Goal: Task Accomplishment & Management: Complete application form

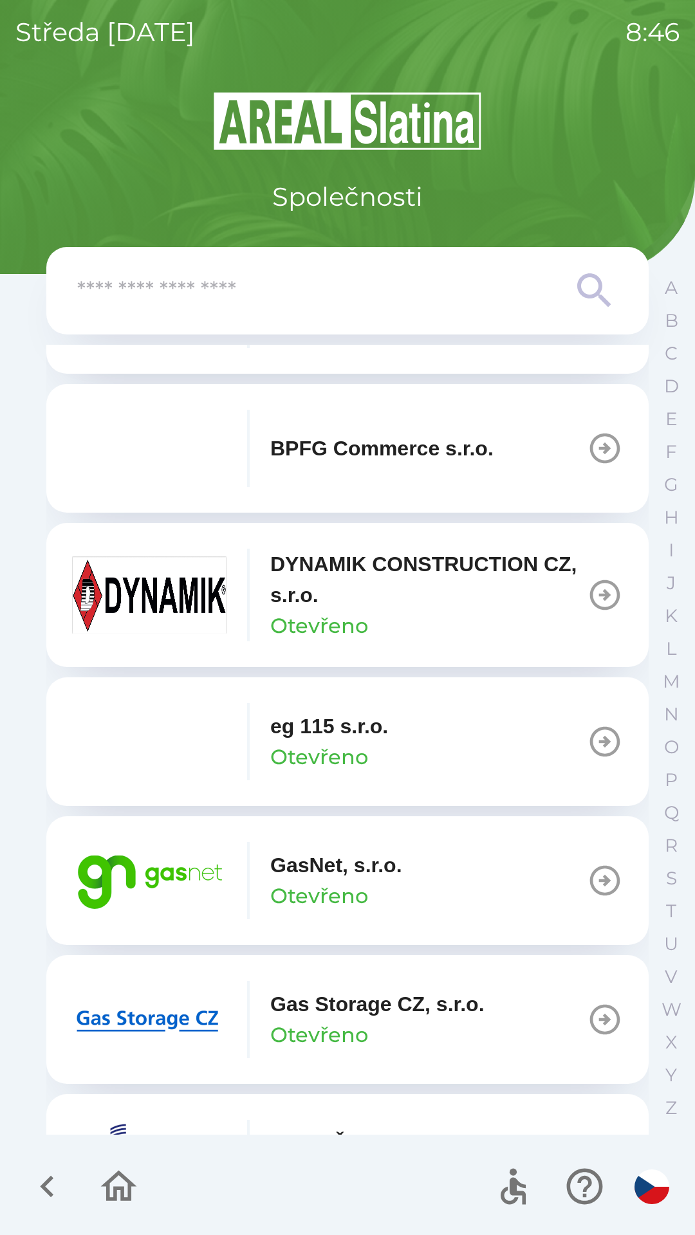
scroll to position [541, 0]
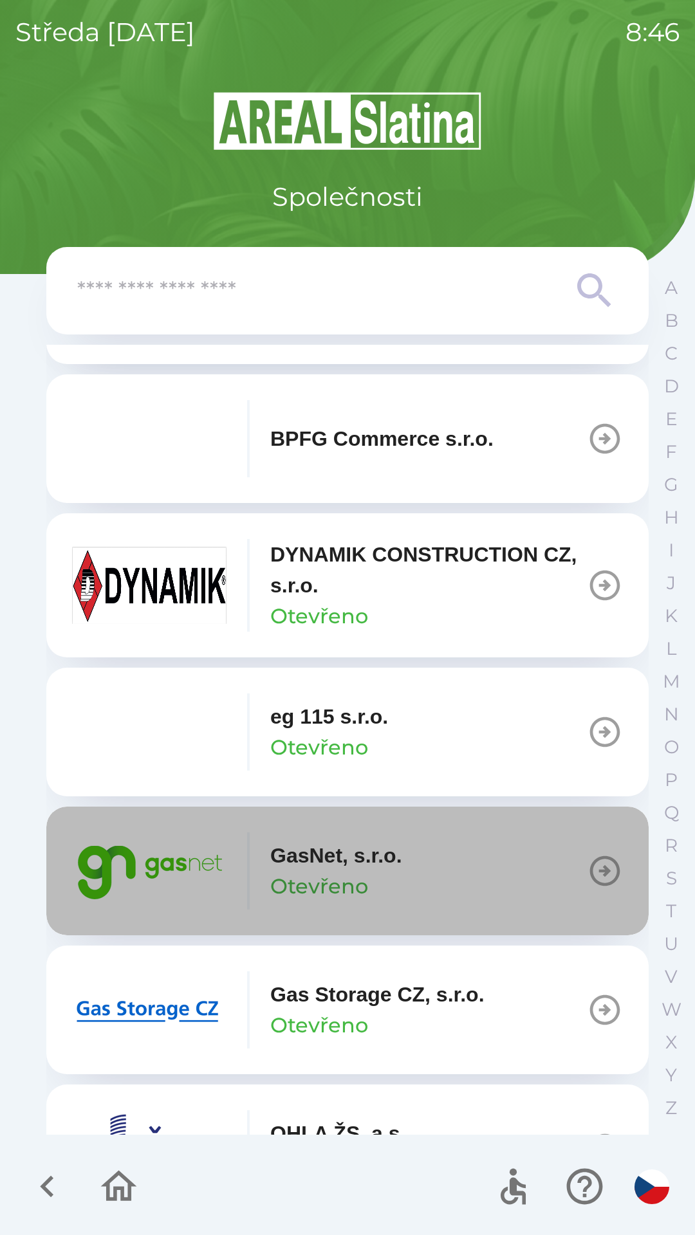
click at [459, 891] on button "GasNet, s.r.o. Otevřeno" at bounding box center [347, 870] width 602 height 129
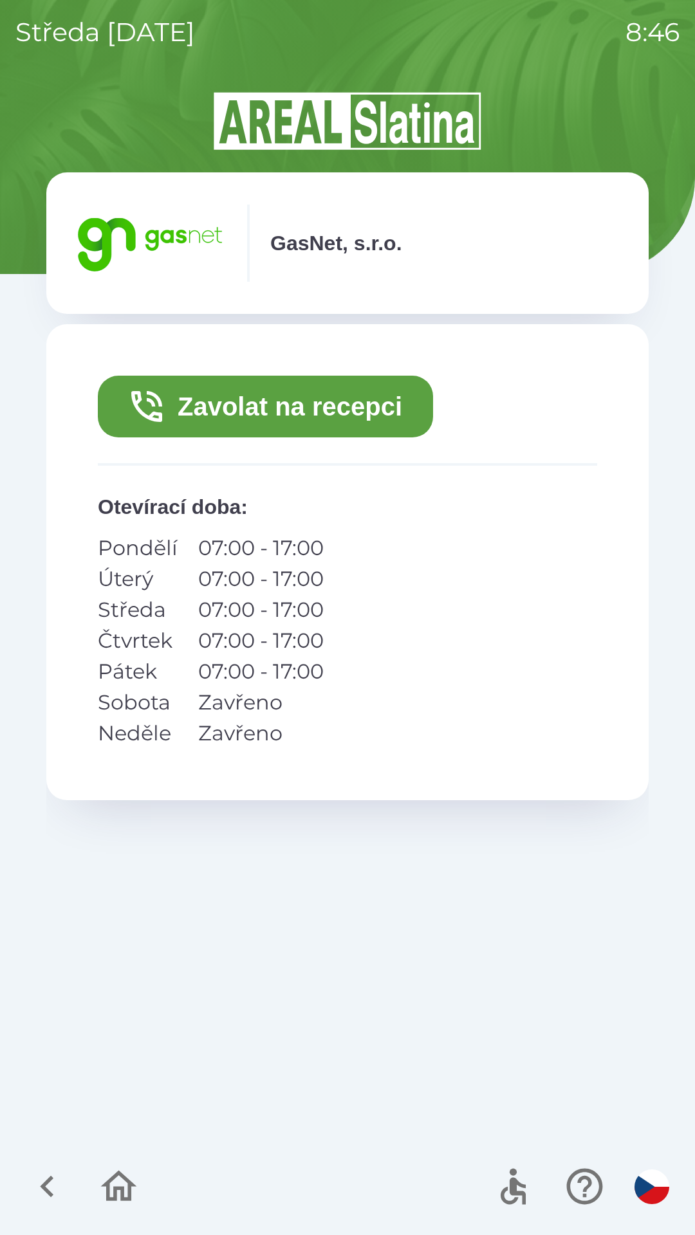
click at [338, 421] on button "Zavolat na recepci" at bounding box center [265, 407] width 335 height 62
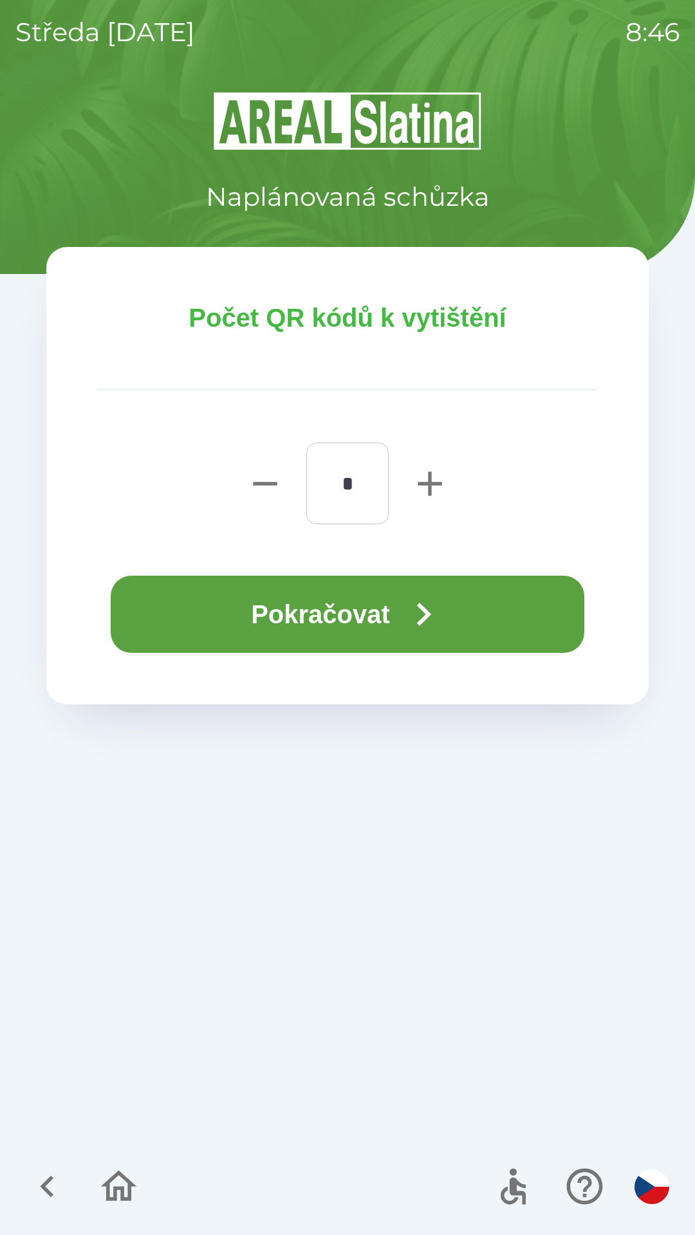
click at [392, 608] on button "Pokračovat" at bounding box center [347, 614] width 473 height 77
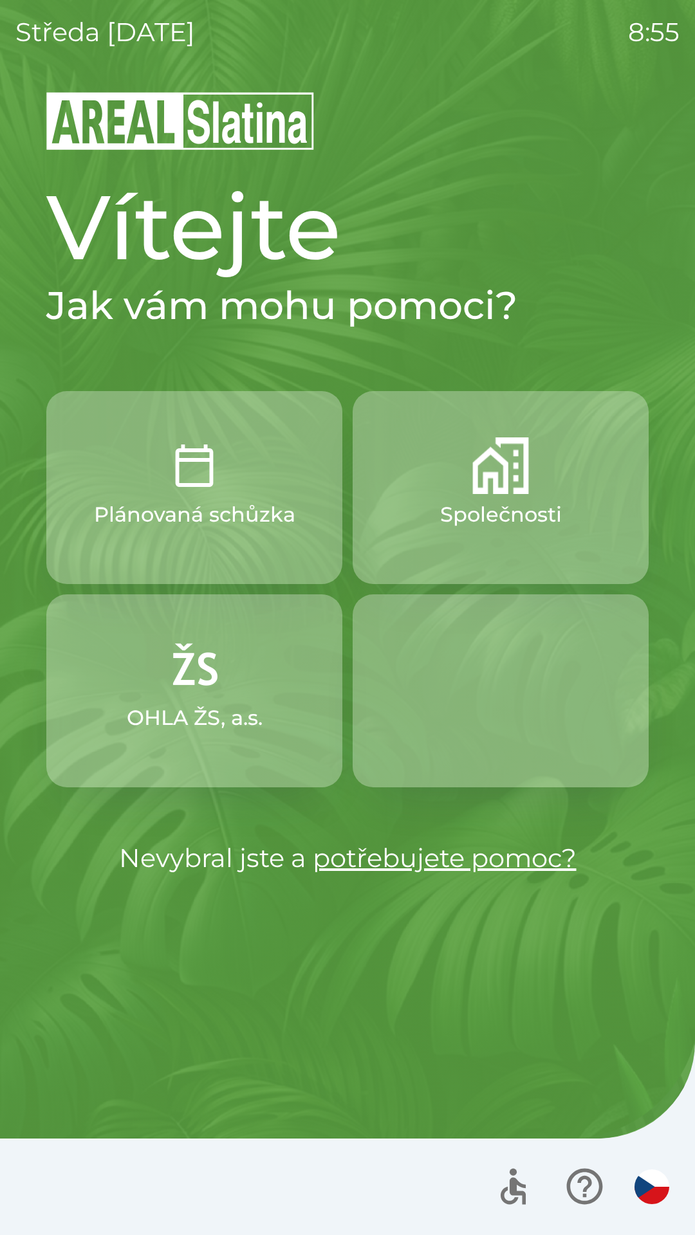
click at [537, 488] on button "Společnosti" at bounding box center [500, 487] width 296 height 193
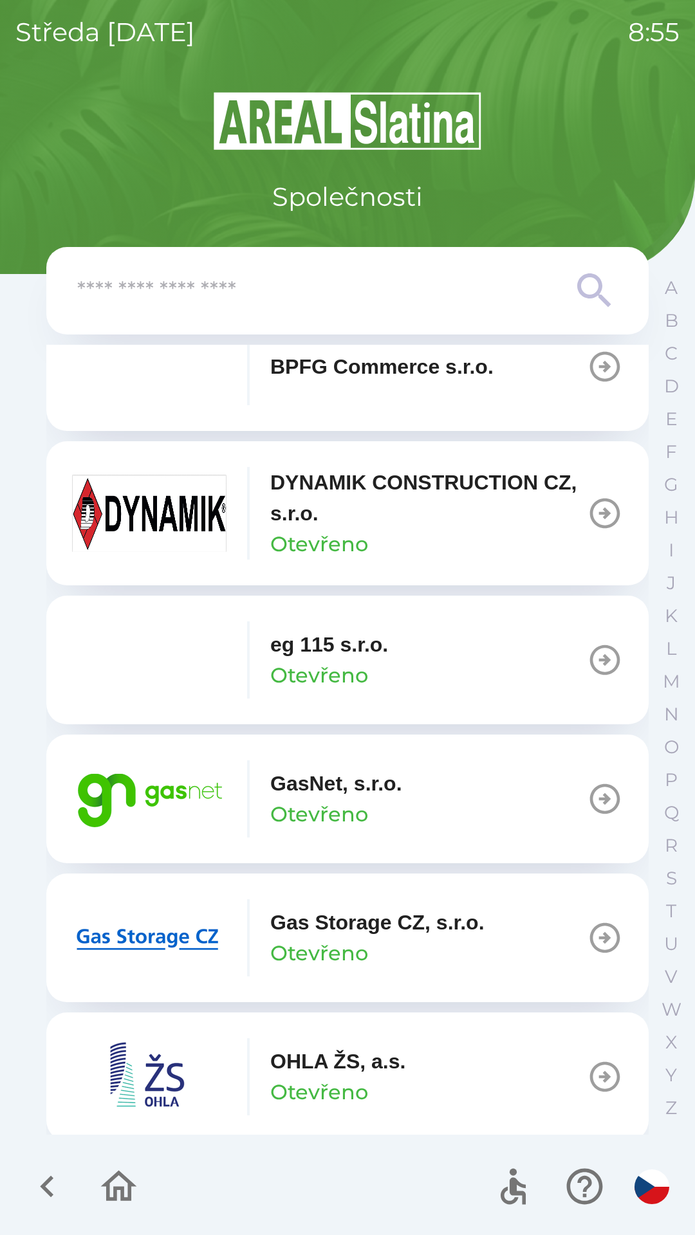
scroll to position [616, 0]
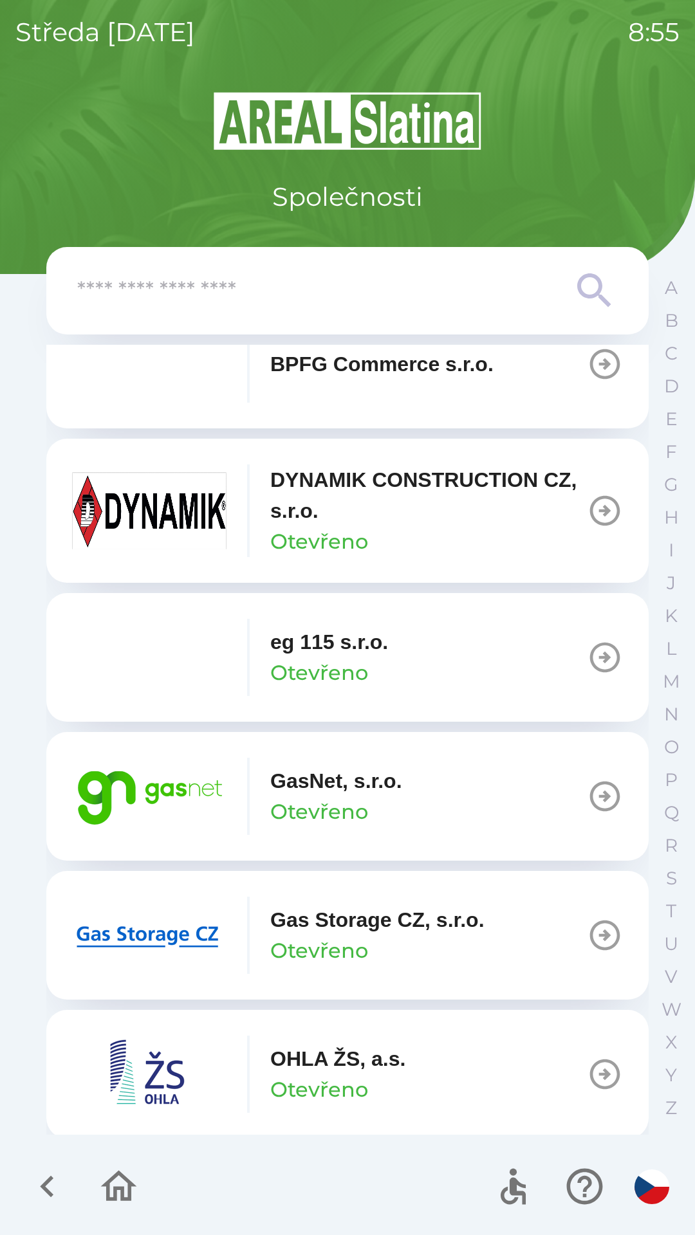
click at [417, 785] on button "GasNet, s.r.o. Otevřeno" at bounding box center [347, 796] width 602 height 129
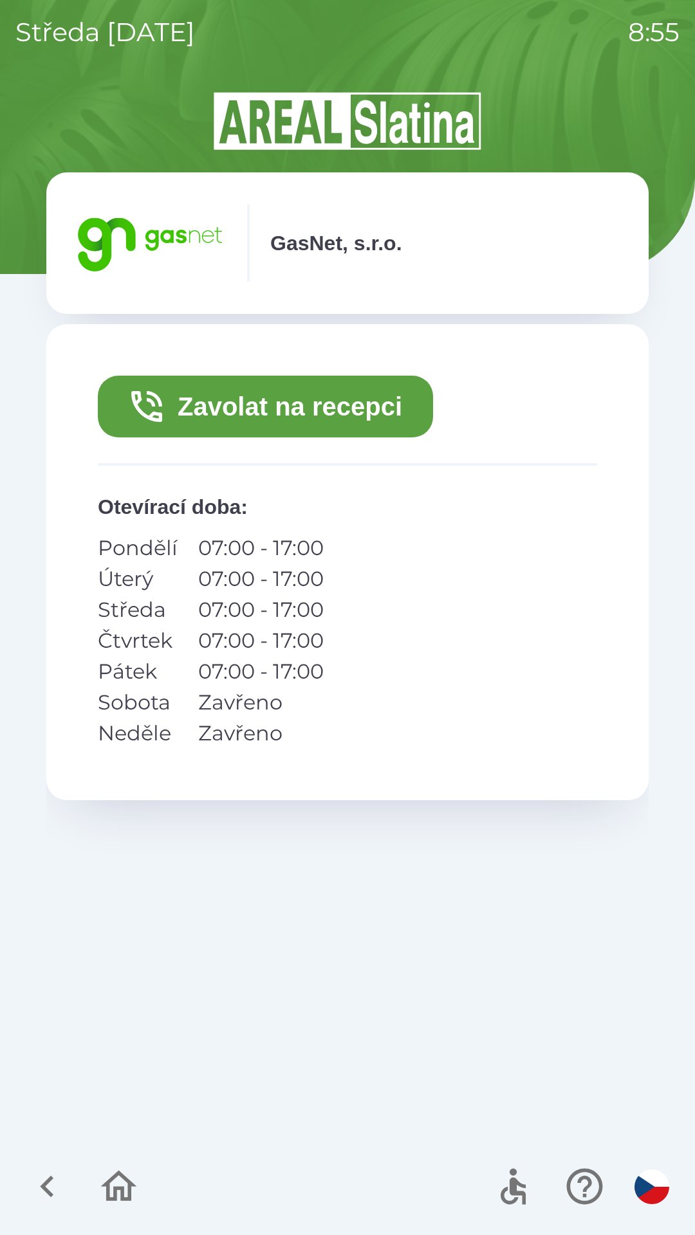
click at [50, 1185] on icon "button" at bounding box center [47, 1186] width 43 height 43
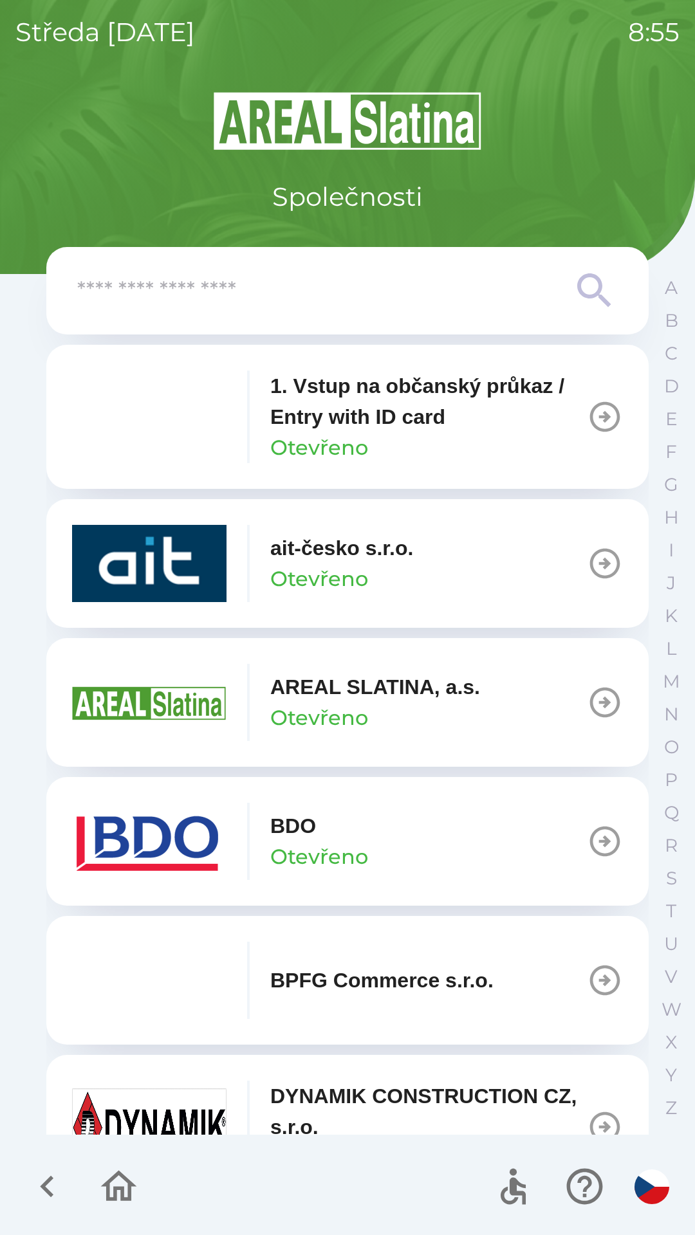
click at [48, 1180] on icon "button" at bounding box center [47, 1187] width 14 height 22
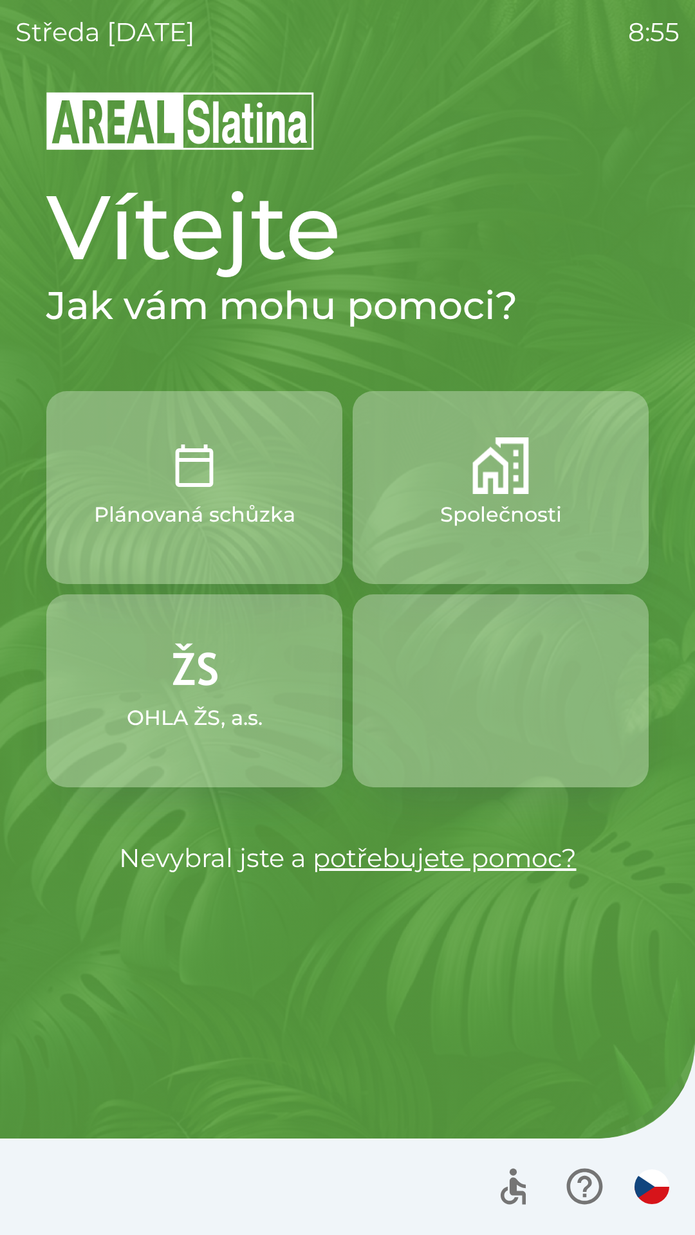
click at [287, 509] on p "Plánovaná schůzka" at bounding box center [194, 514] width 201 height 31
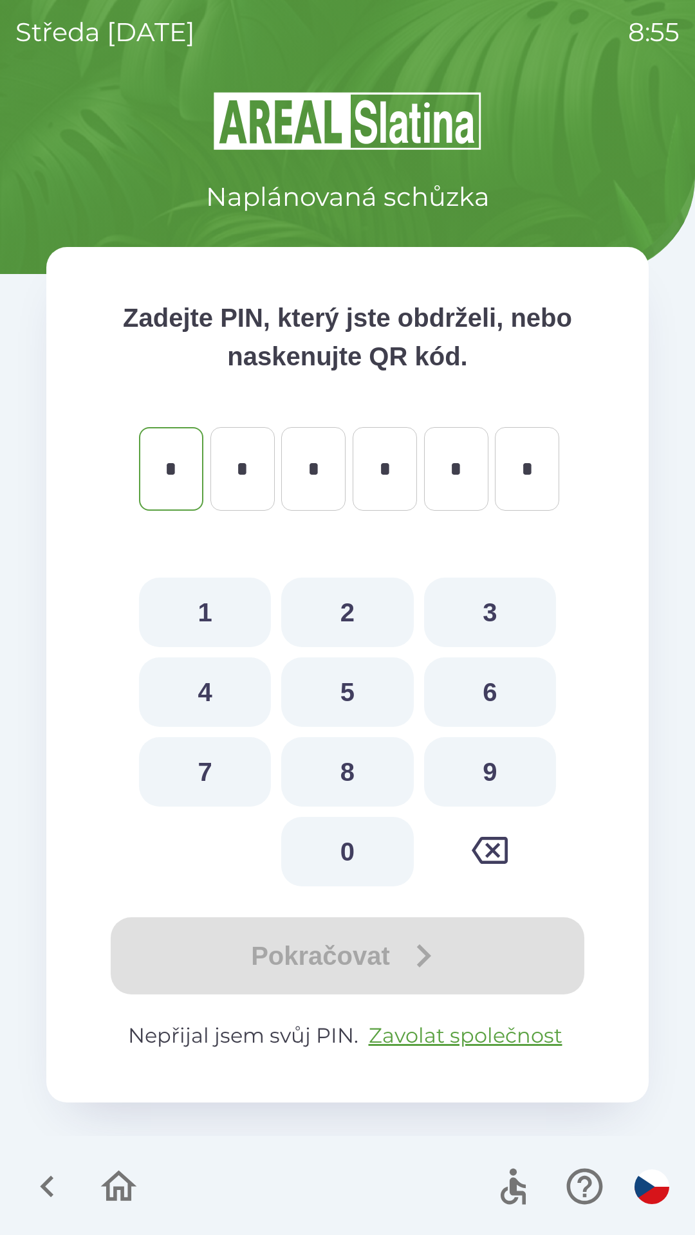
click at [41, 1182] on icon "button" at bounding box center [47, 1186] width 43 height 43
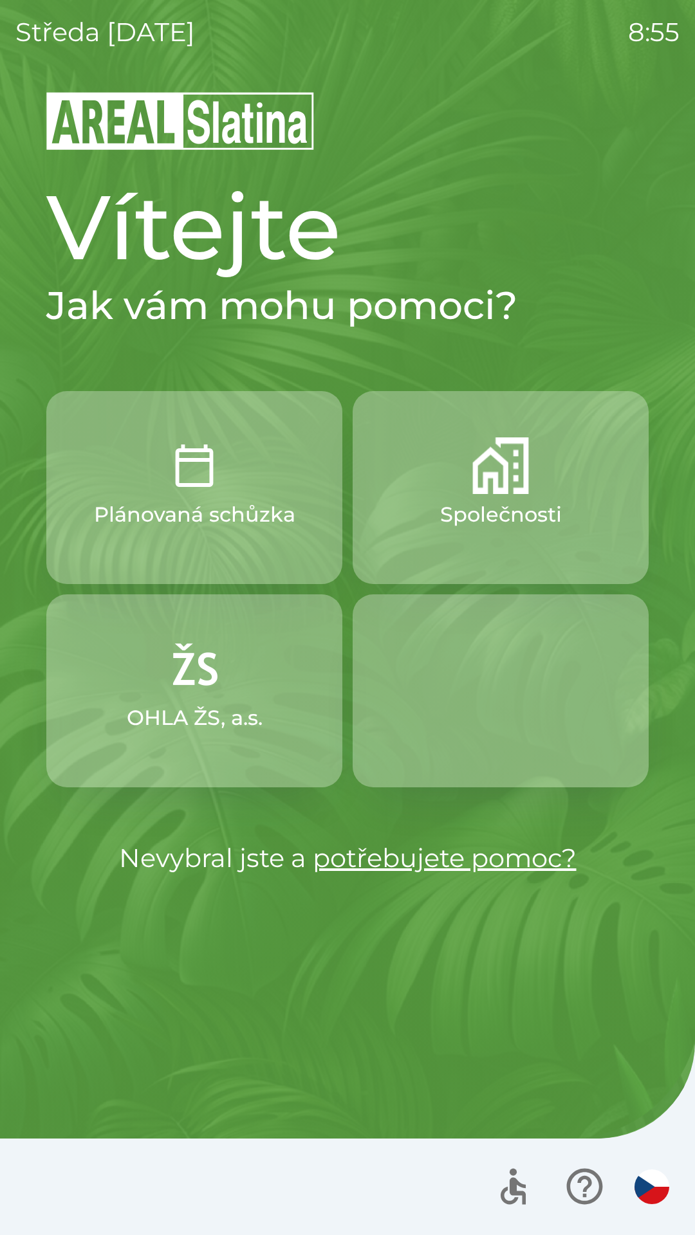
click at [539, 496] on button "Společnosti" at bounding box center [500, 487] width 296 height 193
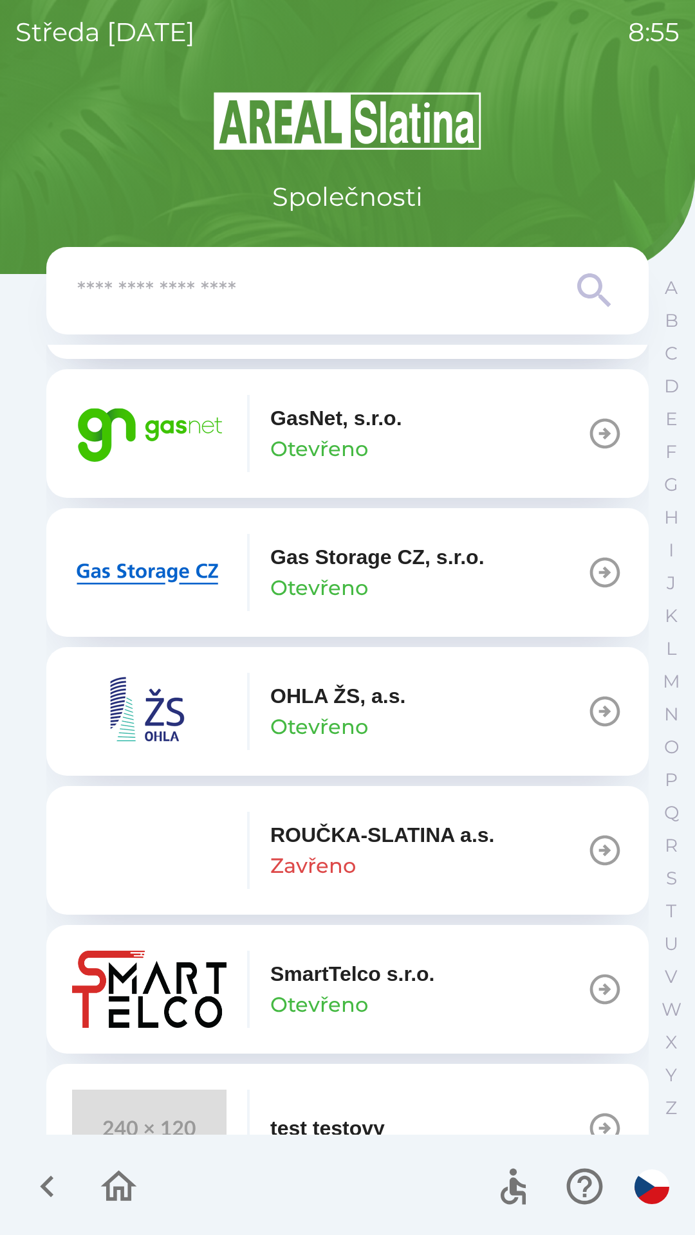
scroll to position [952, 0]
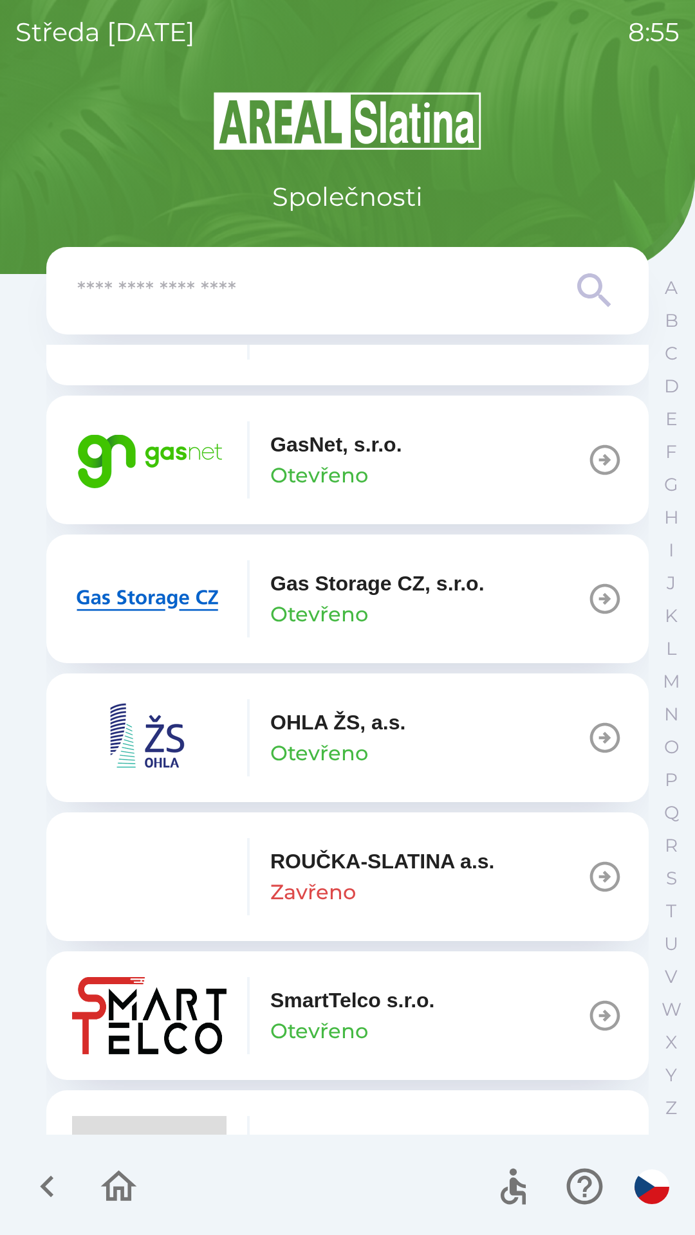
click at [597, 455] on icon "button" at bounding box center [604, 460] width 36 height 36
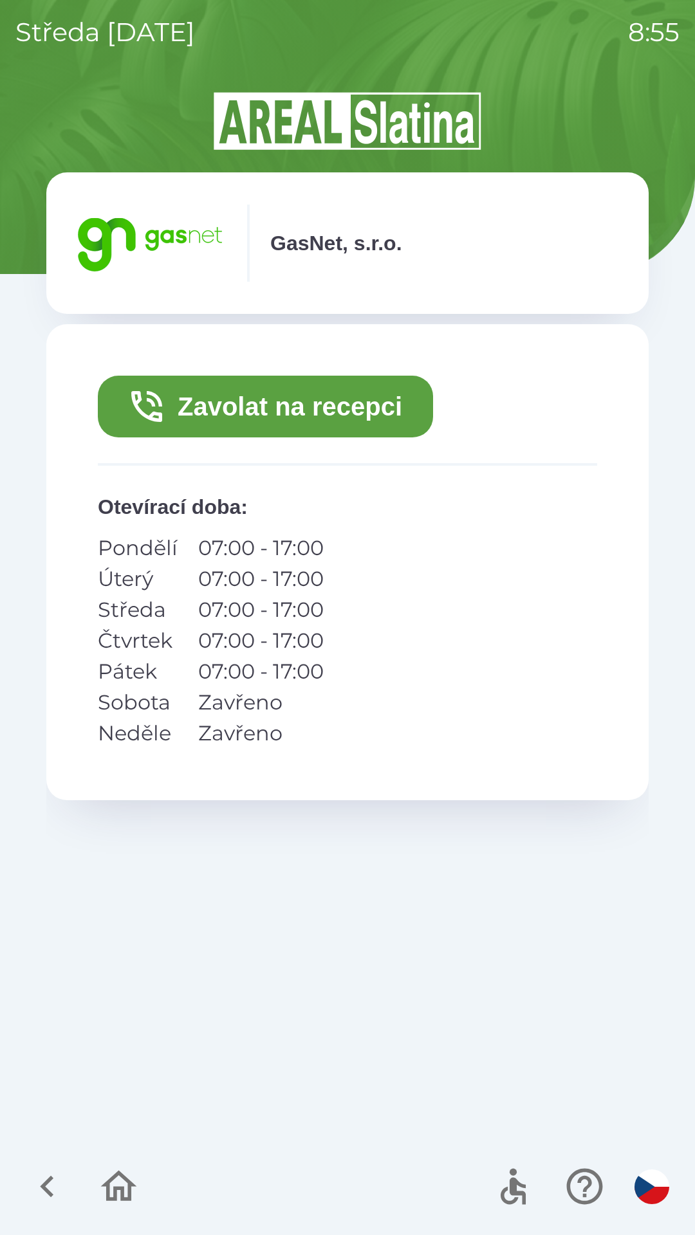
click at [335, 395] on button "Zavolat na recepci" at bounding box center [265, 407] width 335 height 62
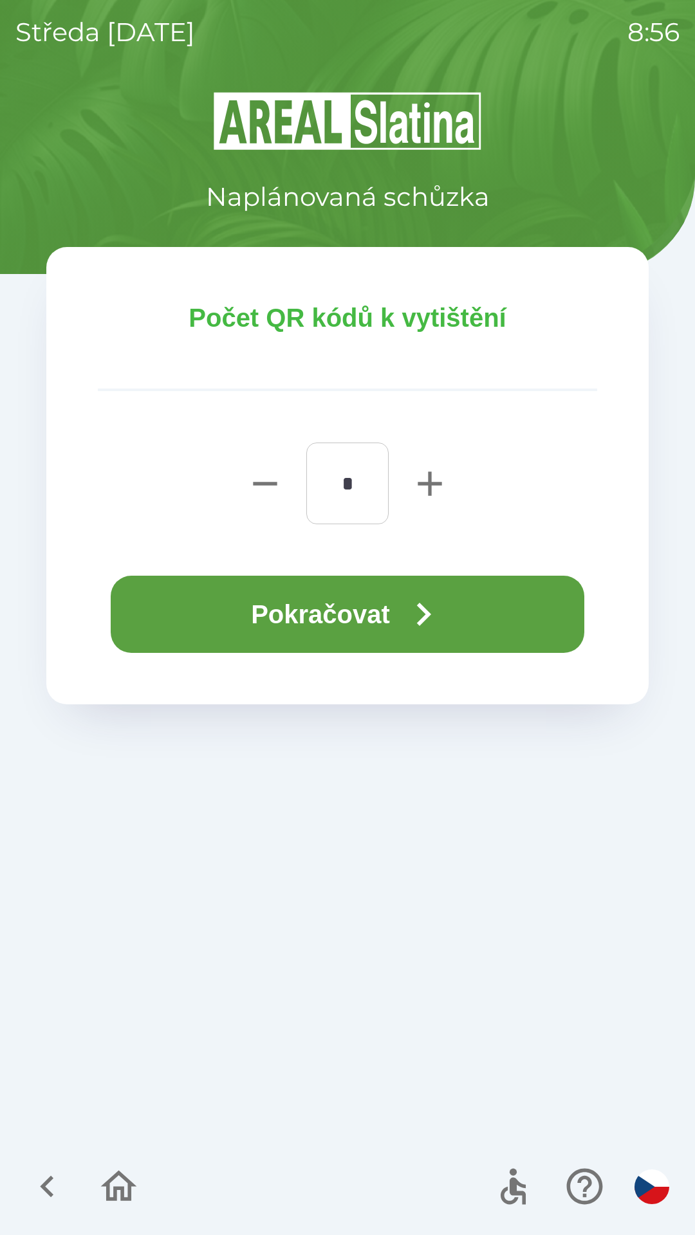
click at [432, 475] on icon "button" at bounding box center [429, 483] width 41 height 41
click at [428, 486] on icon "button" at bounding box center [429, 483] width 24 height 24
type input "*"
click at [415, 590] on button "Pokračovat" at bounding box center [347, 614] width 473 height 77
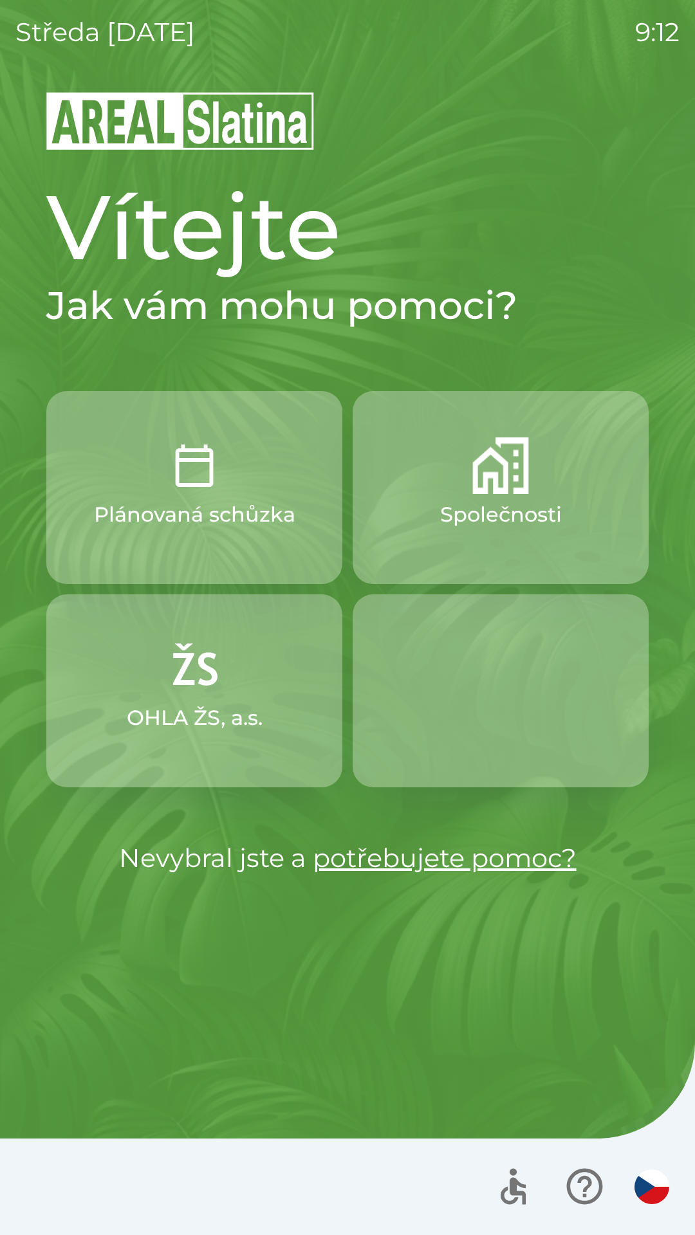
click at [552, 525] on p "Společnosti" at bounding box center [501, 514] width 122 height 31
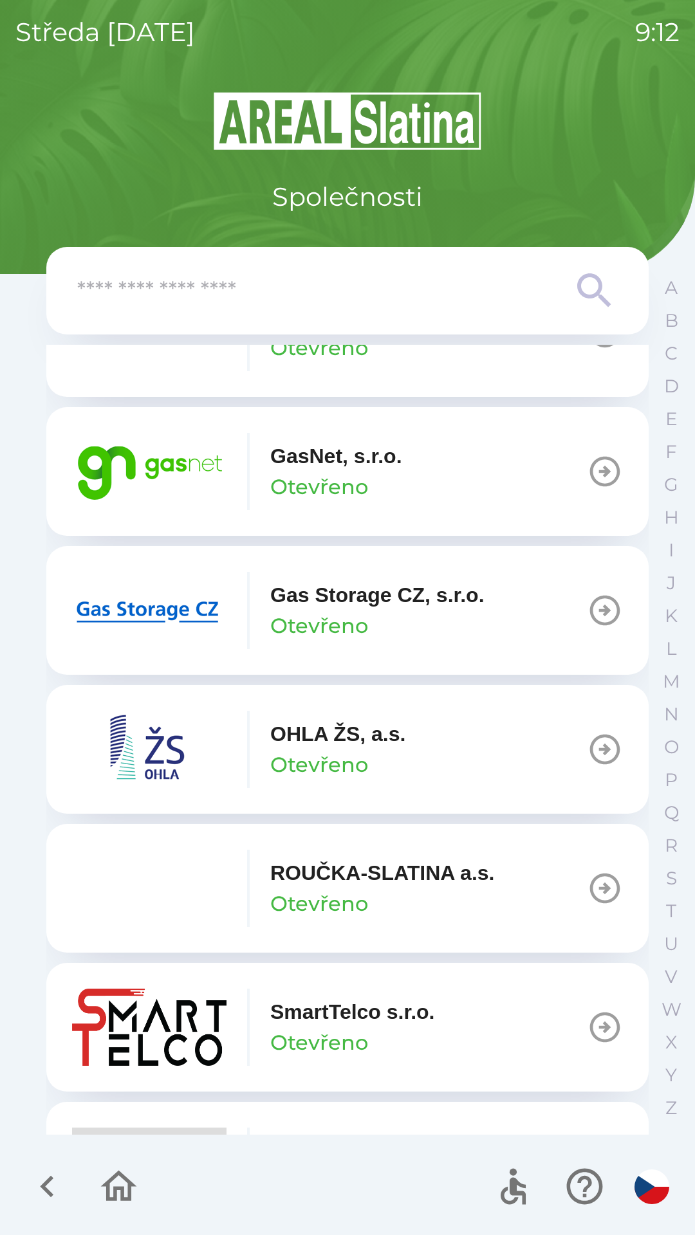
scroll to position [945, 0]
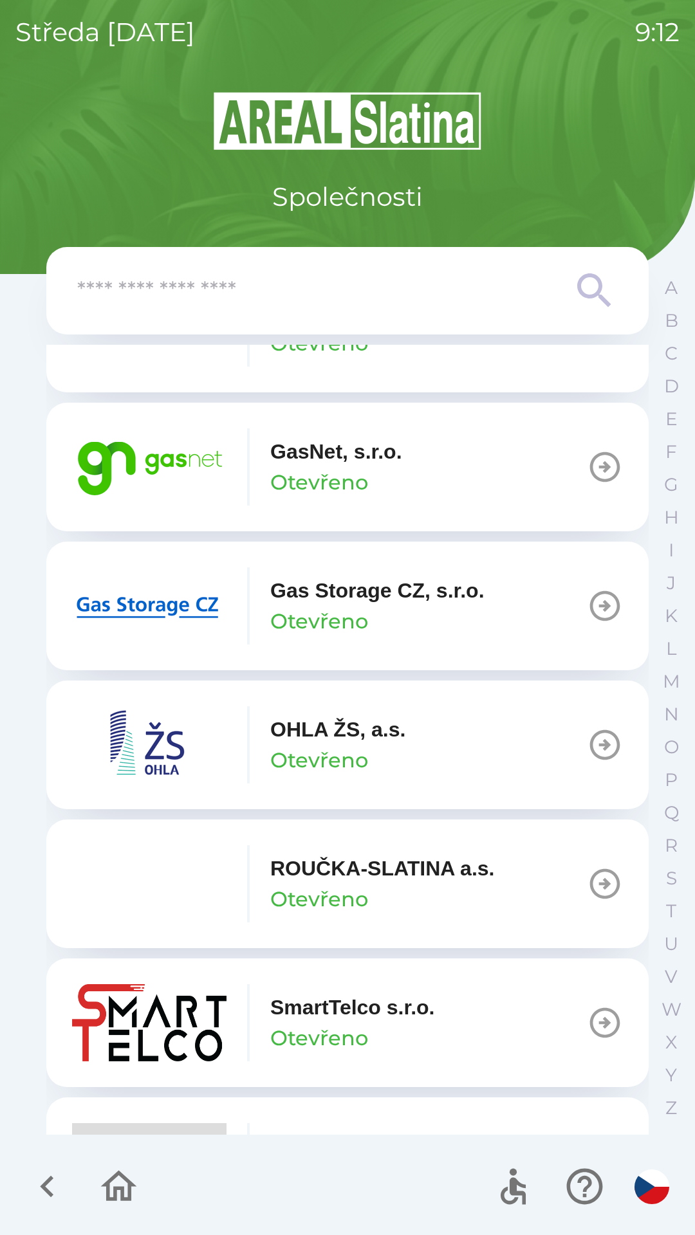
click at [369, 477] on div "GasNet, s.r.o. Otevřeno" at bounding box center [336, 467] width 132 height 62
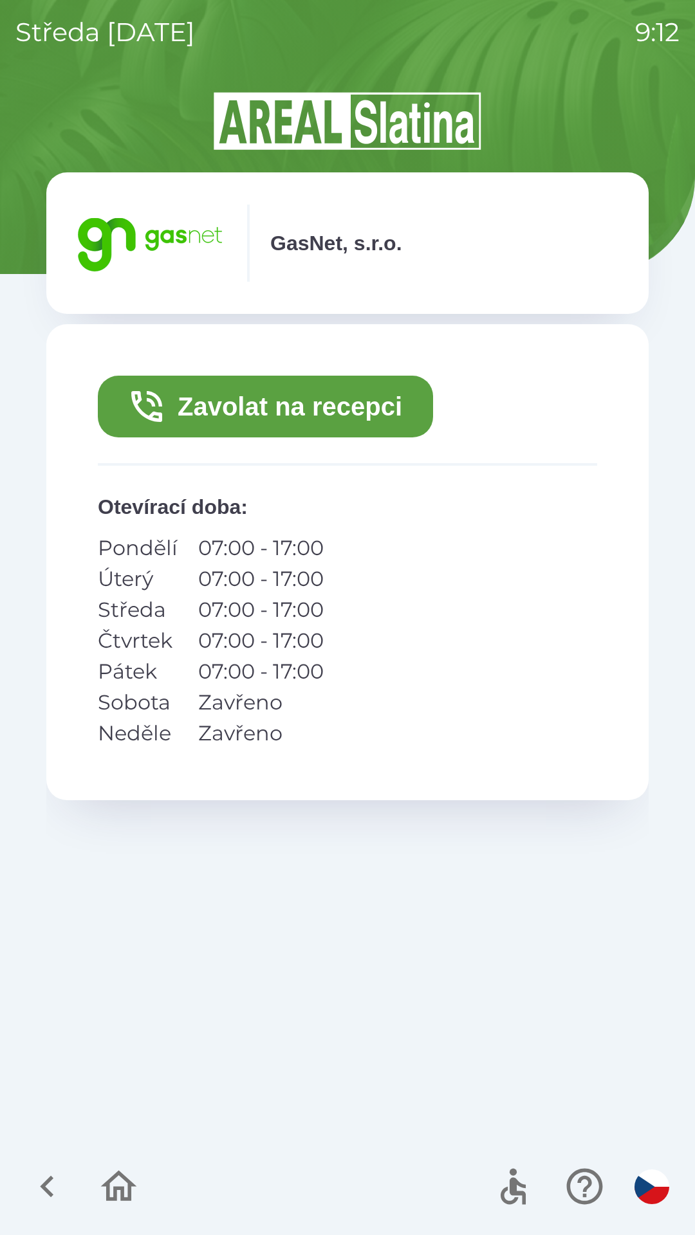
click at [367, 408] on button "Zavolat na recepci" at bounding box center [265, 407] width 335 height 62
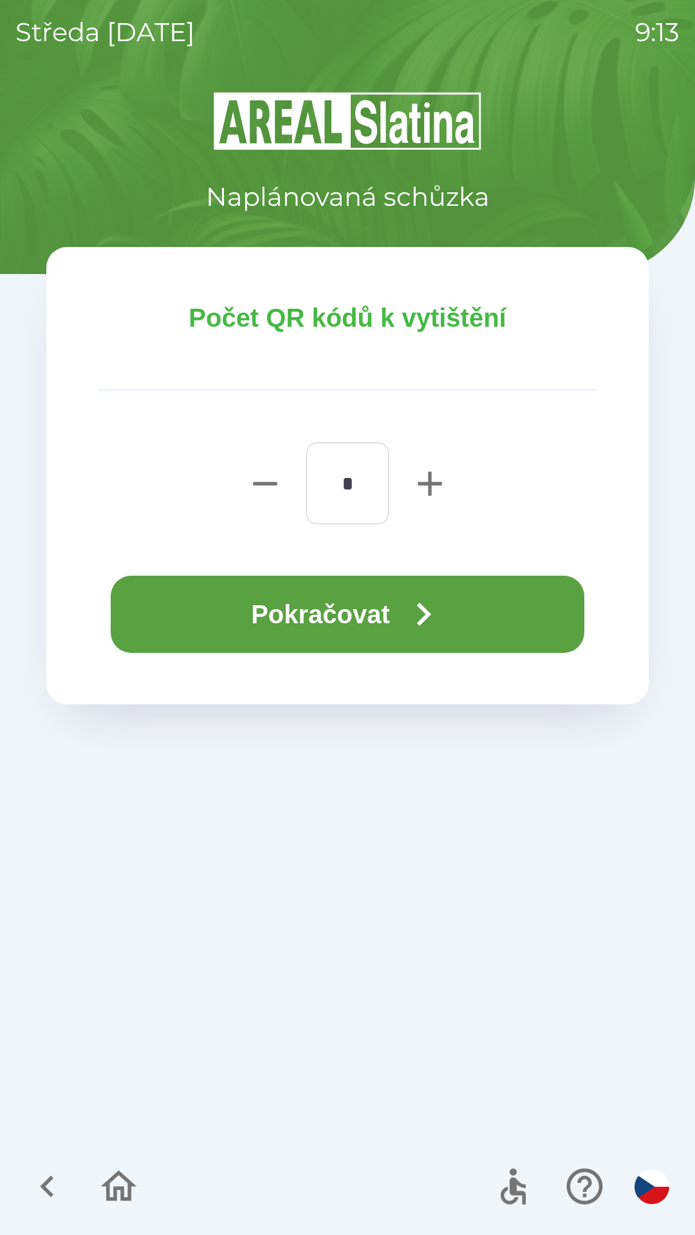
click at [431, 613] on icon "button" at bounding box center [424, 614] width 14 height 23
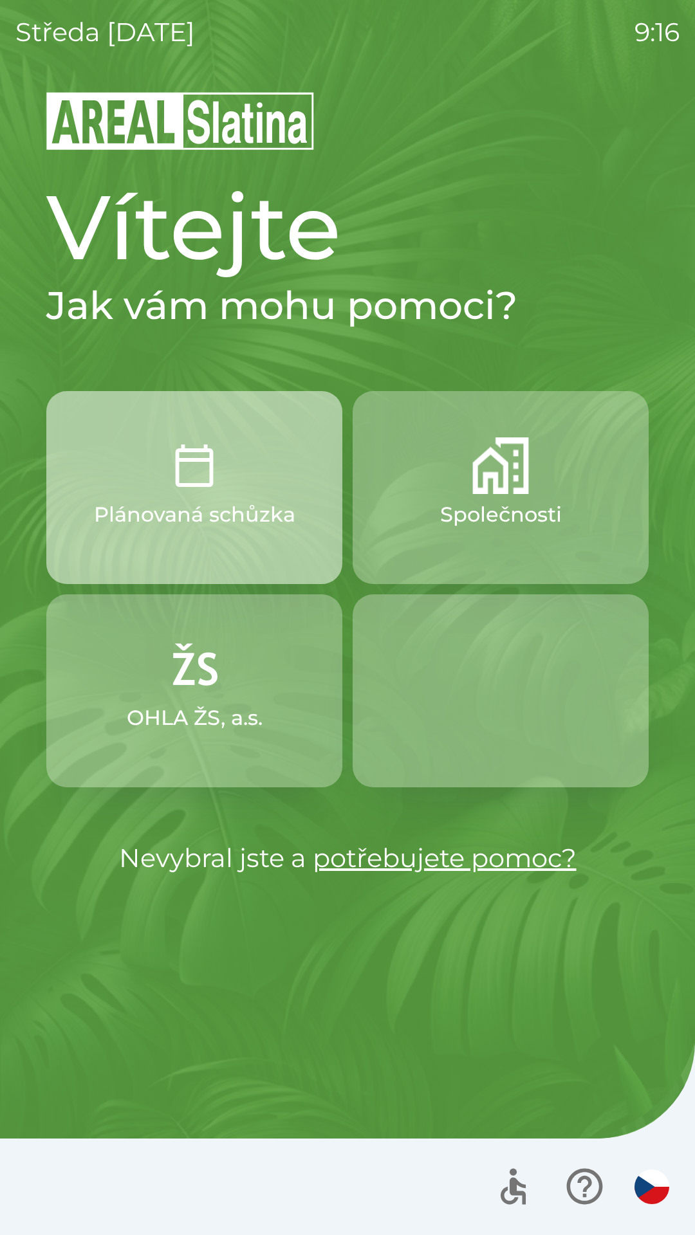
click at [172, 488] on img "button" at bounding box center [194, 465] width 57 height 57
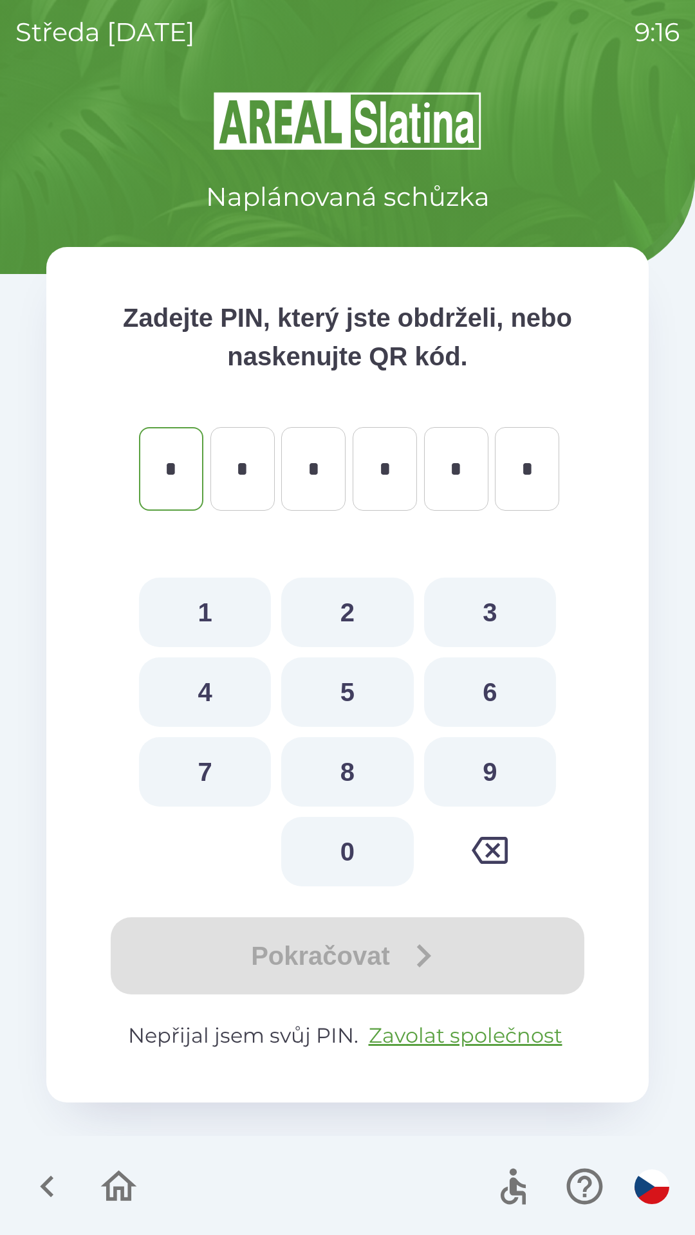
click at [117, 1200] on icon "button" at bounding box center [118, 1186] width 43 height 43
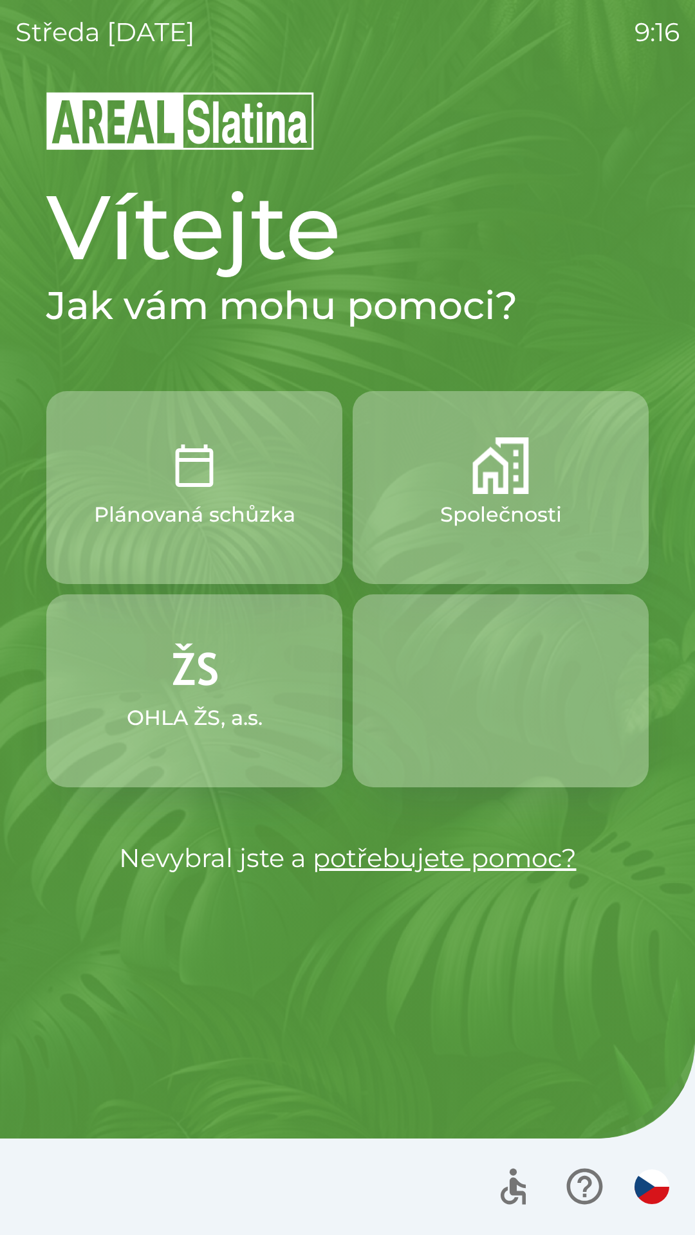
click at [493, 495] on button "Společnosti" at bounding box center [500, 487] width 296 height 193
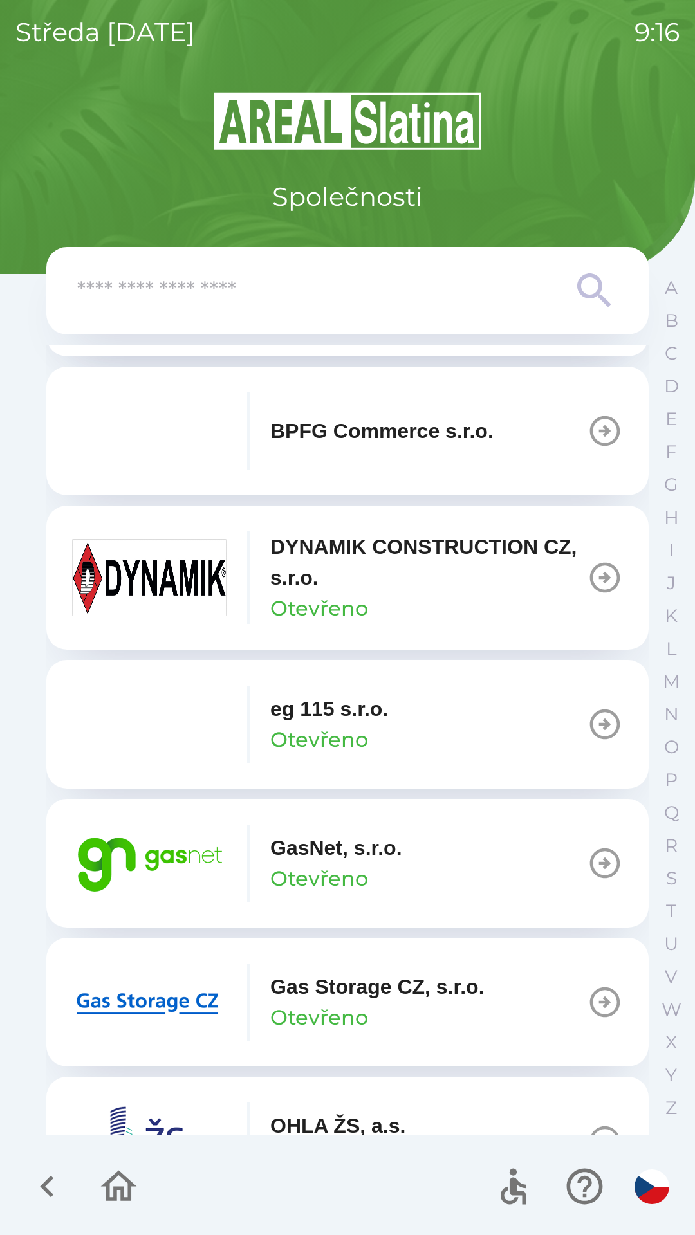
scroll to position [554, 0]
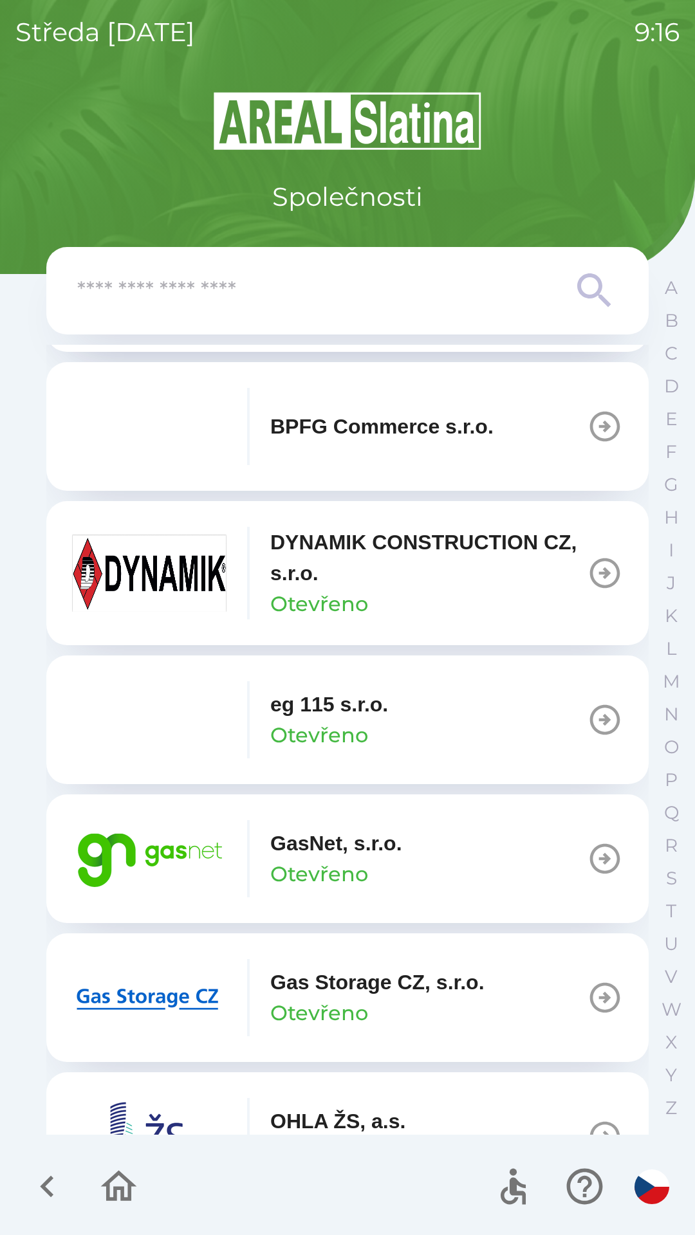
click at [432, 878] on button "GasNet, s.r.o. Otevřeno" at bounding box center [347, 858] width 602 height 129
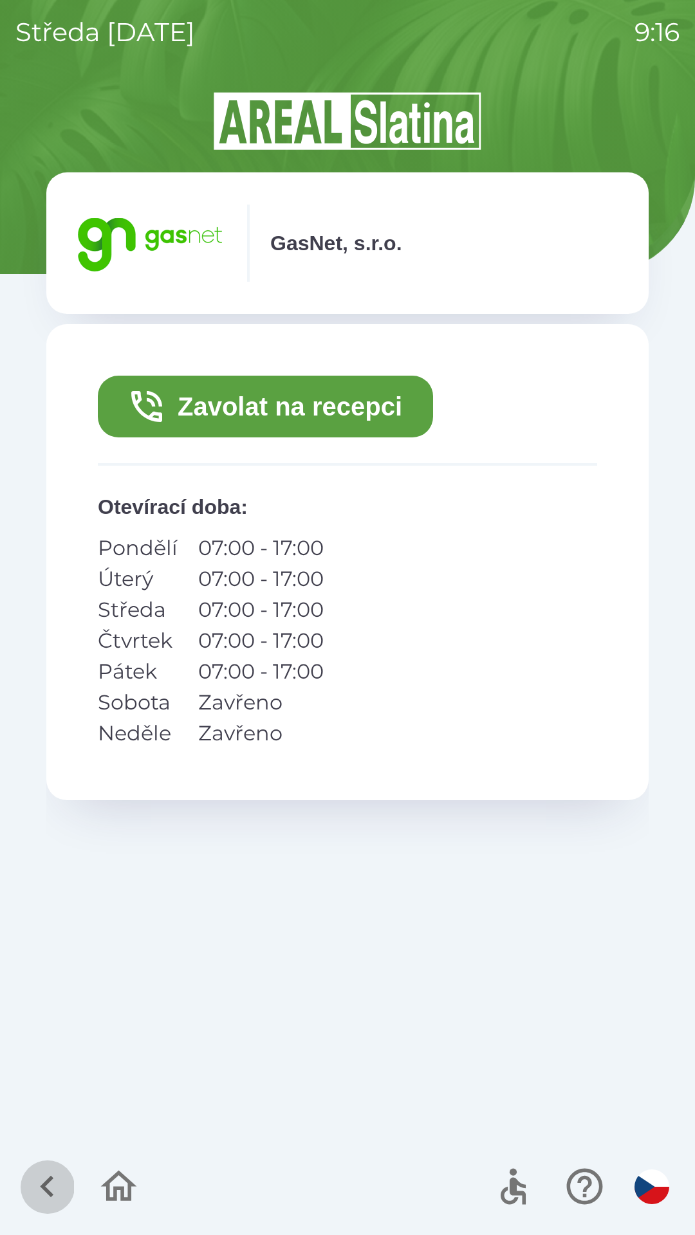
click at [53, 1183] on icon "button" at bounding box center [47, 1186] width 43 height 43
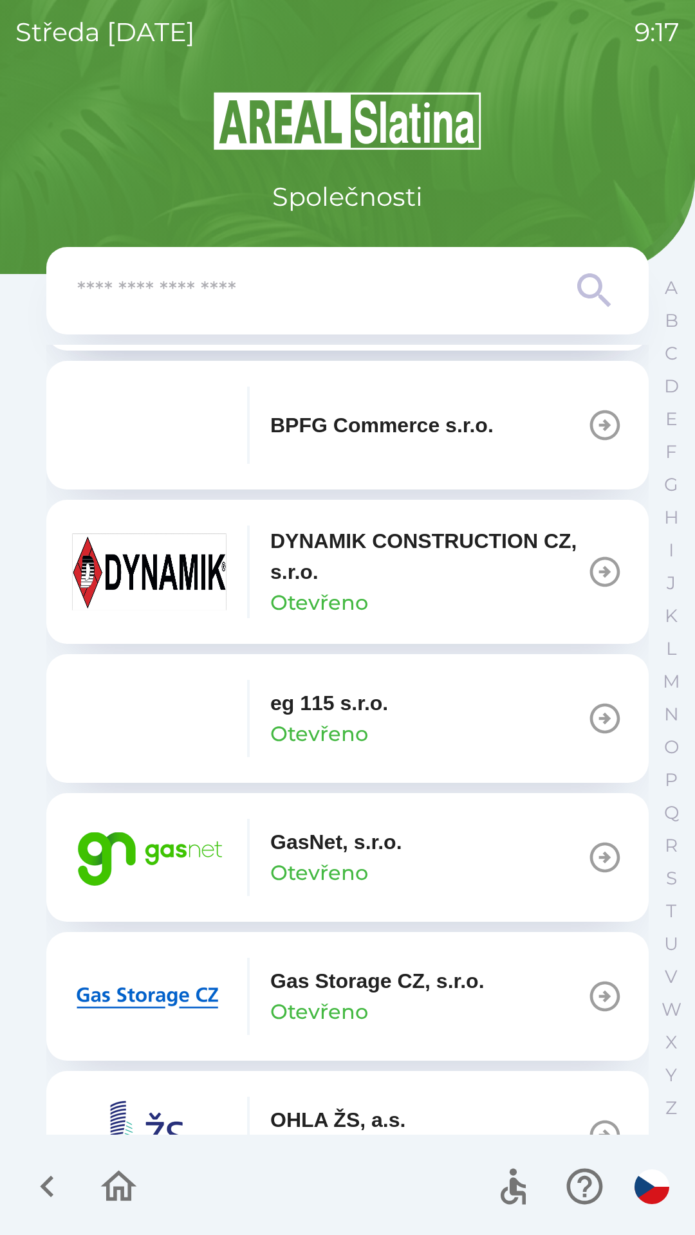
scroll to position [561, 0]
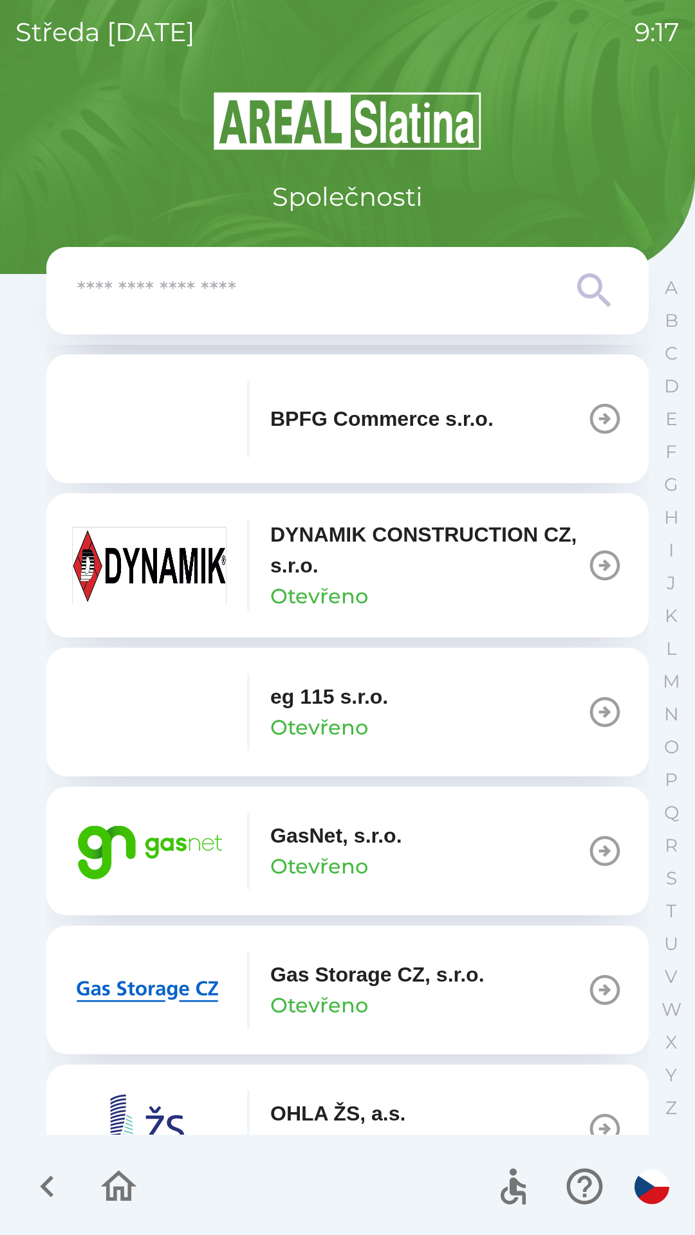
click at [338, 823] on p "GasNet, s.r.o." at bounding box center [336, 835] width 132 height 31
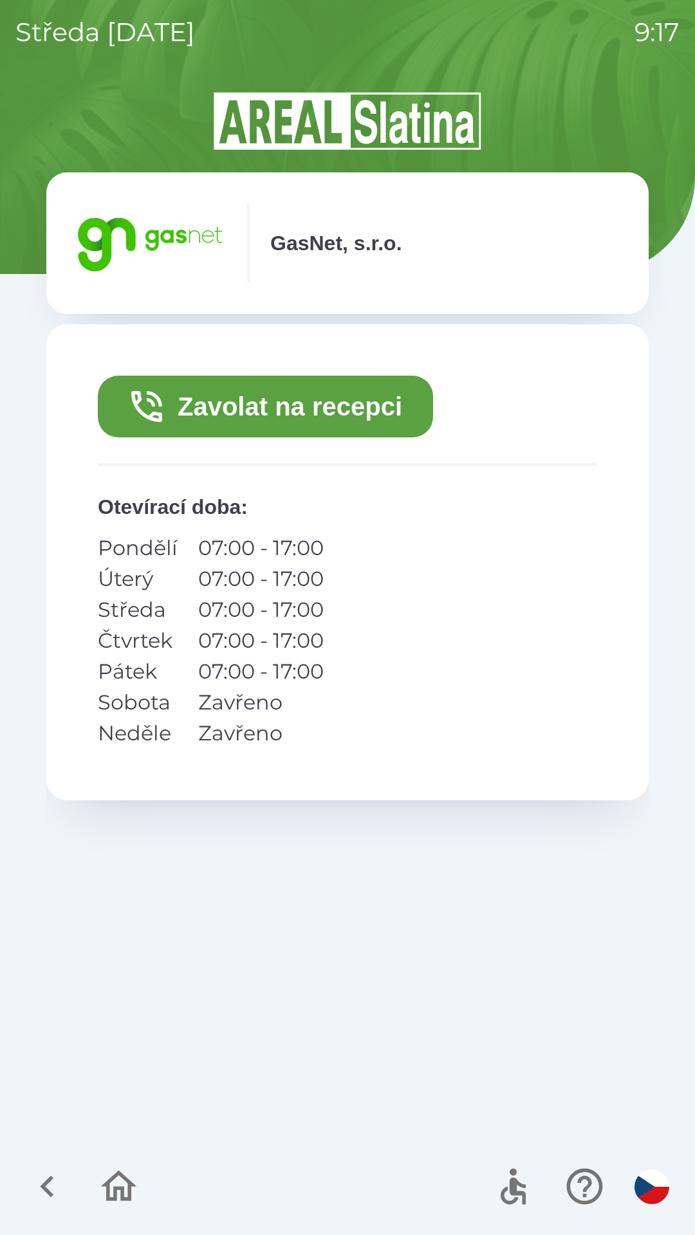
click at [352, 400] on button "Zavolat na recepci" at bounding box center [265, 407] width 335 height 62
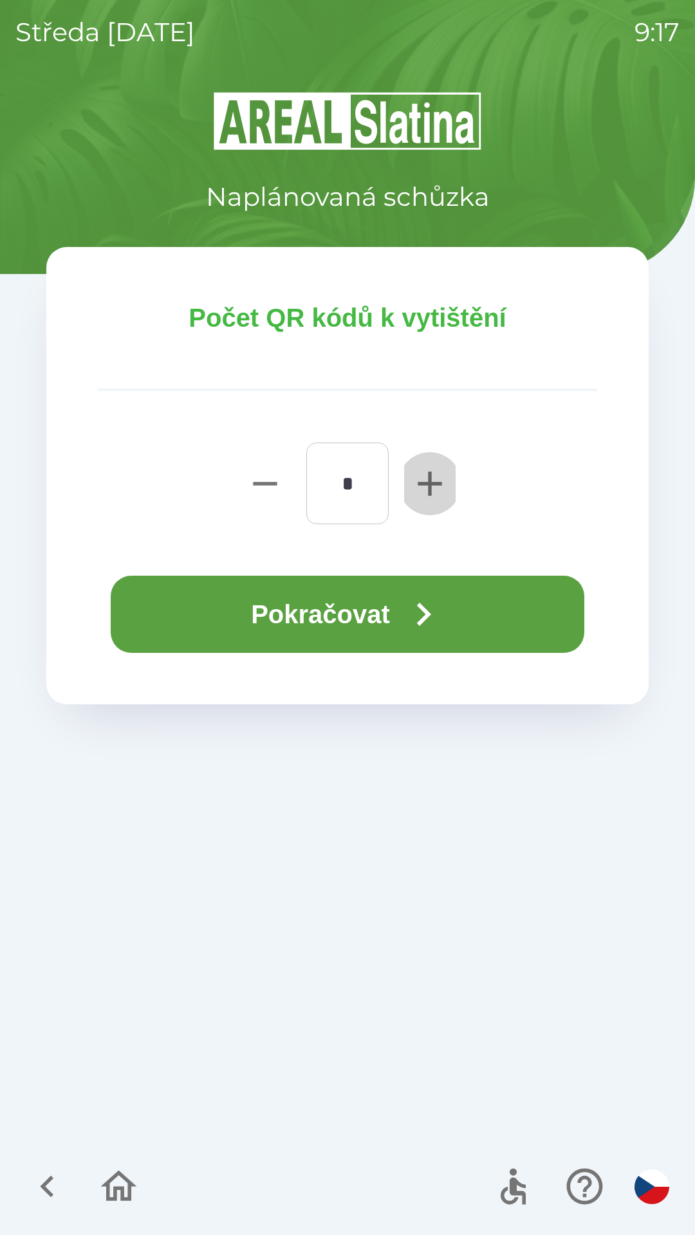
click at [445, 486] on icon "button" at bounding box center [429, 483] width 41 height 41
type input "*"
click at [396, 615] on button "Pokračovat" at bounding box center [347, 614] width 473 height 77
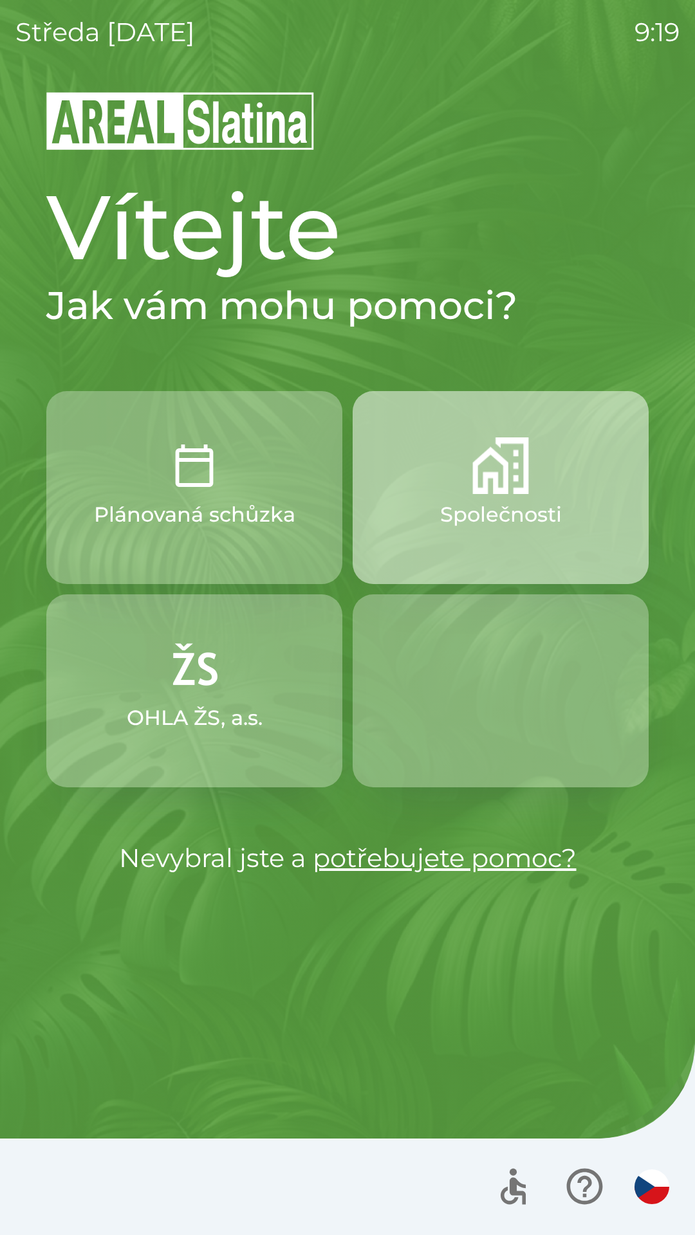
click at [485, 495] on button "Společnosti" at bounding box center [500, 487] width 296 height 193
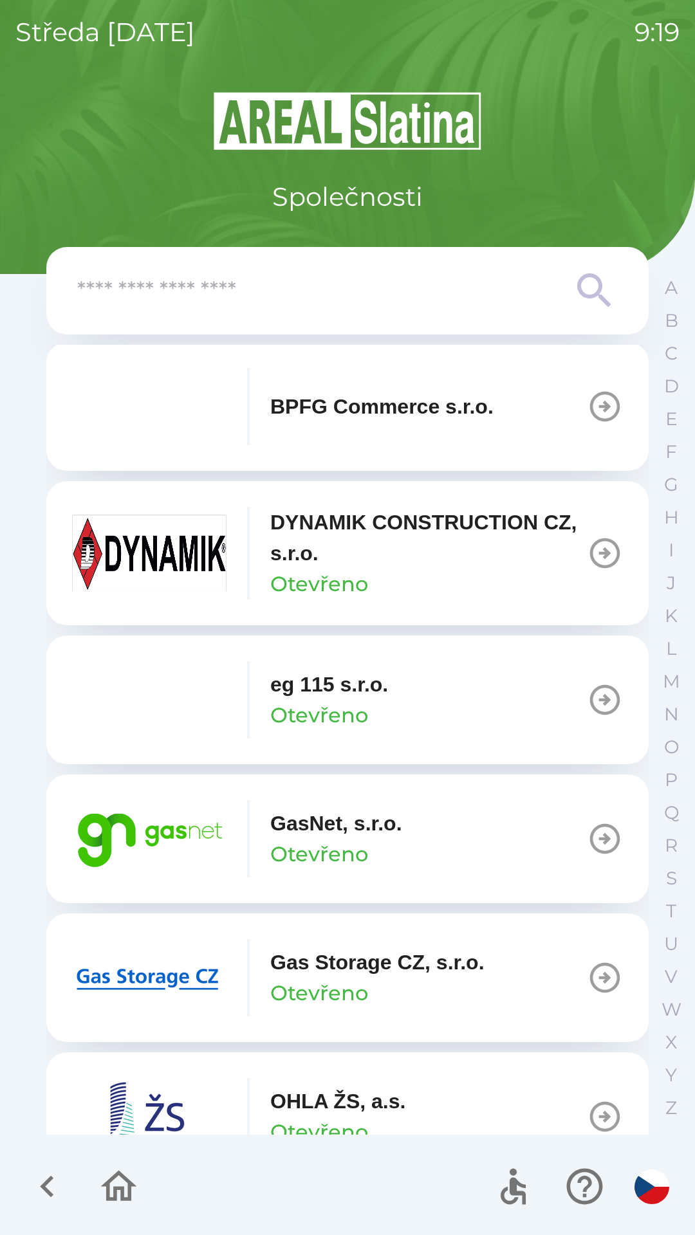
scroll to position [577, 0]
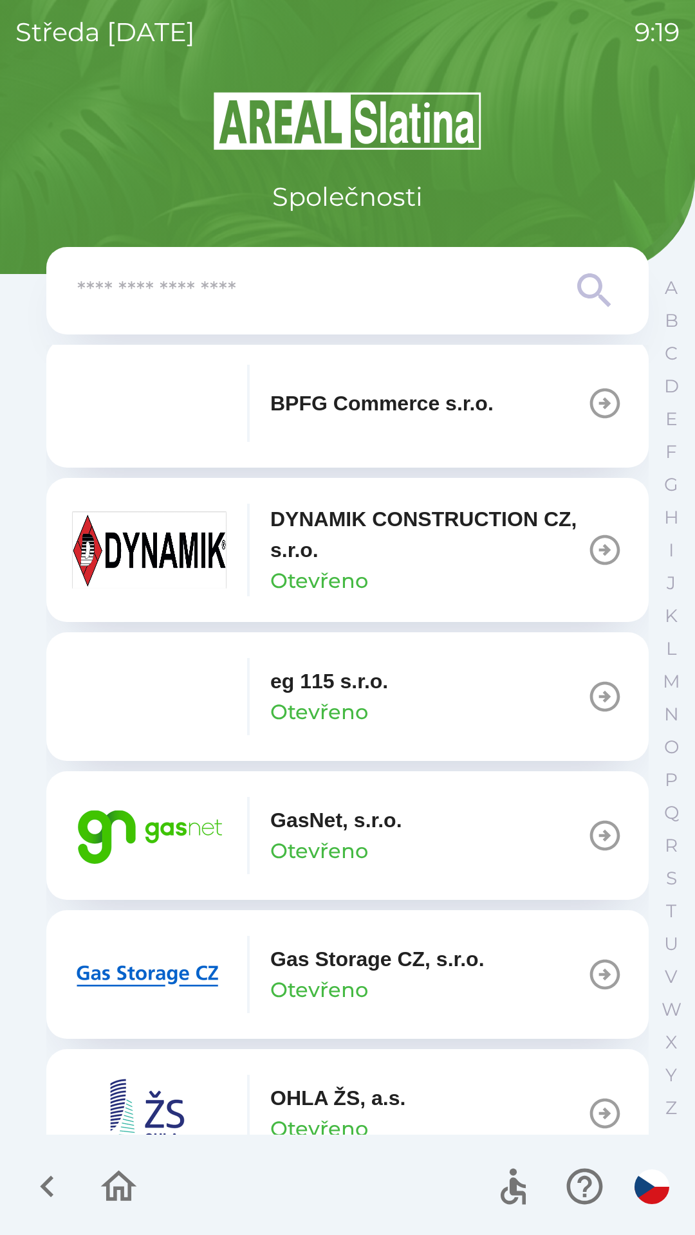
click at [499, 829] on button "GasNet, s.r.o. Otevřeno" at bounding box center [347, 835] width 602 height 129
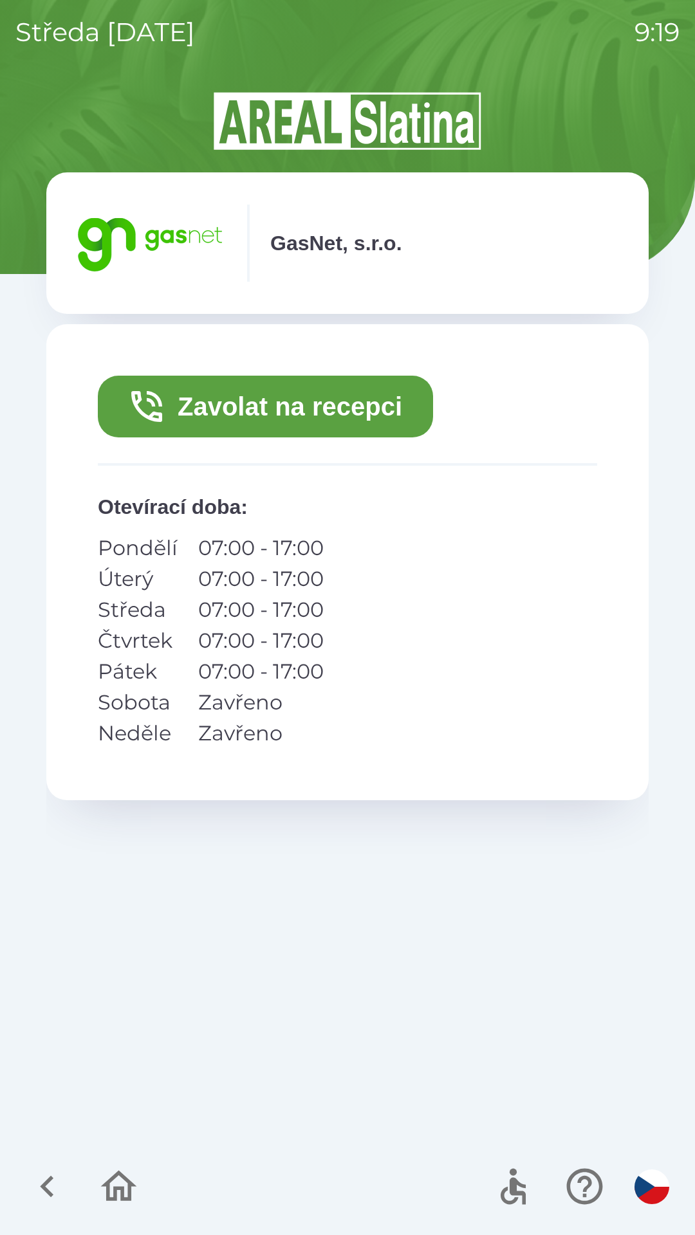
click at [40, 1177] on icon "button" at bounding box center [47, 1186] width 43 height 43
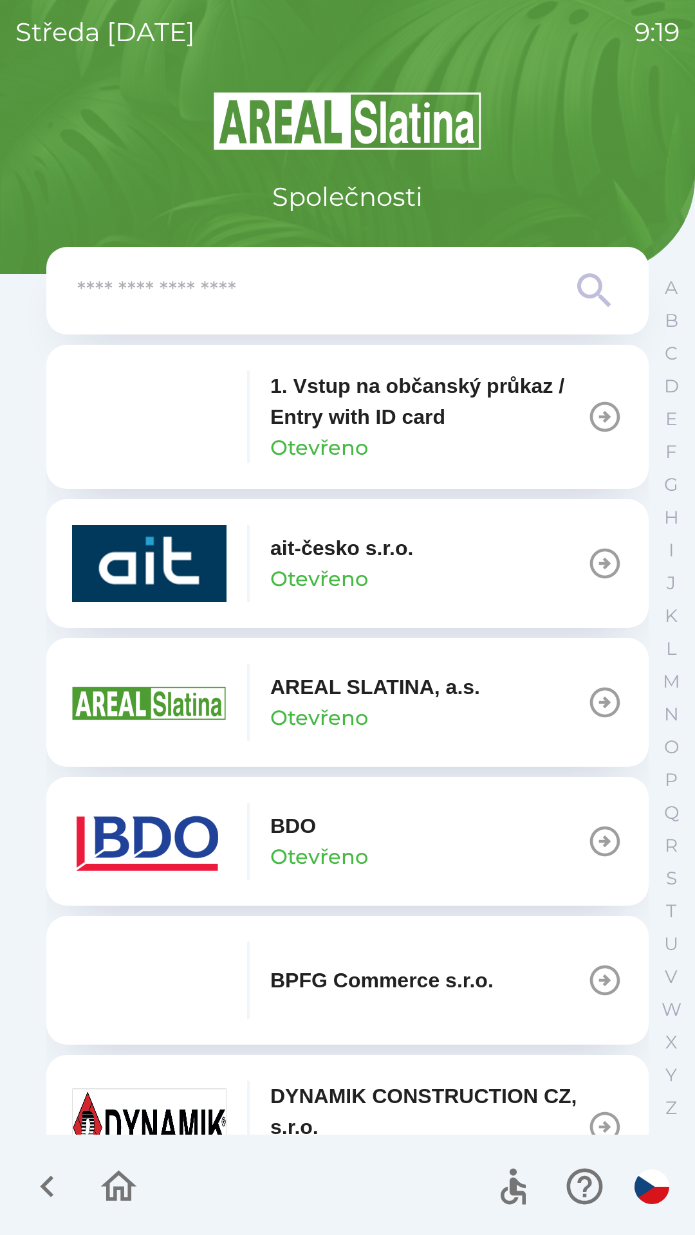
click at [53, 1194] on icon "button" at bounding box center [47, 1186] width 43 height 43
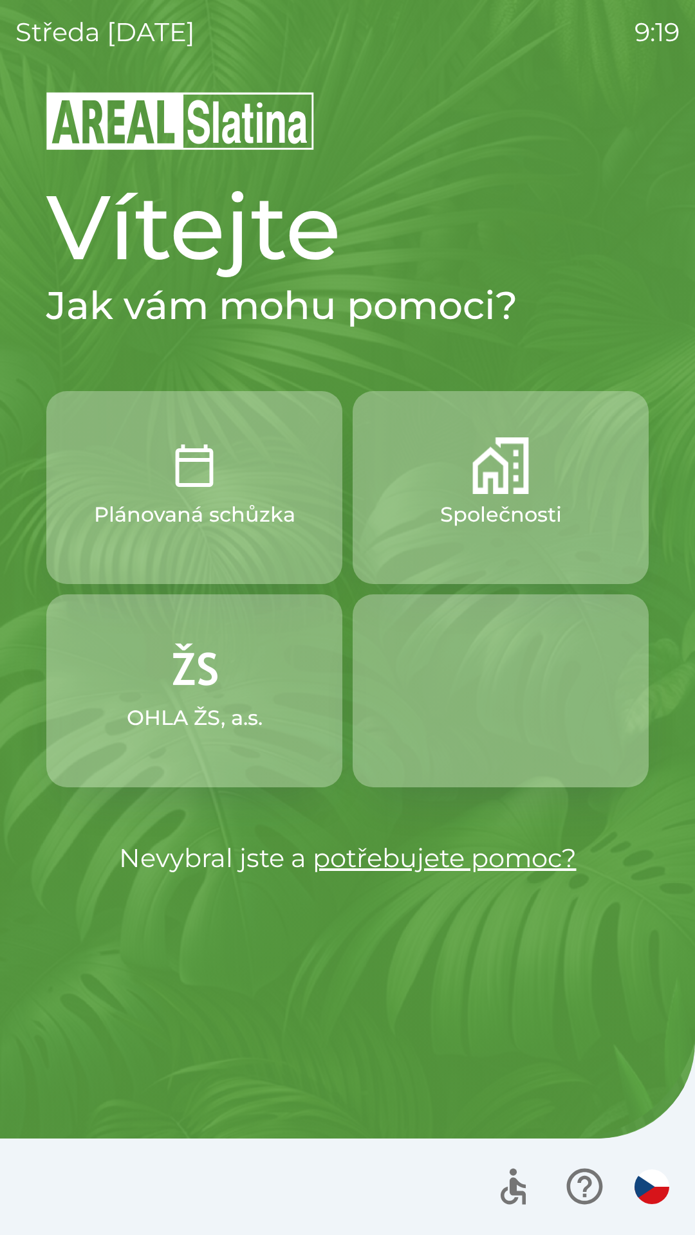
click at [275, 509] on p "Plánovaná schůzka" at bounding box center [194, 514] width 201 height 31
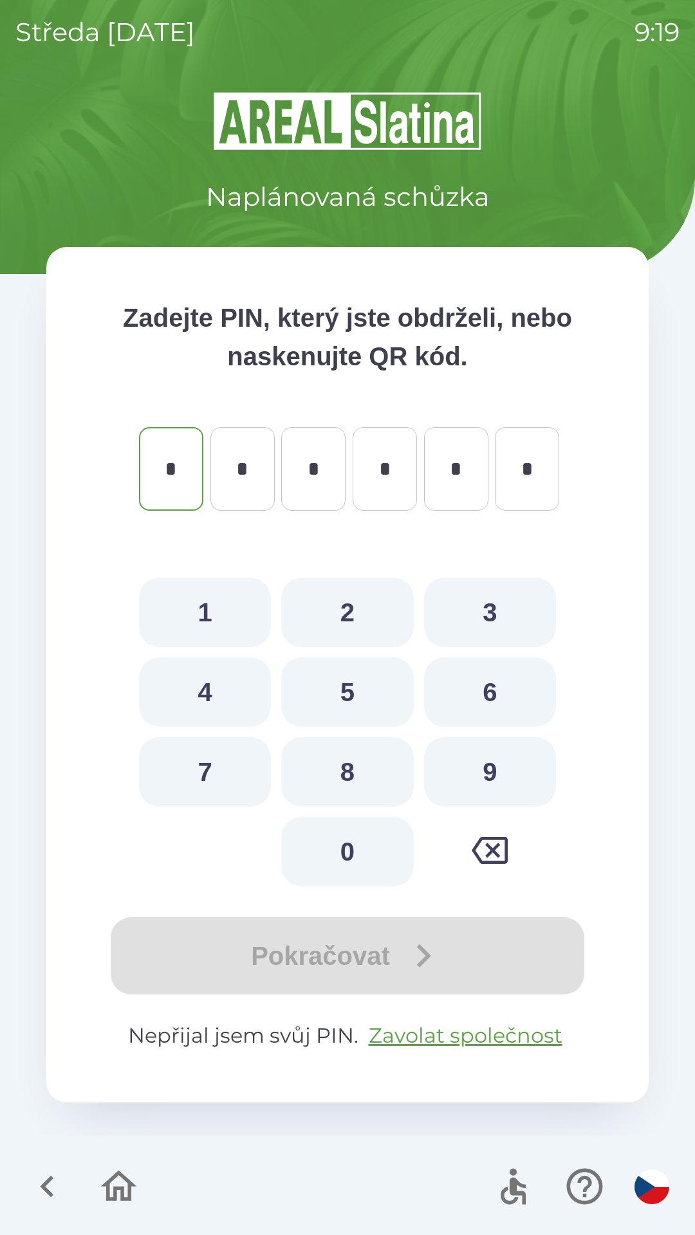
click at [39, 1183] on icon "button" at bounding box center [47, 1186] width 43 height 43
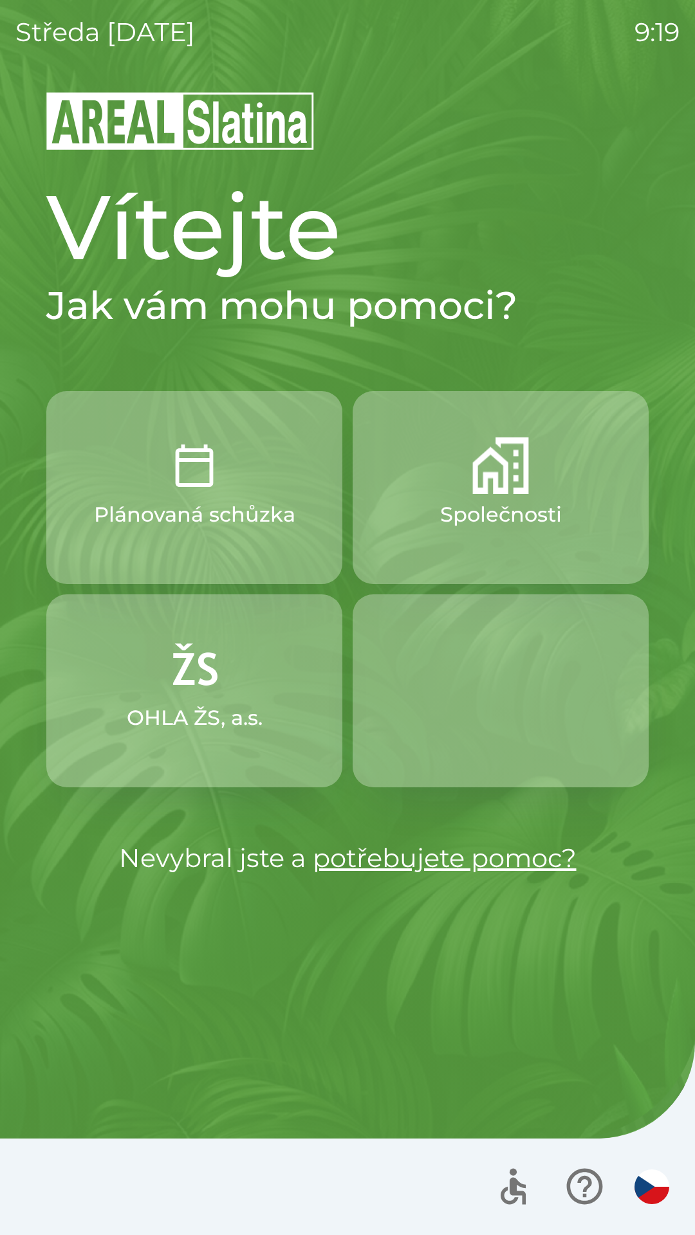
click at [536, 509] on p "Společnosti" at bounding box center [501, 514] width 122 height 31
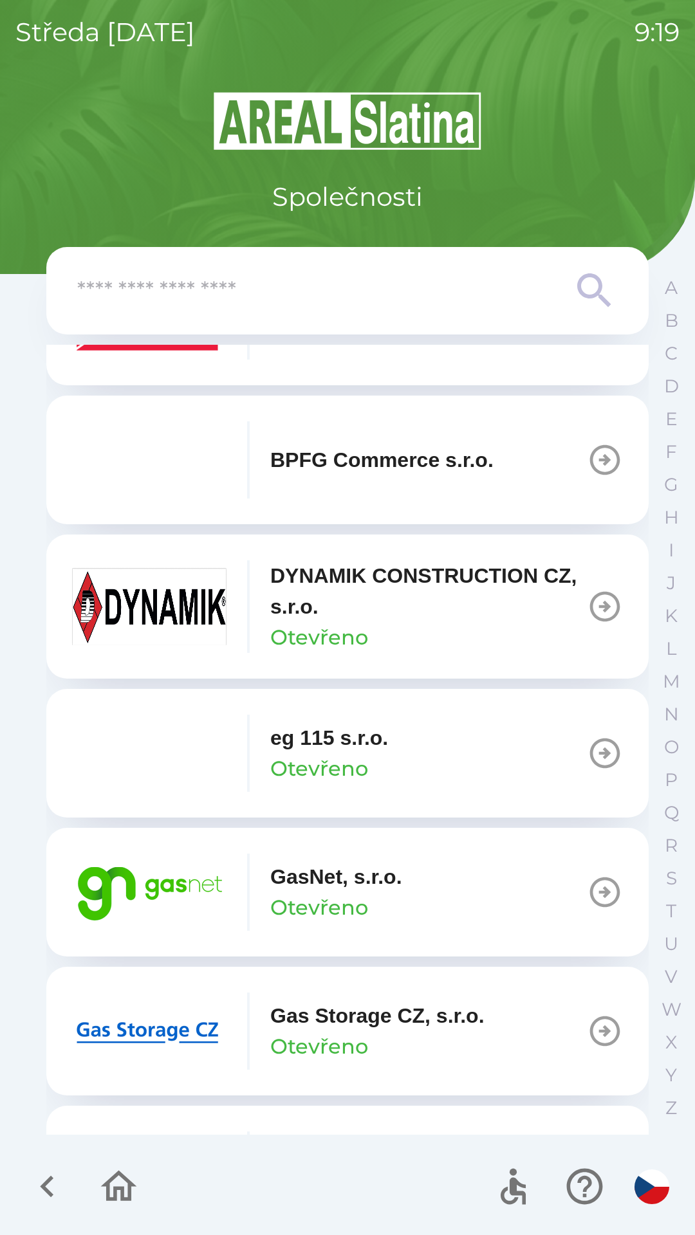
scroll to position [522, 0]
click at [587, 892] on icon "button" at bounding box center [604, 891] width 36 height 36
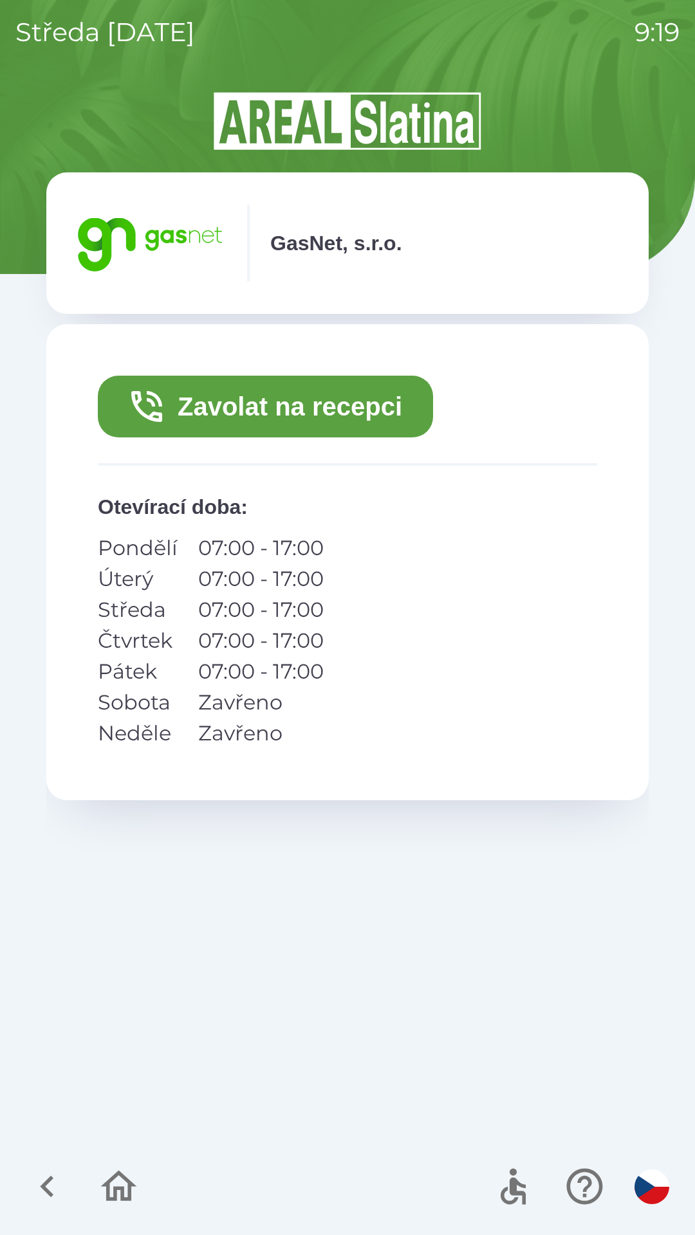
click at [39, 1192] on icon "button" at bounding box center [47, 1186] width 43 height 43
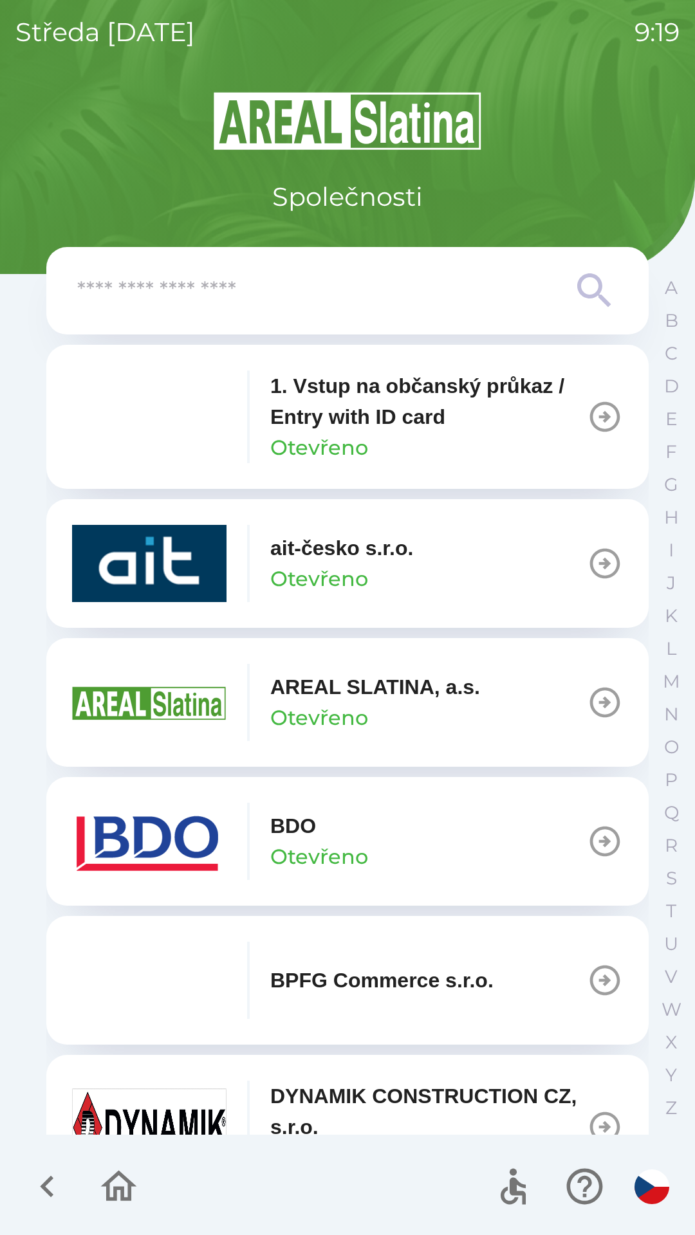
click at [41, 1180] on icon "button" at bounding box center [47, 1186] width 43 height 43
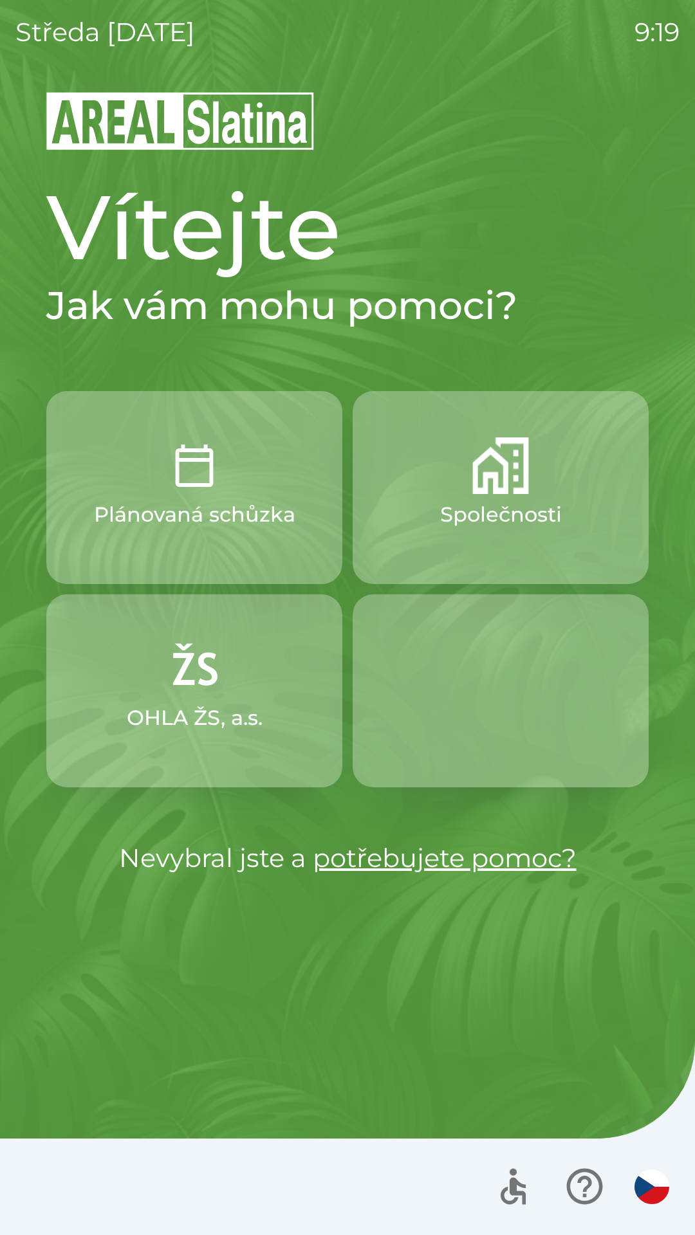
click at [194, 710] on p "OHLA ŽS, a.s." at bounding box center [195, 717] width 136 height 31
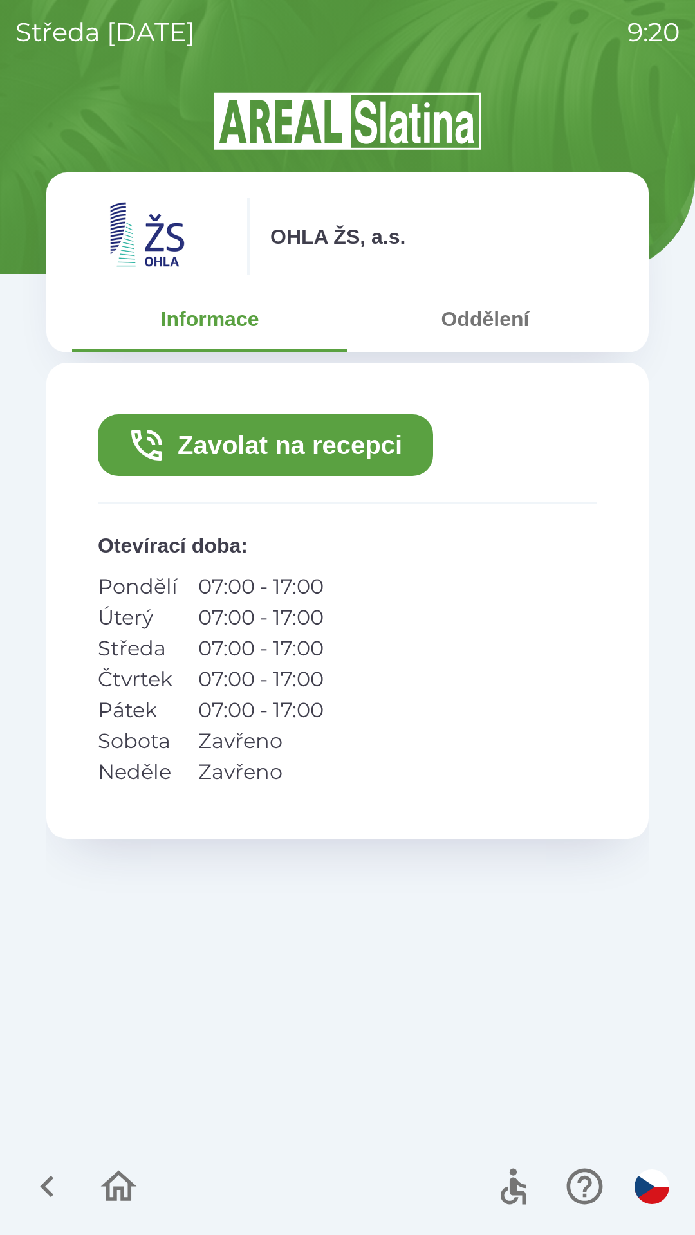
click at [51, 1194] on icon "button" at bounding box center [47, 1187] width 14 height 22
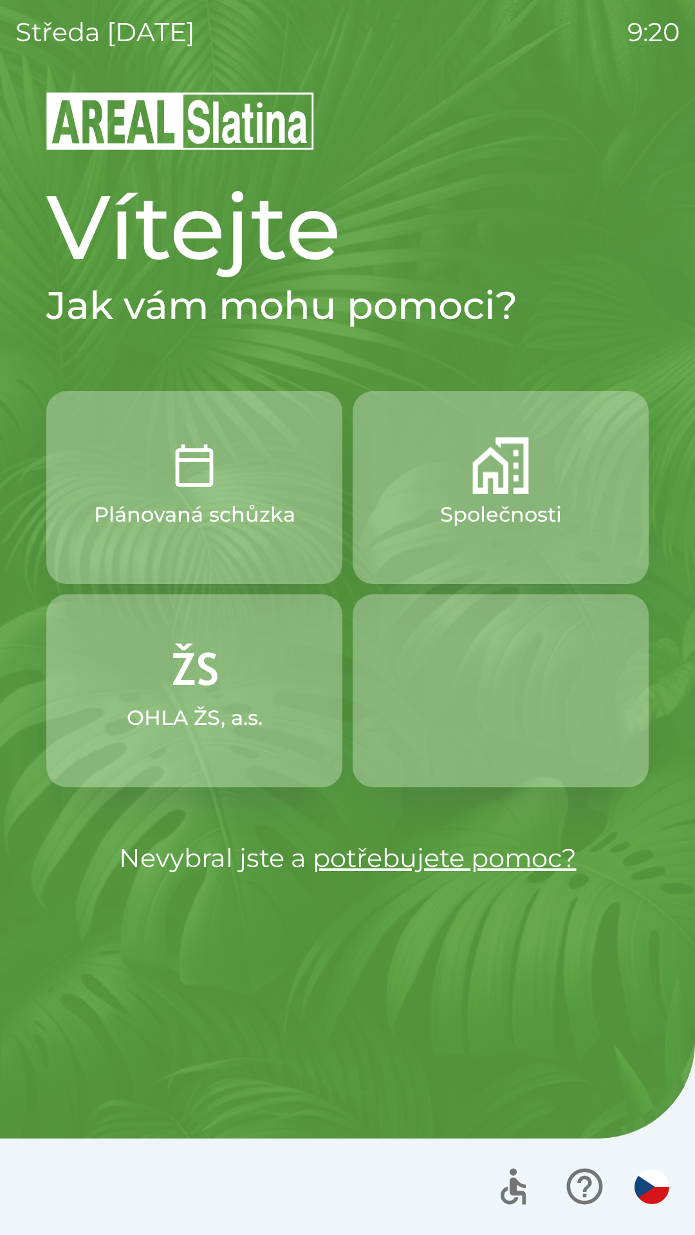
click at [486, 495] on button "Společnosti" at bounding box center [500, 487] width 296 height 193
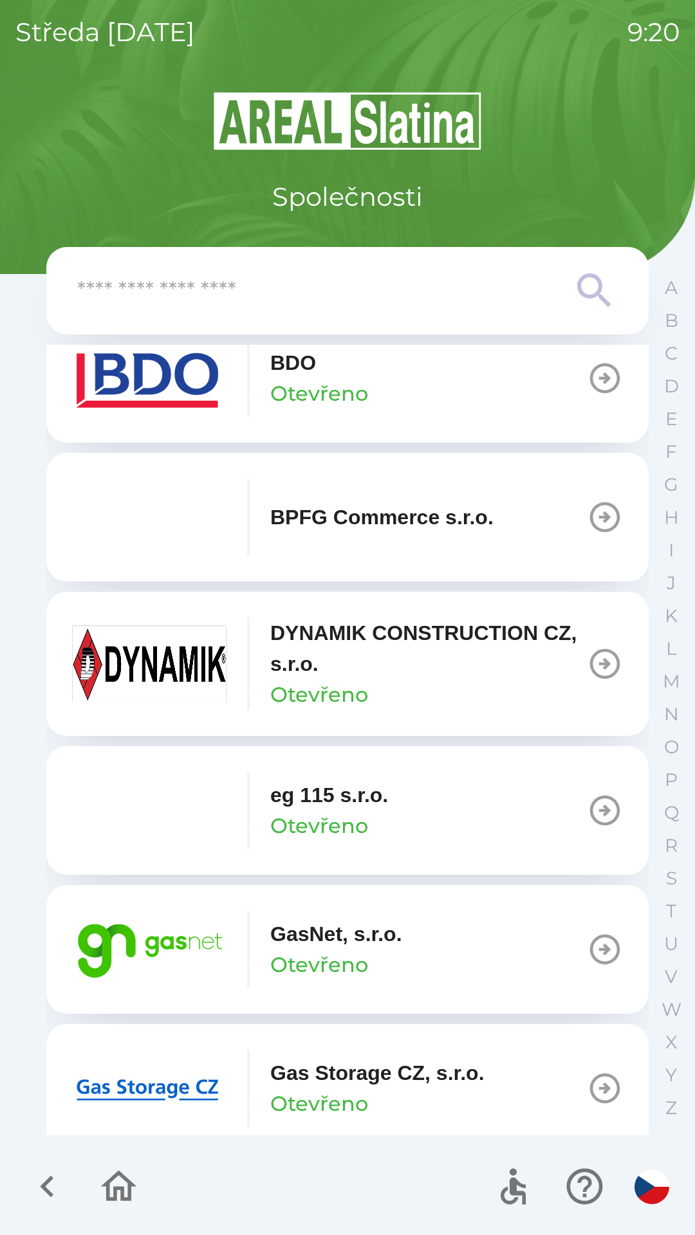
scroll to position [469, 0]
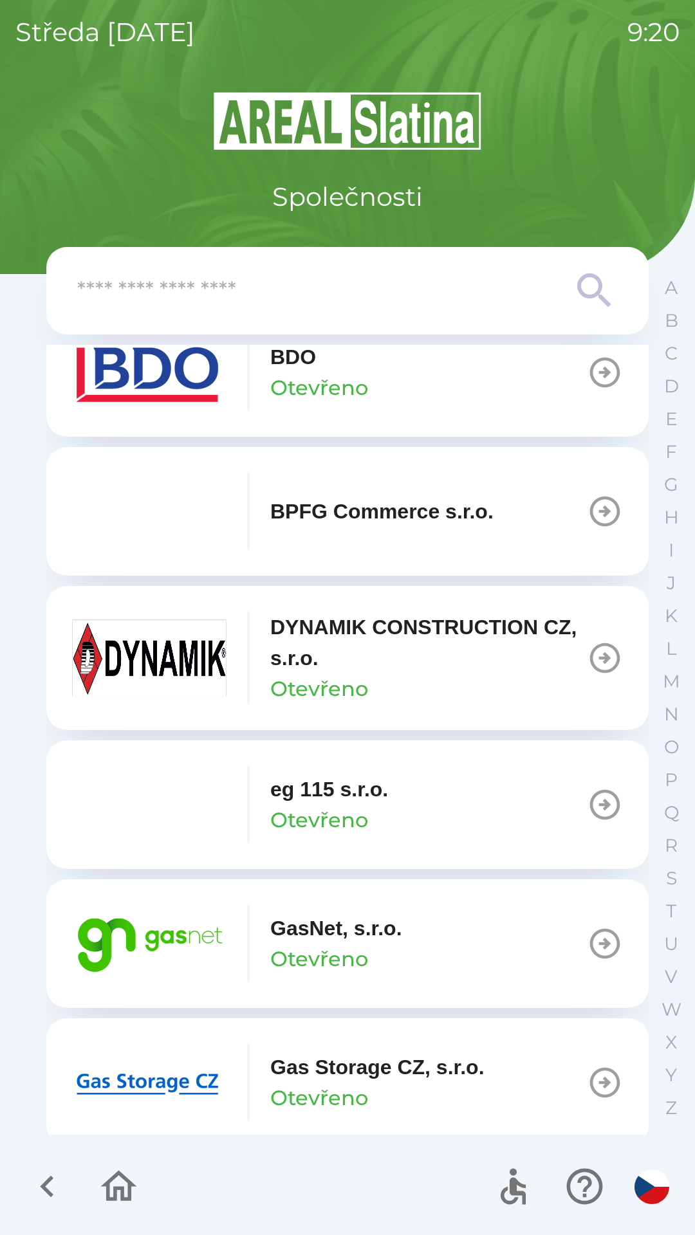
click at [420, 969] on button "GasNet, s.r.o. Otevřeno" at bounding box center [347, 943] width 602 height 129
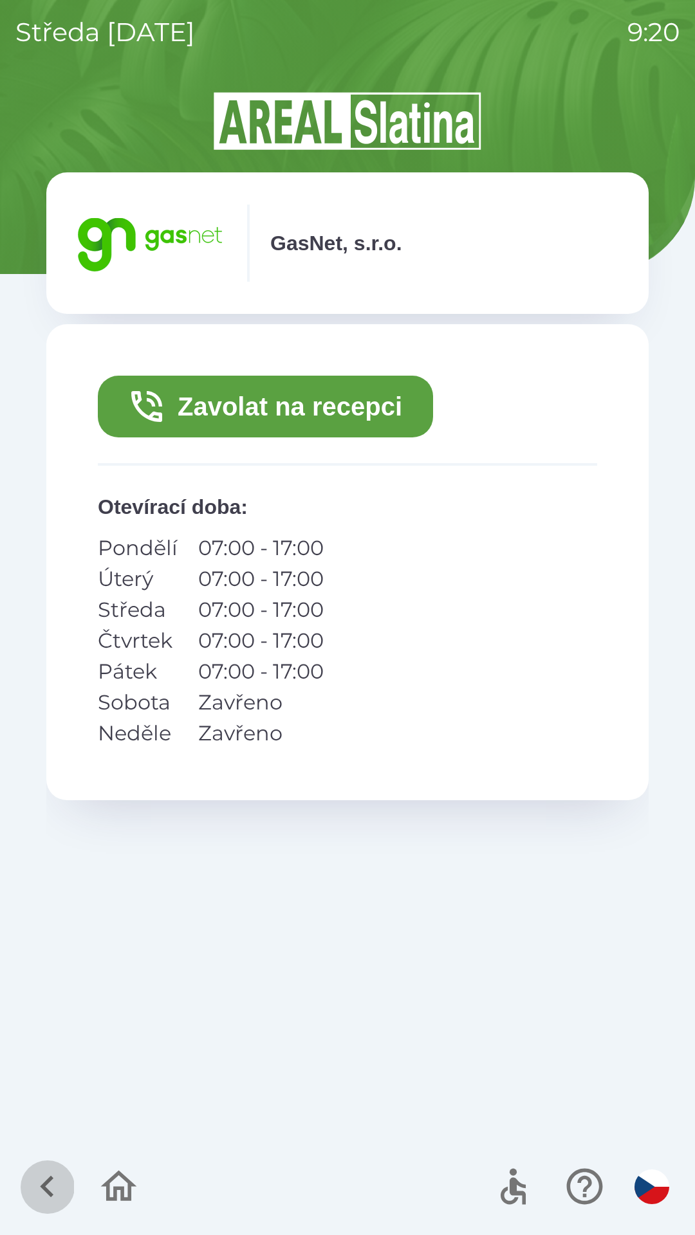
click at [51, 1163] on button "button" at bounding box center [47, 1185] width 53 height 53
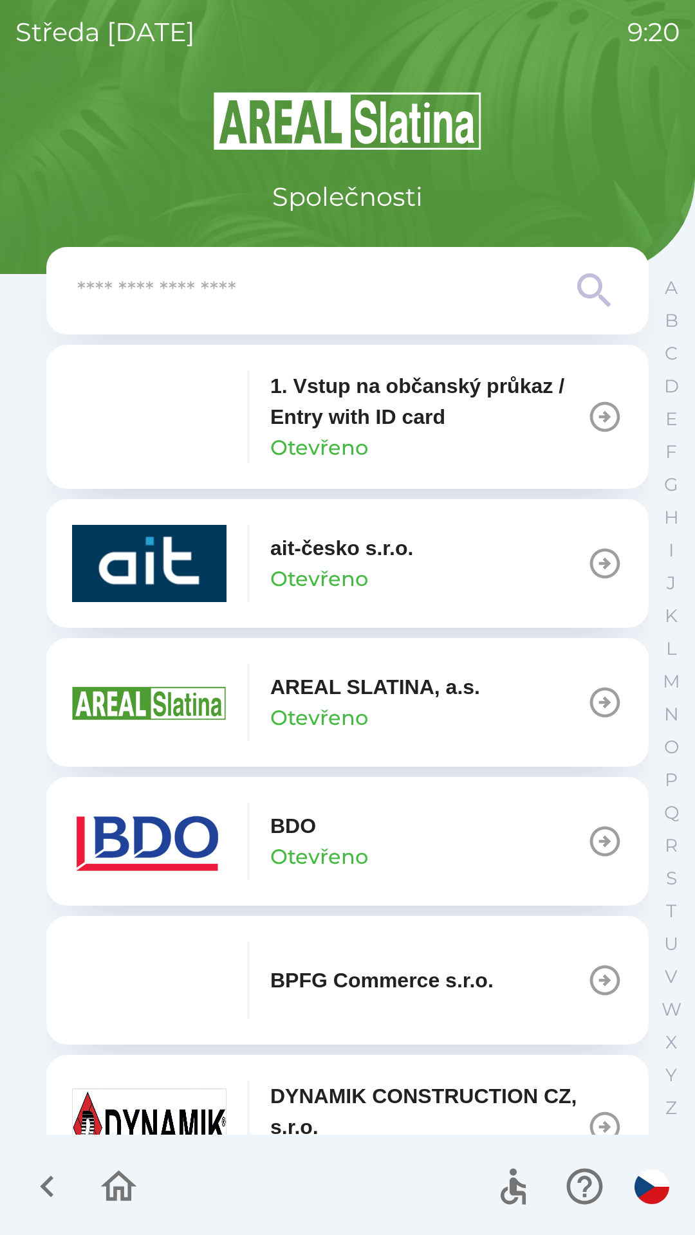
click at [39, 1183] on icon "button" at bounding box center [47, 1186] width 43 height 43
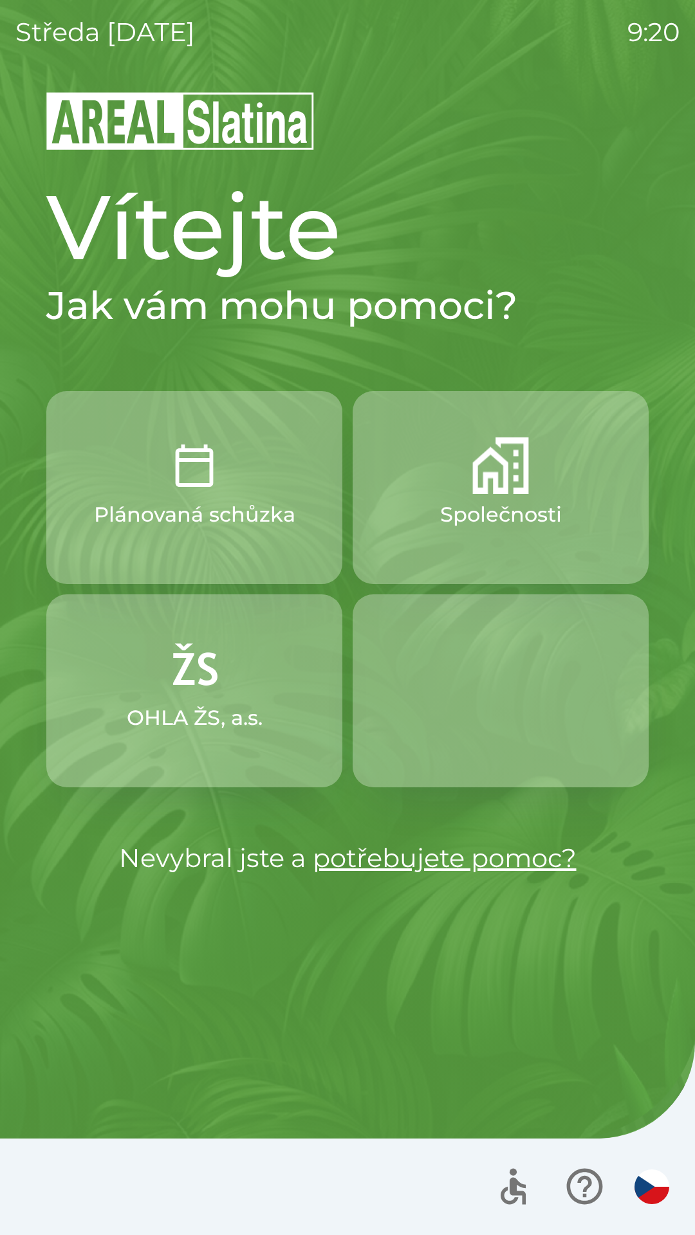
click at [180, 515] on p "Plánovaná schůzka" at bounding box center [194, 514] width 201 height 31
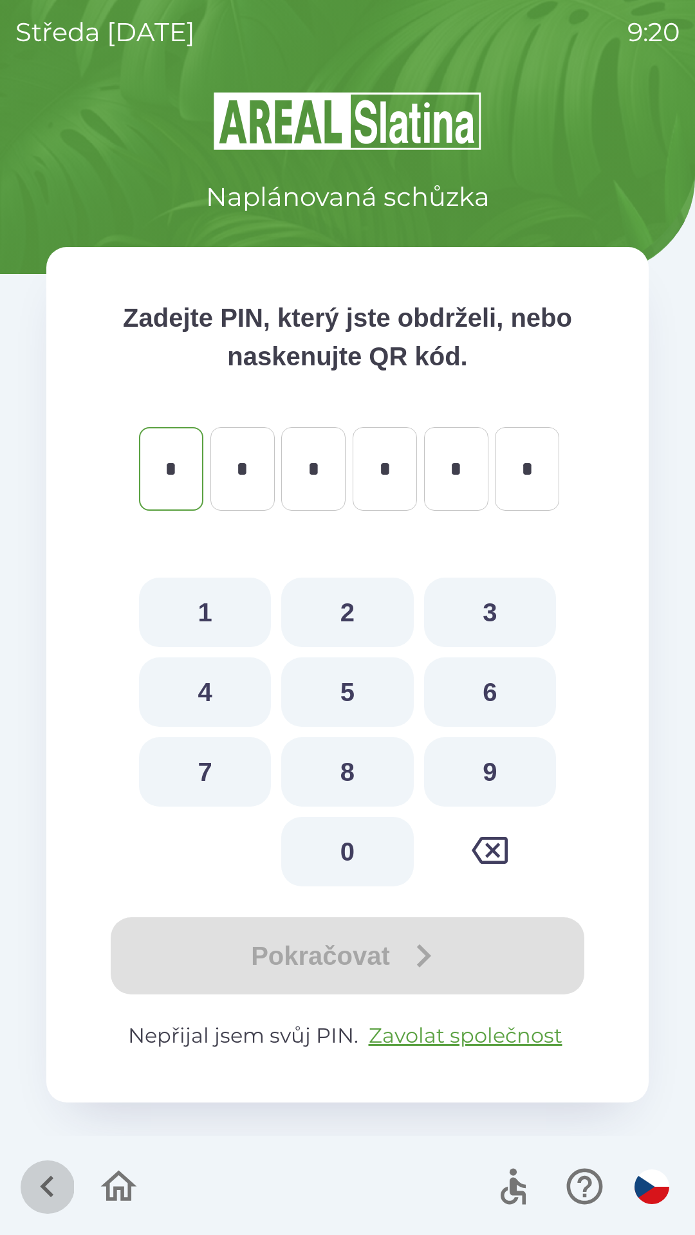
click at [51, 1178] on icon "button" at bounding box center [47, 1187] width 14 height 22
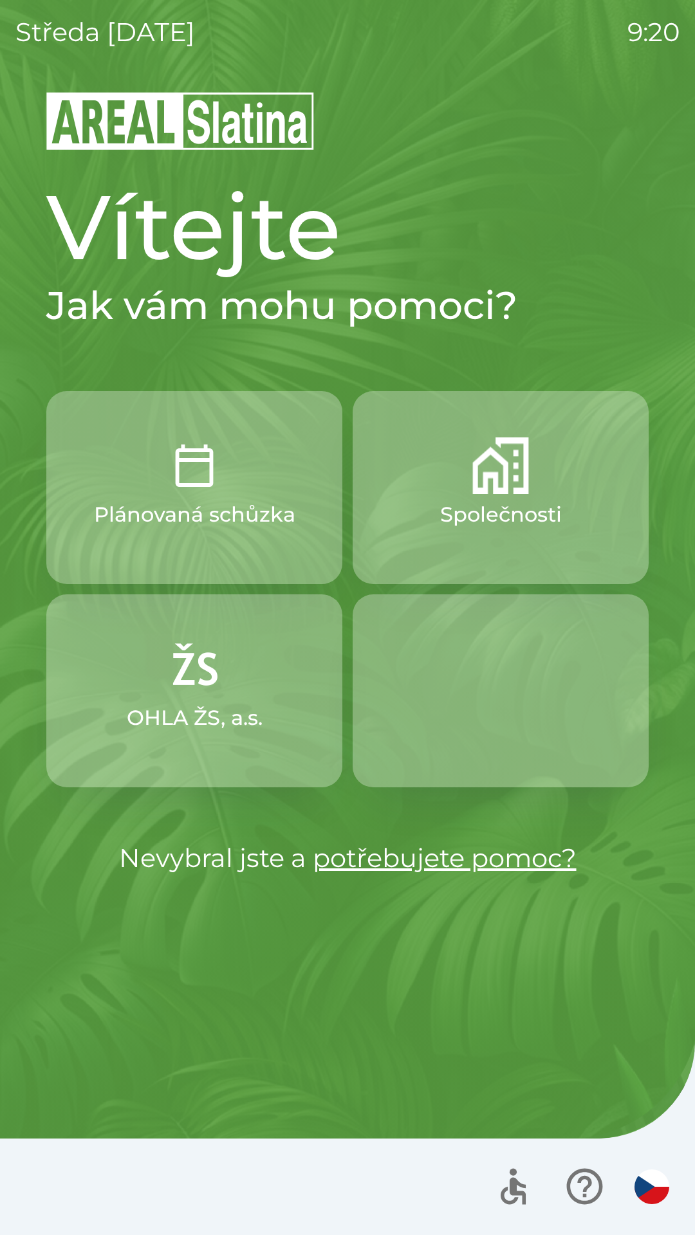
click at [159, 724] on p "OHLA ŽS, a.s." at bounding box center [195, 717] width 136 height 31
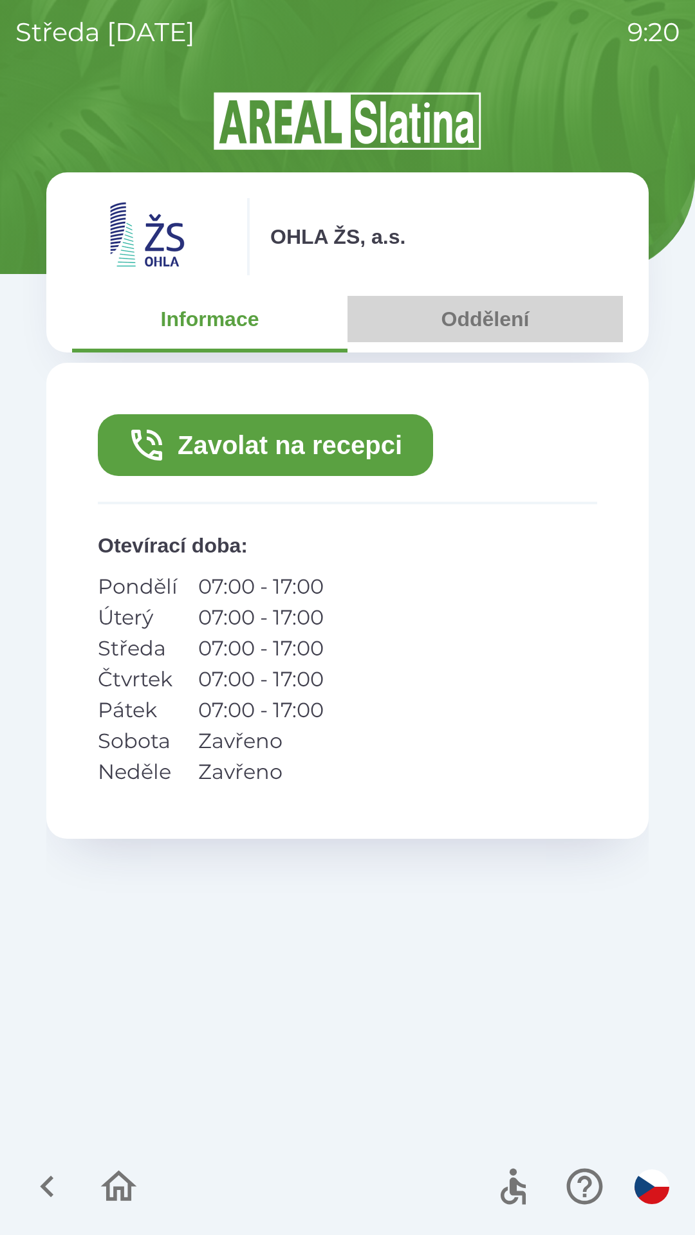
click at [455, 314] on button "Oddělení" at bounding box center [484, 319] width 275 height 46
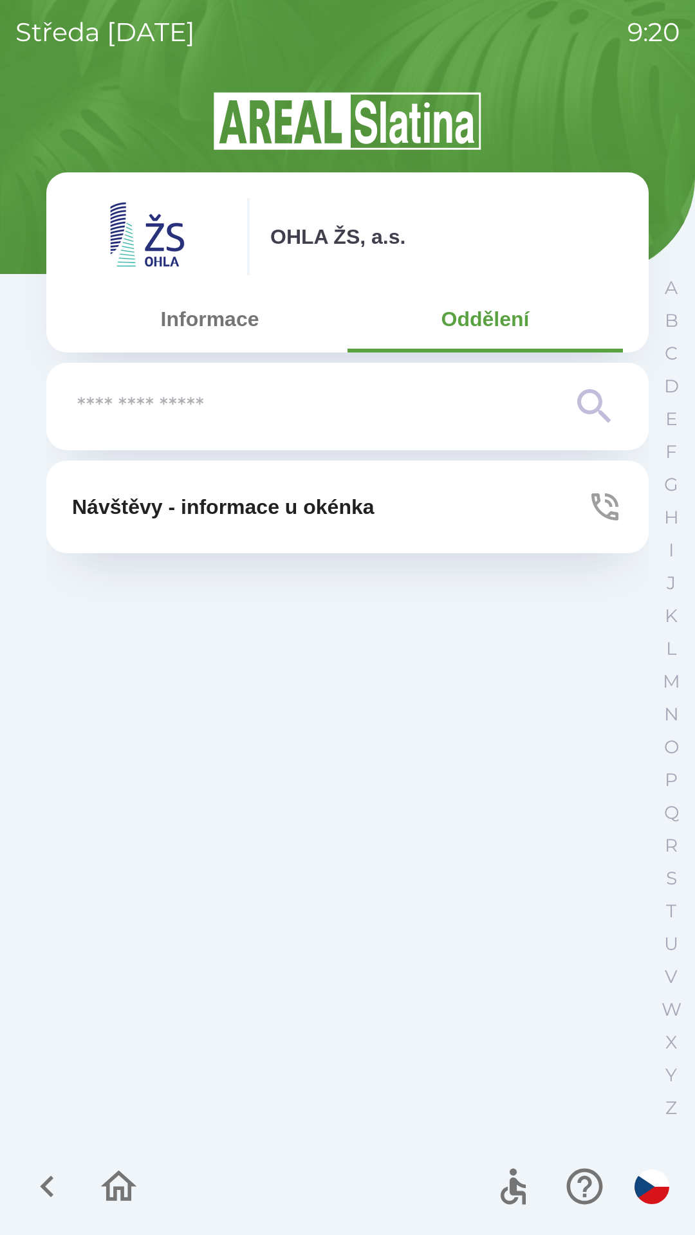
click at [185, 323] on button "Informace" at bounding box center [209, 319] width 275 height 46
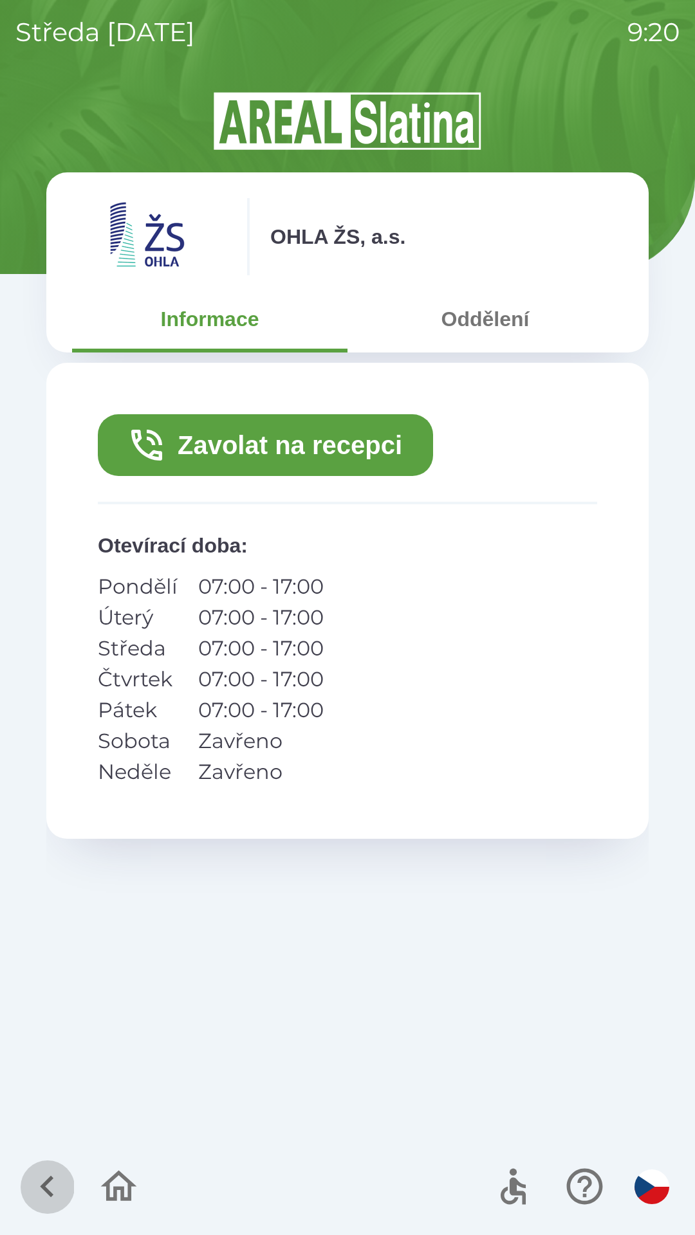
click at [37, 1172] on icon "button" at bounding box center [47, 1186] width 43 height 43
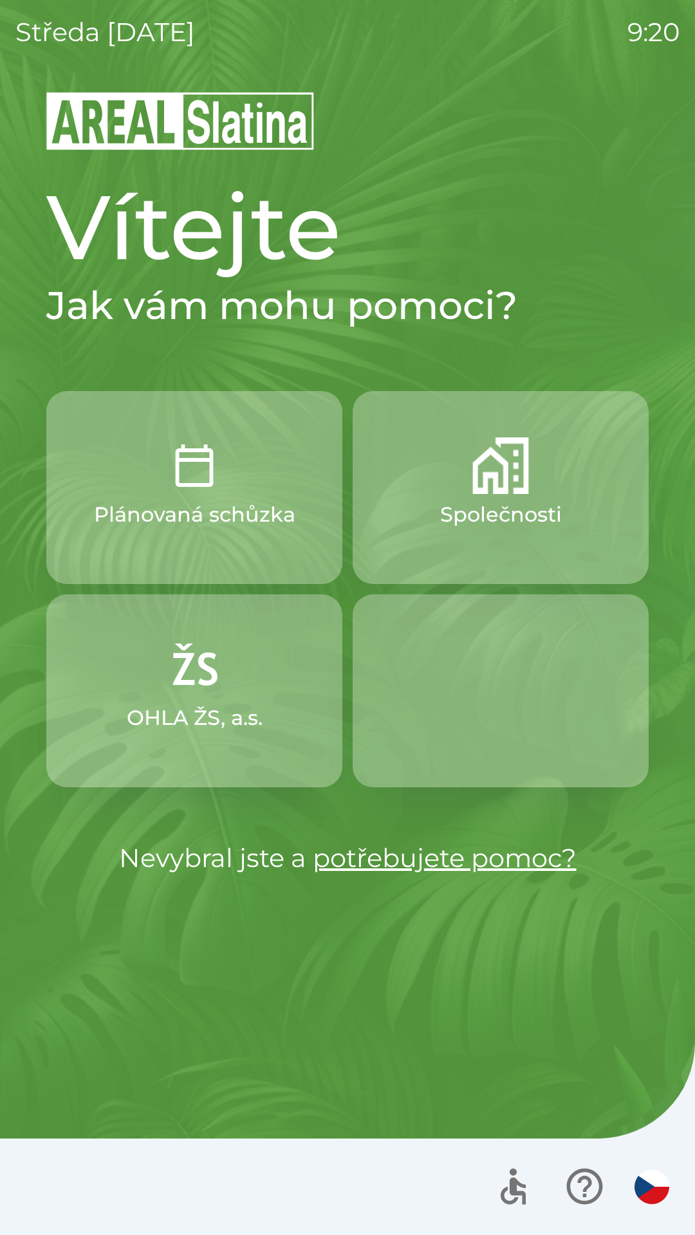
click at [546, 503] on p "Společnosti" at bounding box center [501, 514] width 122 height 31
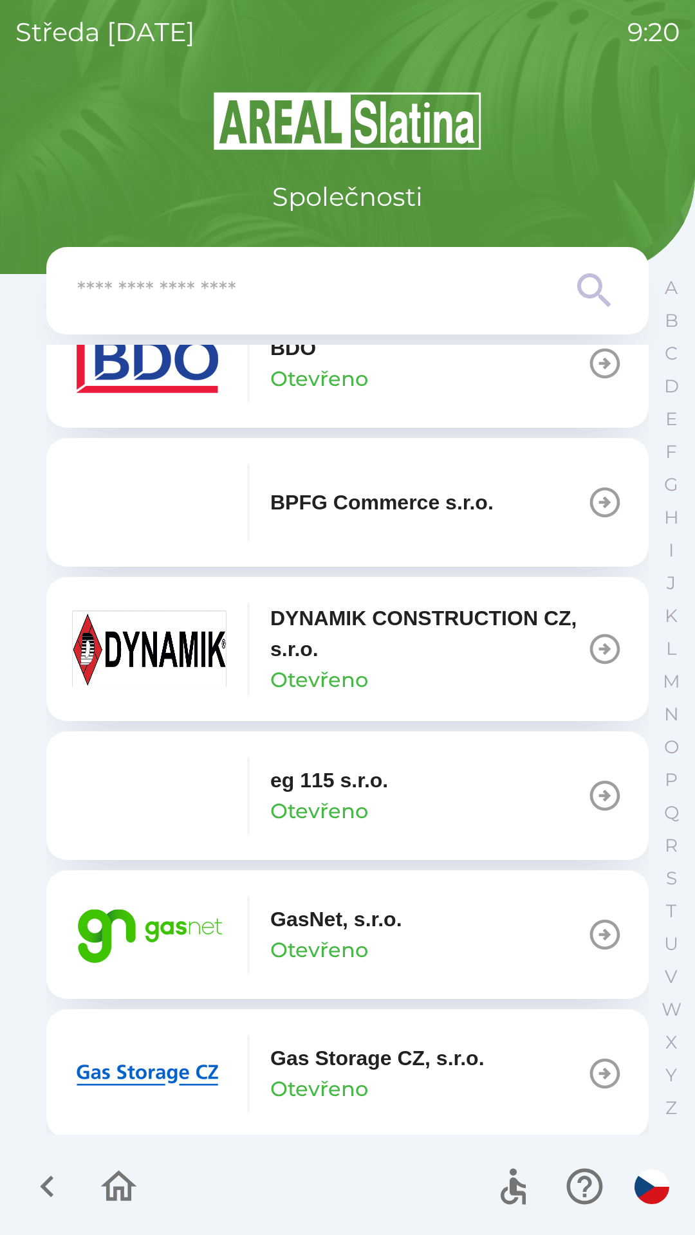
scroll to position [481, 0]
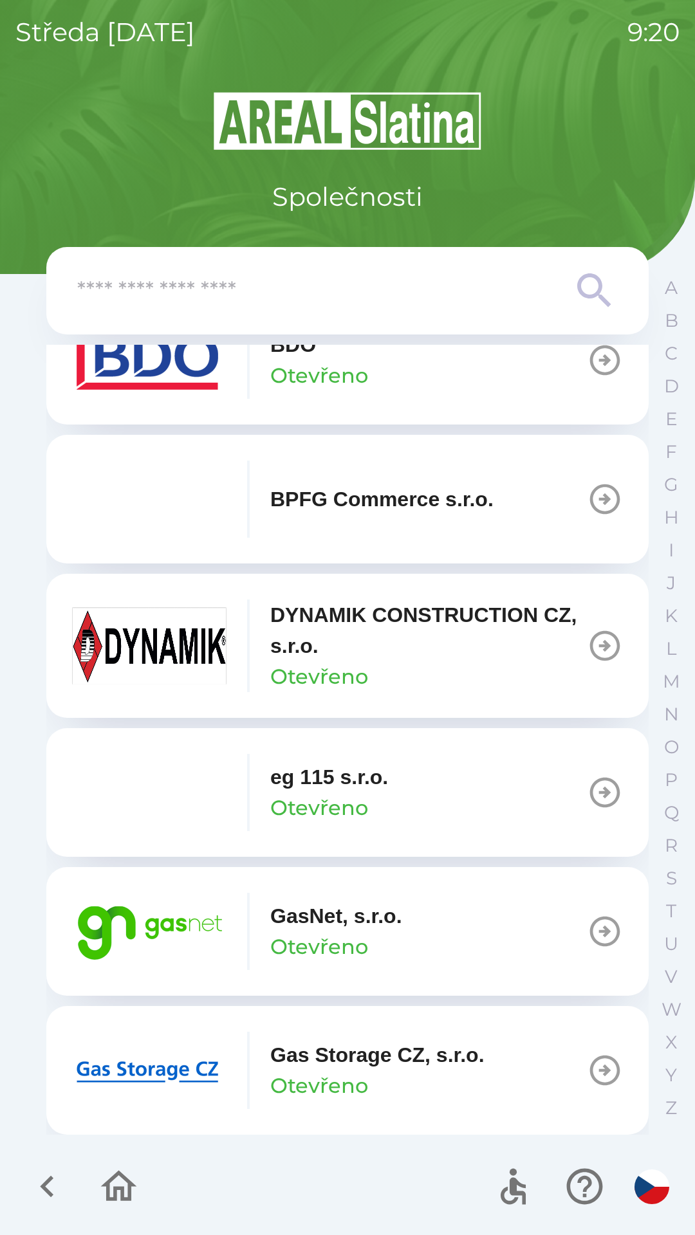
click at [459, 936] on button "GasNet, s.r.o. Otevřeno" at bounding box center [347, 931] width 602 height 129
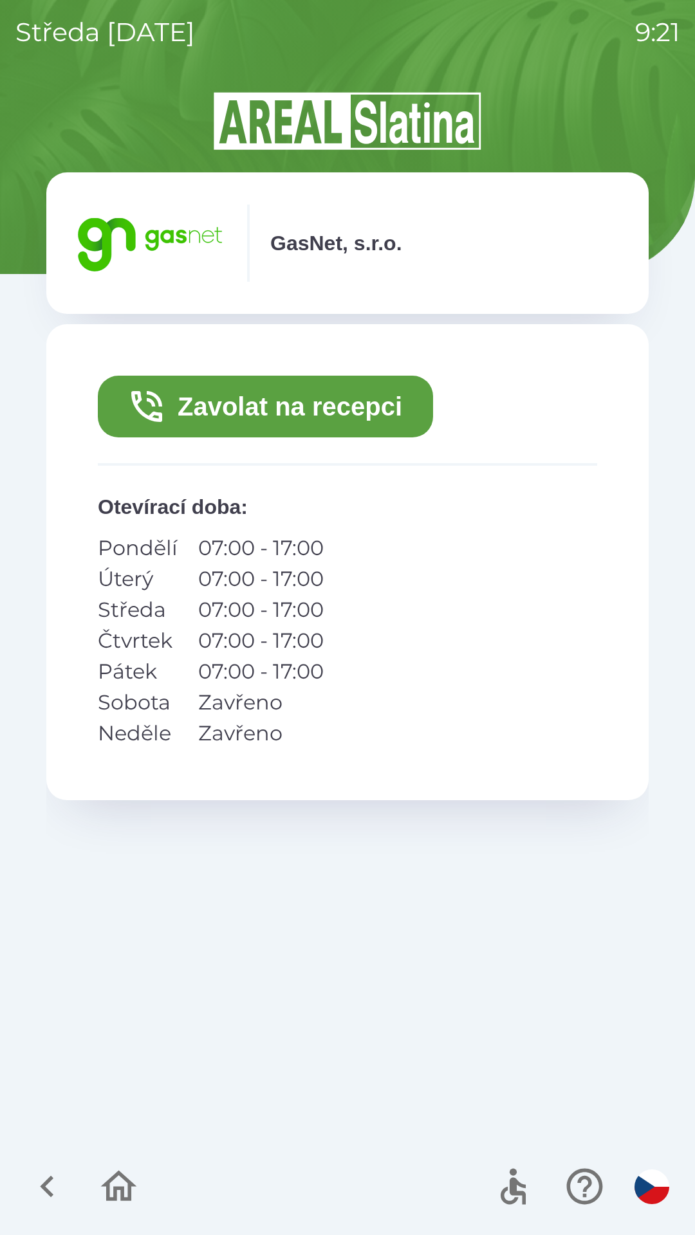
click at [302, 409] on button "Zavolat na recepci" at bounding box center [265, 407] width 335 height 62
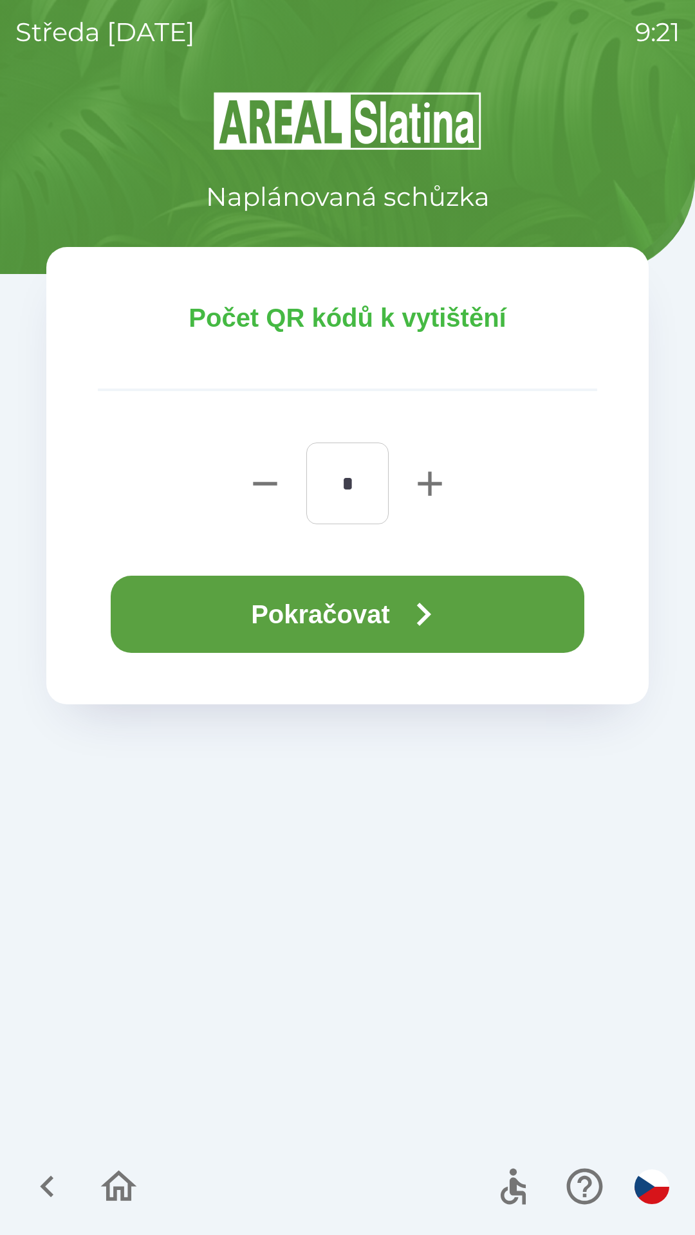
click at [430, 486] on icon "button" at bounding box center [429, 483] width 24 height 24
type input "*"
click at [369, 619] on button "Pokračovat" at bounding box center [347, 614] width 473 height 77
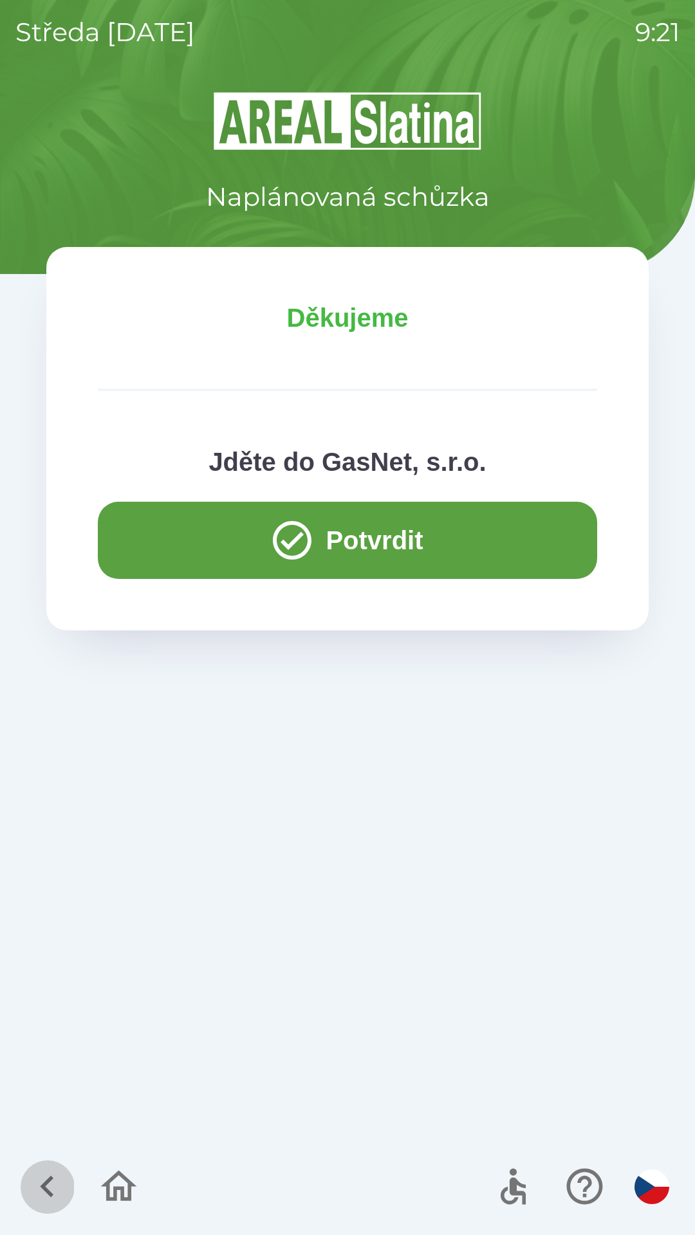
click at [48, 1185] on icon "button" at bounding box center [47, 1186] width 43 height 43
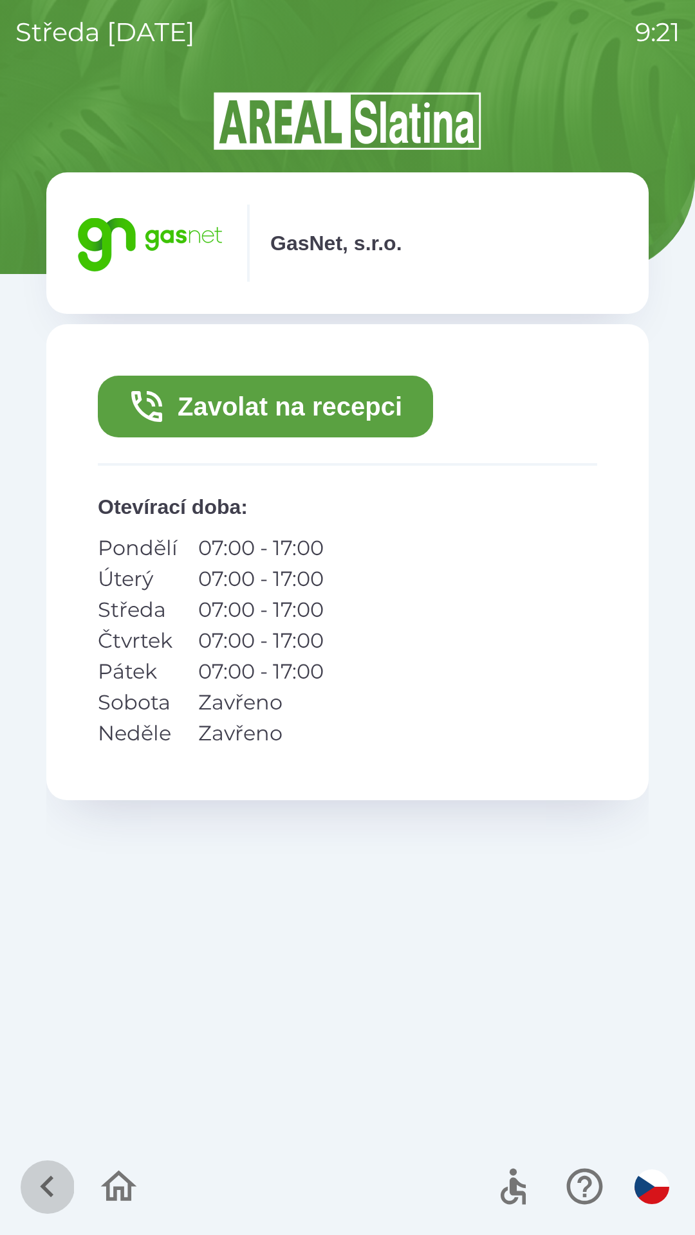
click at [41, 1180] on icon "button" at bounding box center [47, 1186] width 43 height 43
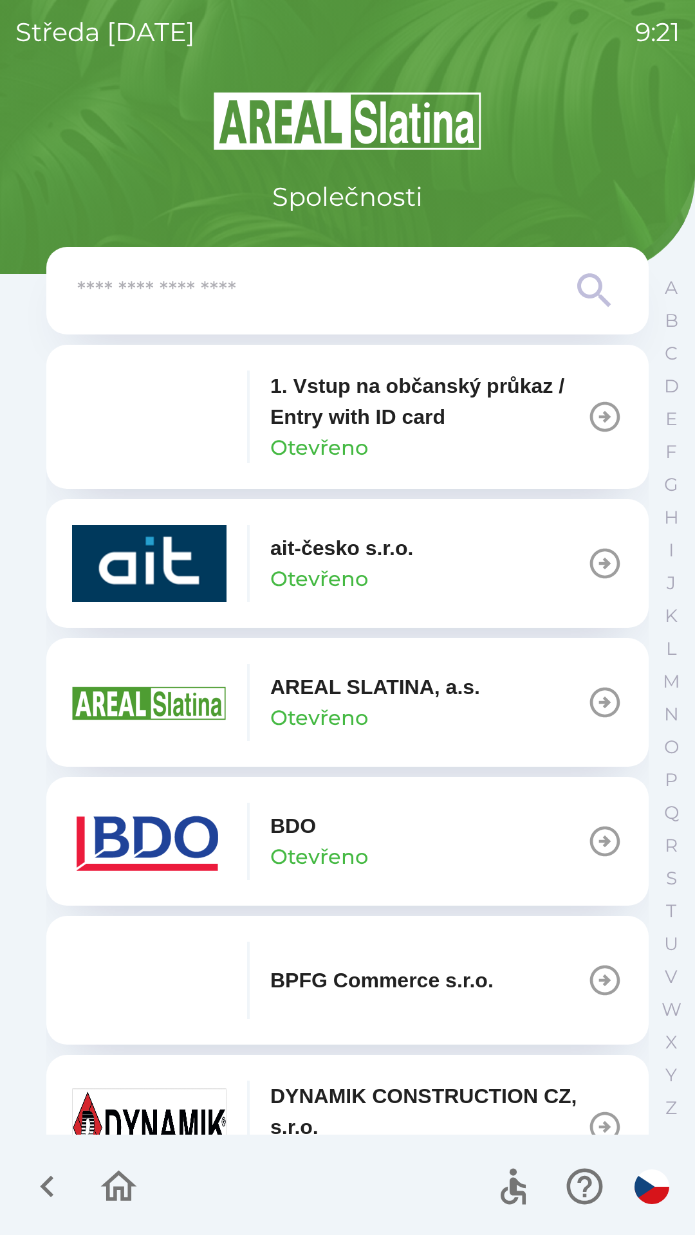
click at [41, 1177] on icon "button" at bounding box center [47, 1186] width 43 height 43
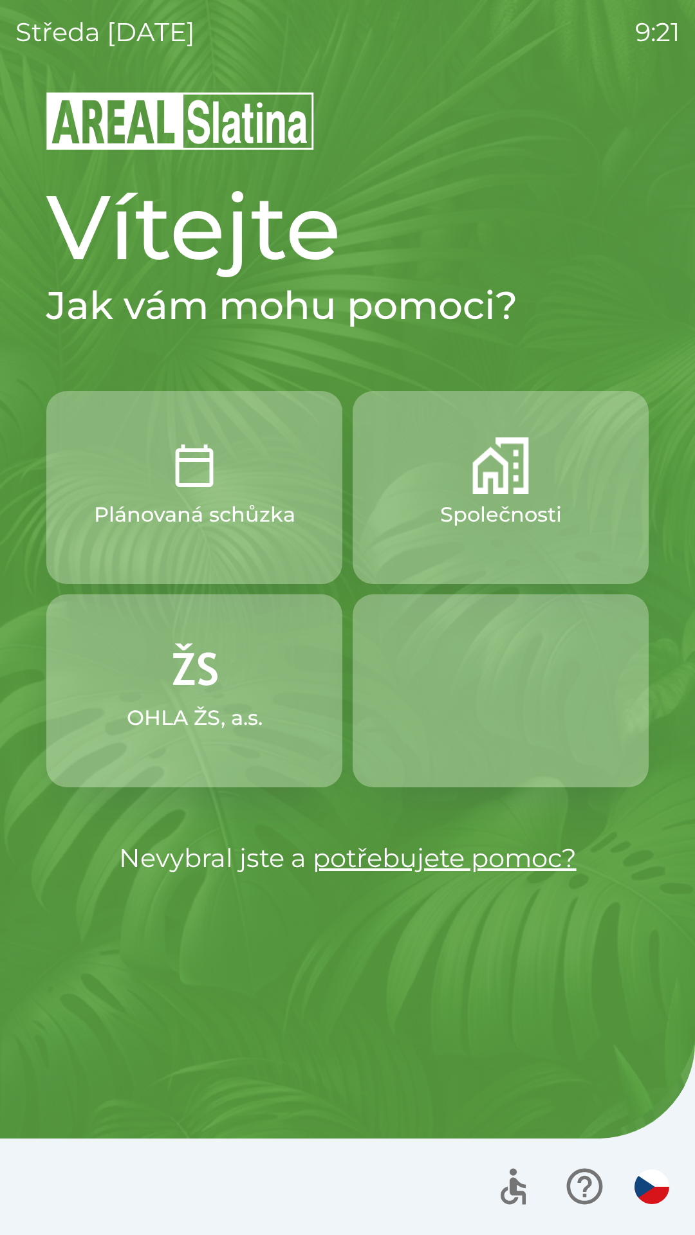
click at [185, 718] on p "OHLA ŽS, a.s." at bounding box center [195, 717] width 136 height 31
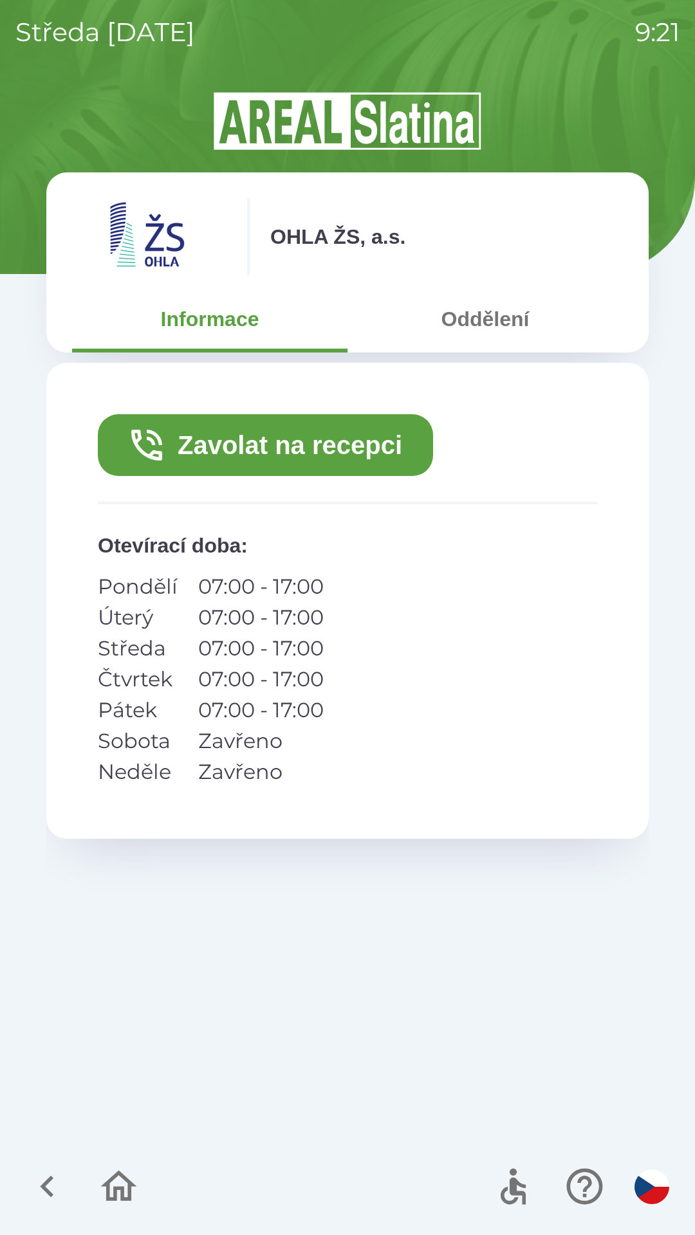
click at [290, 446] on button "Zavolat na recepci" at bounding box center [265, 445] width 335 height 62
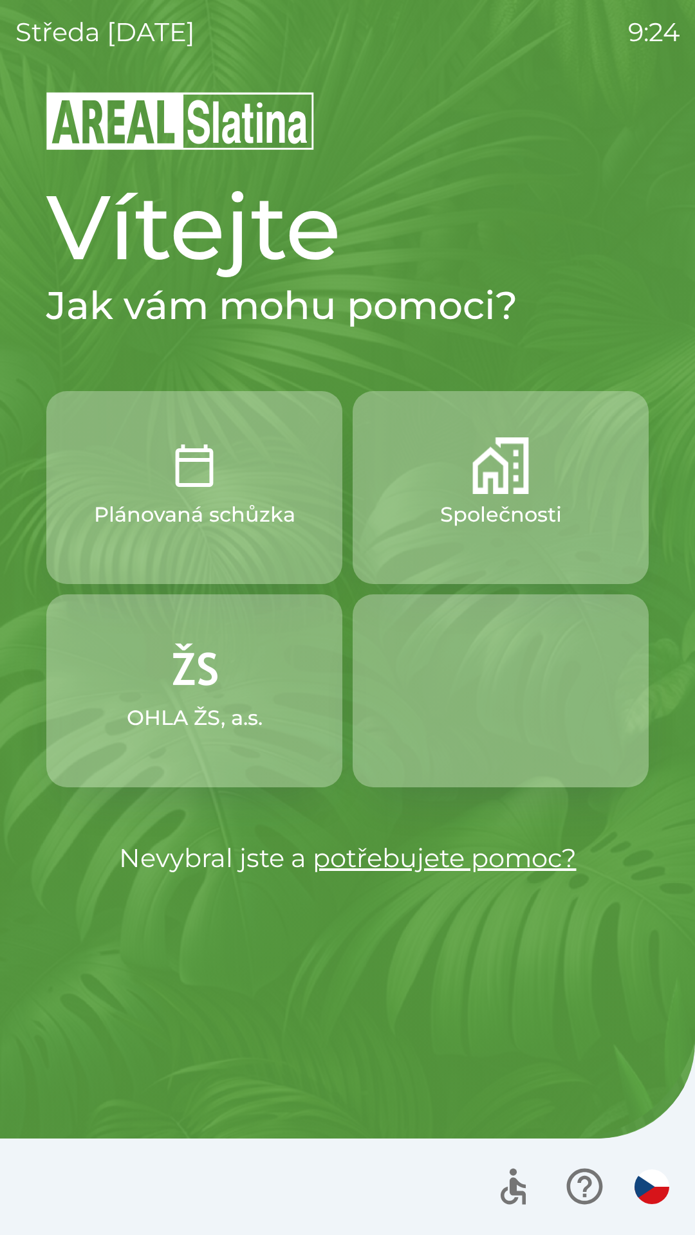
click at [205, 489] on img "button" at bounding box center [194, 465] width 57 height 57
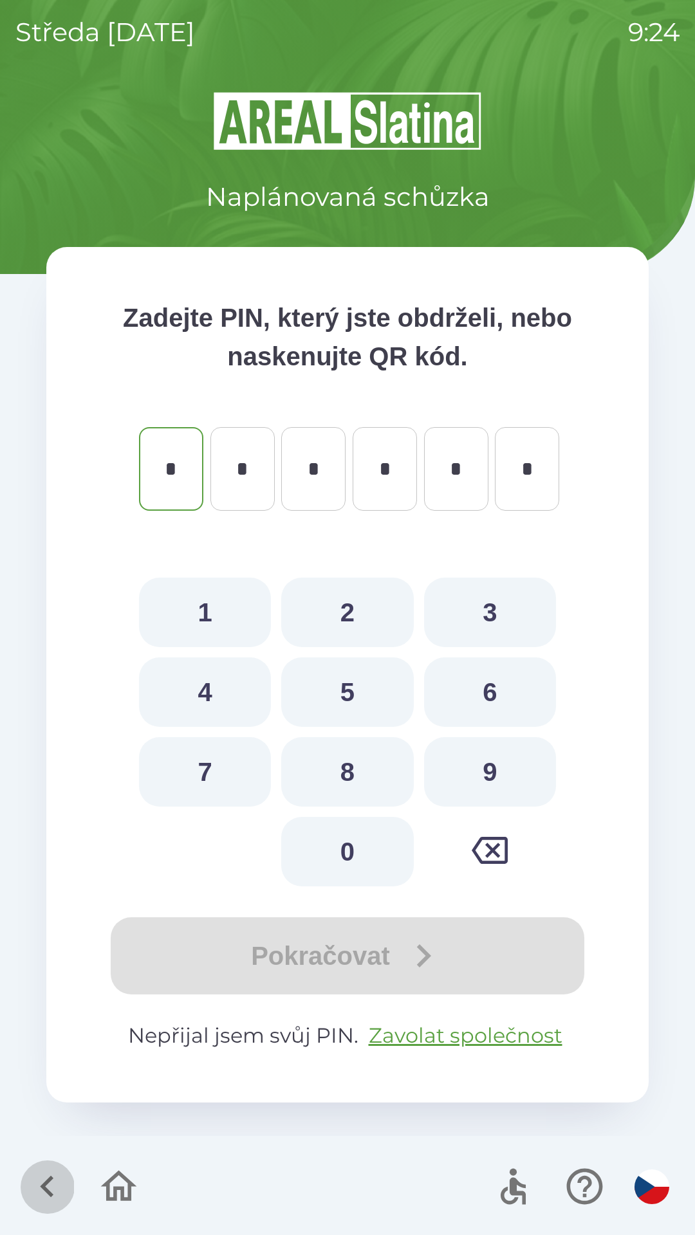
click at [39, 1172] on icon "button" at bounding box center [47, 1186] width 43 height 43
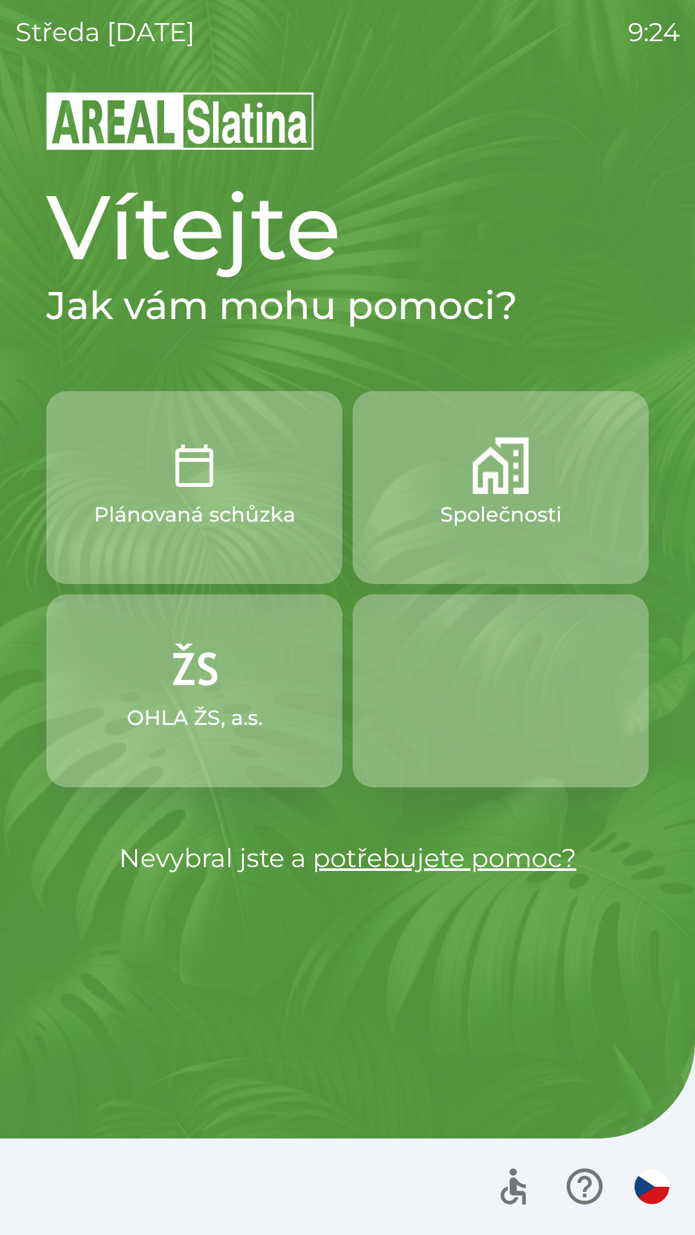
click at [498, 502] on p "Společnosti" at bounding box center [501, 514] width 122 height 31
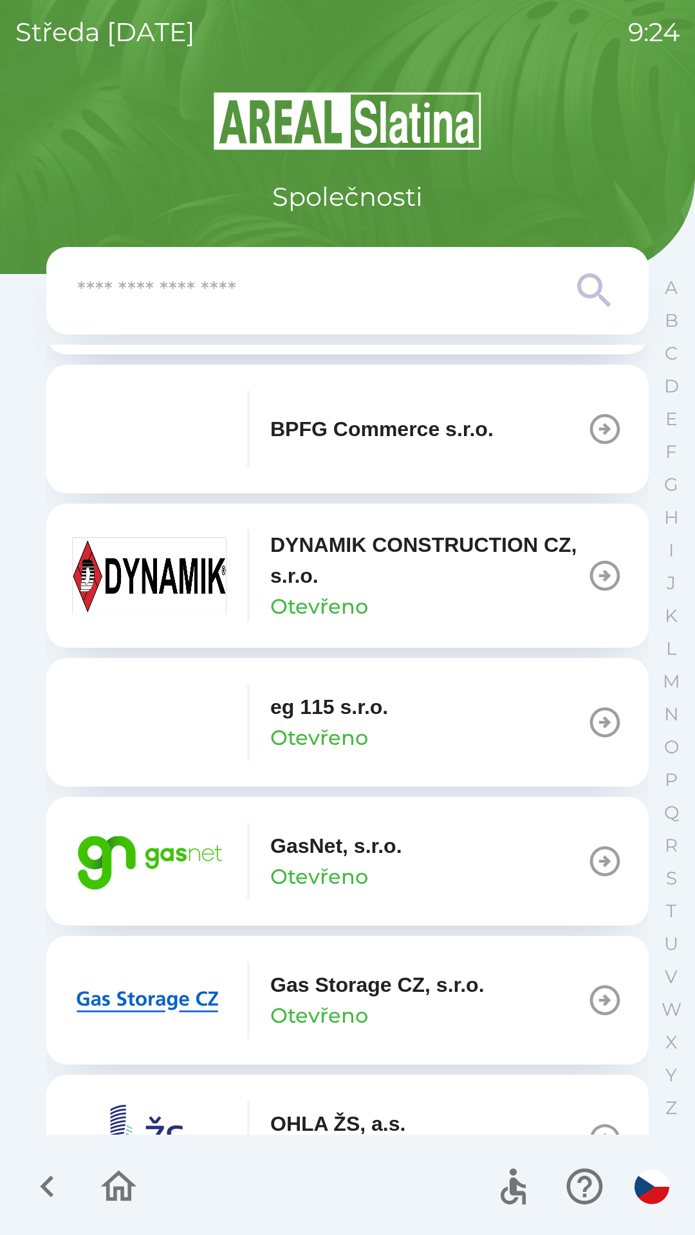
scroll to position [559, 0]
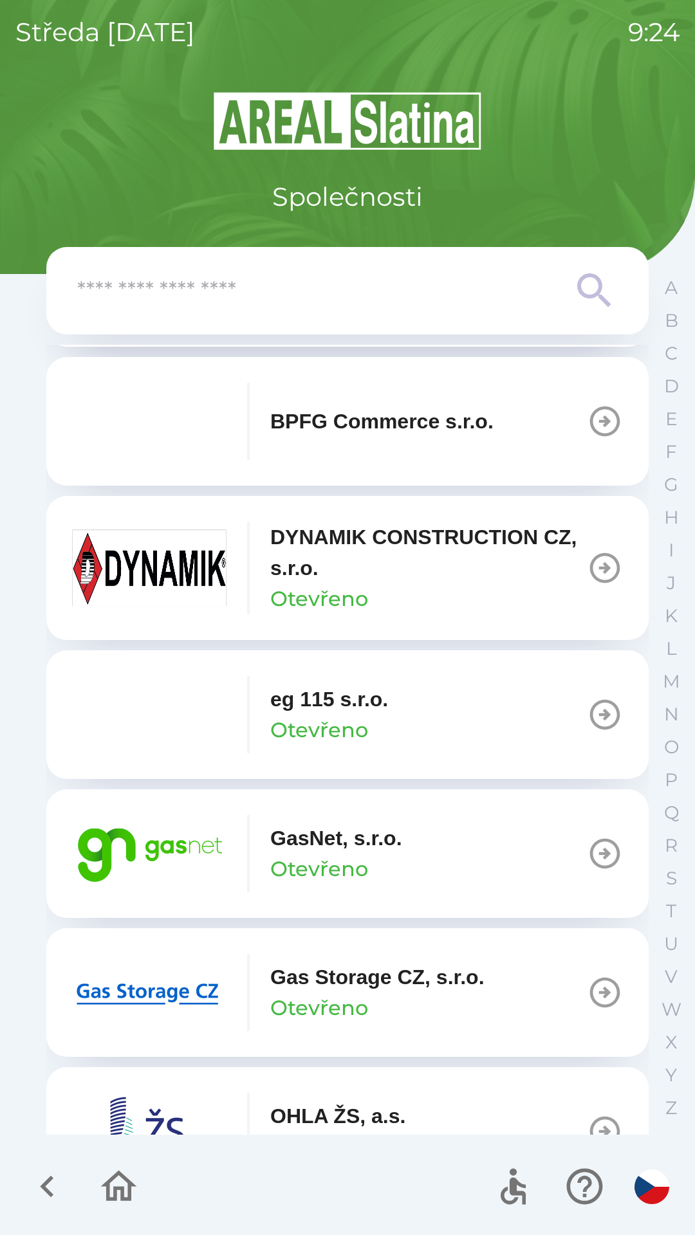
click at [329, 855] on p "Otevřeno" at bounding box center [319, 868] width 98 height 31
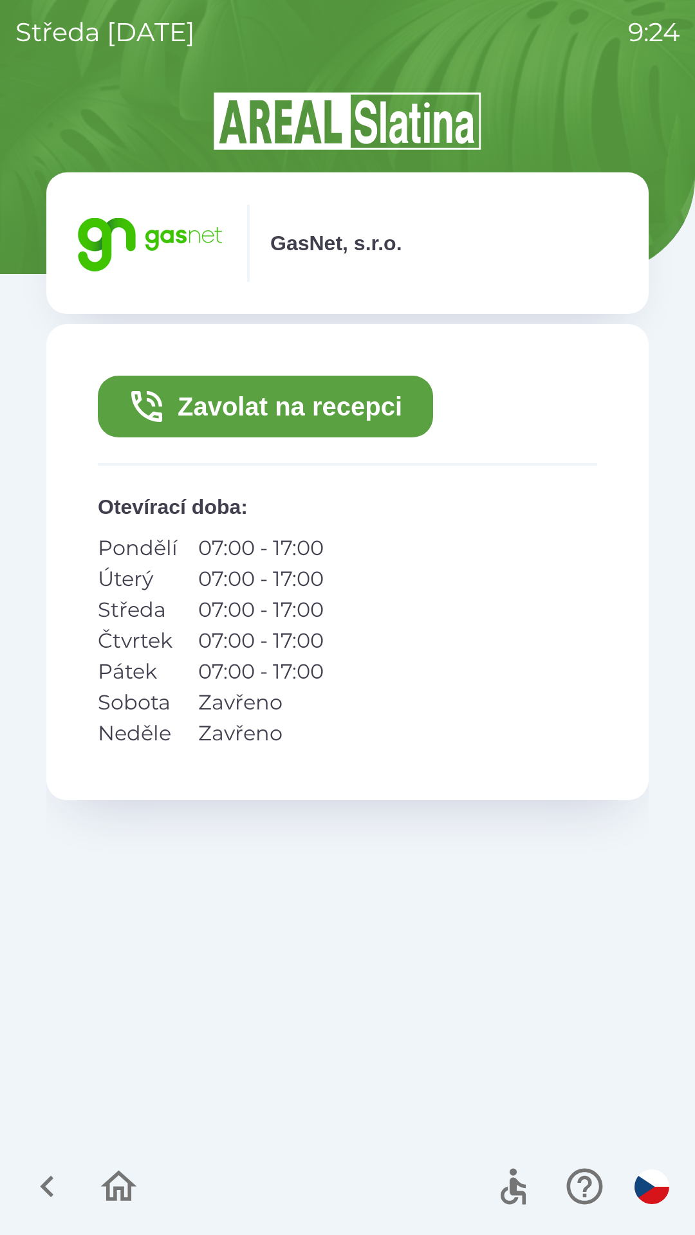
click at [303, 412] on button "Zavolat na recepci" at bounding box center [265, 407] width 335 height 62
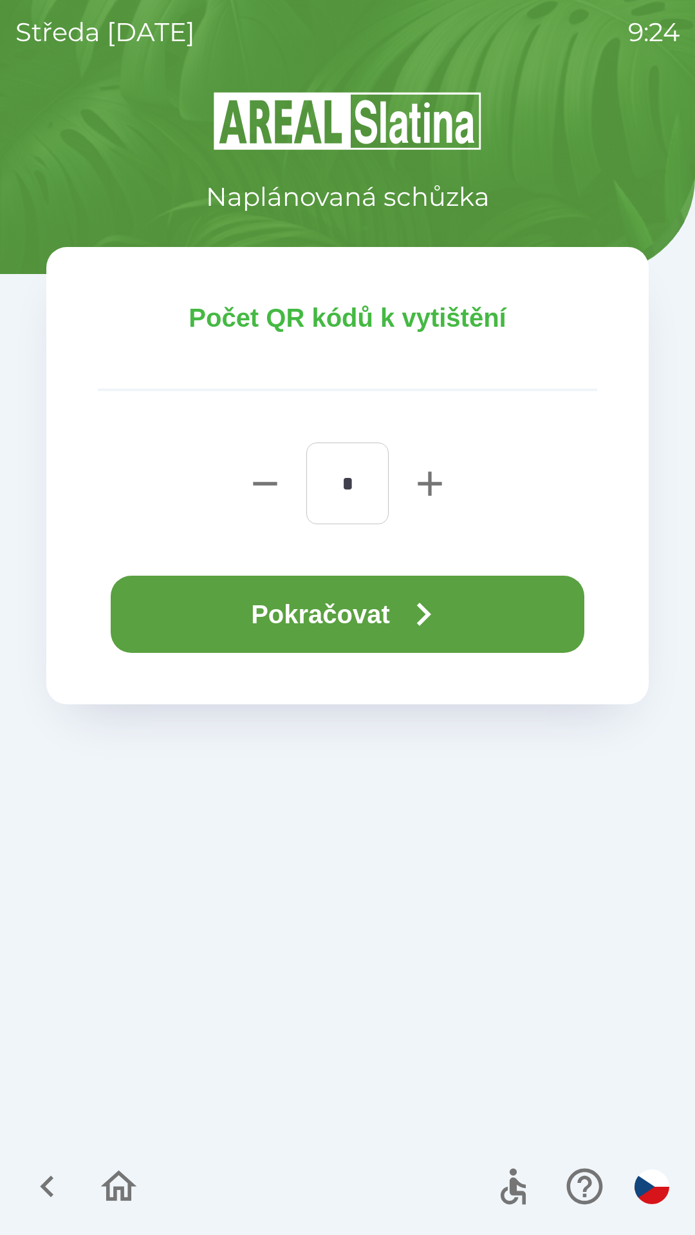
click at [354, 614] on button "Pokračovat" at bounding box center [347, 614] width 473 height 77
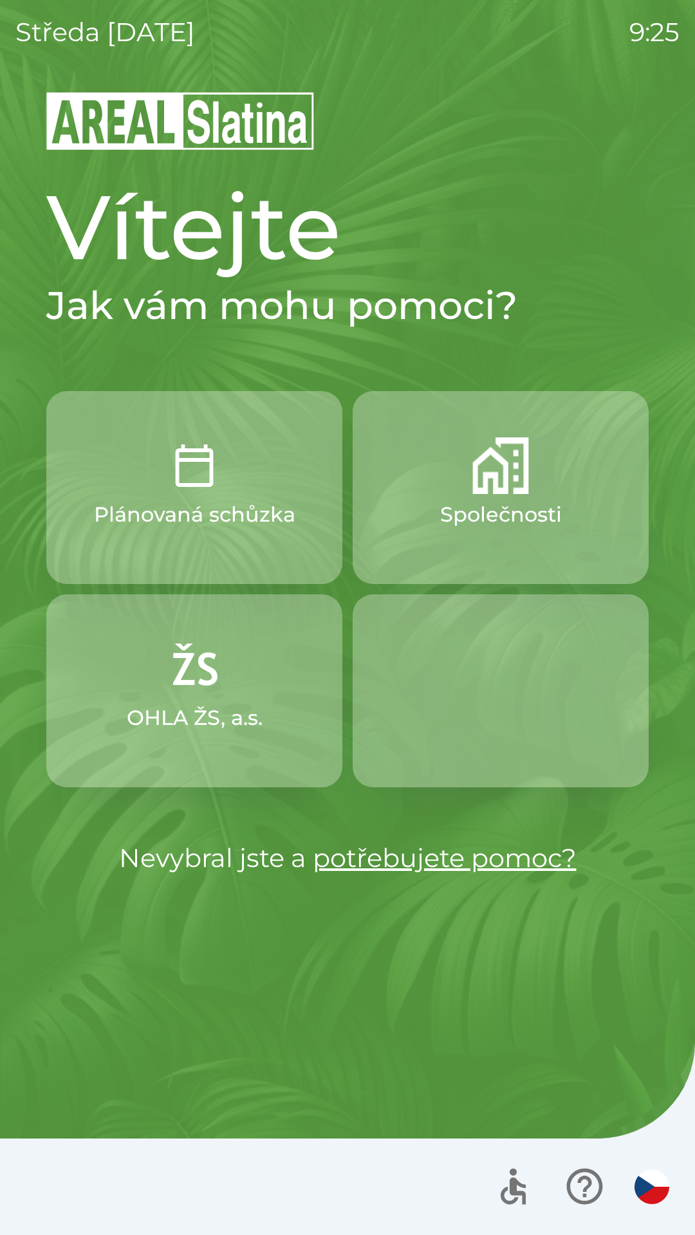
click at [185, 695] on img "button" at bounding box center [194, 669] width 57 height 57
click at [500, 491] on img "button" at bounding box center [500, 465] width 57 height 57
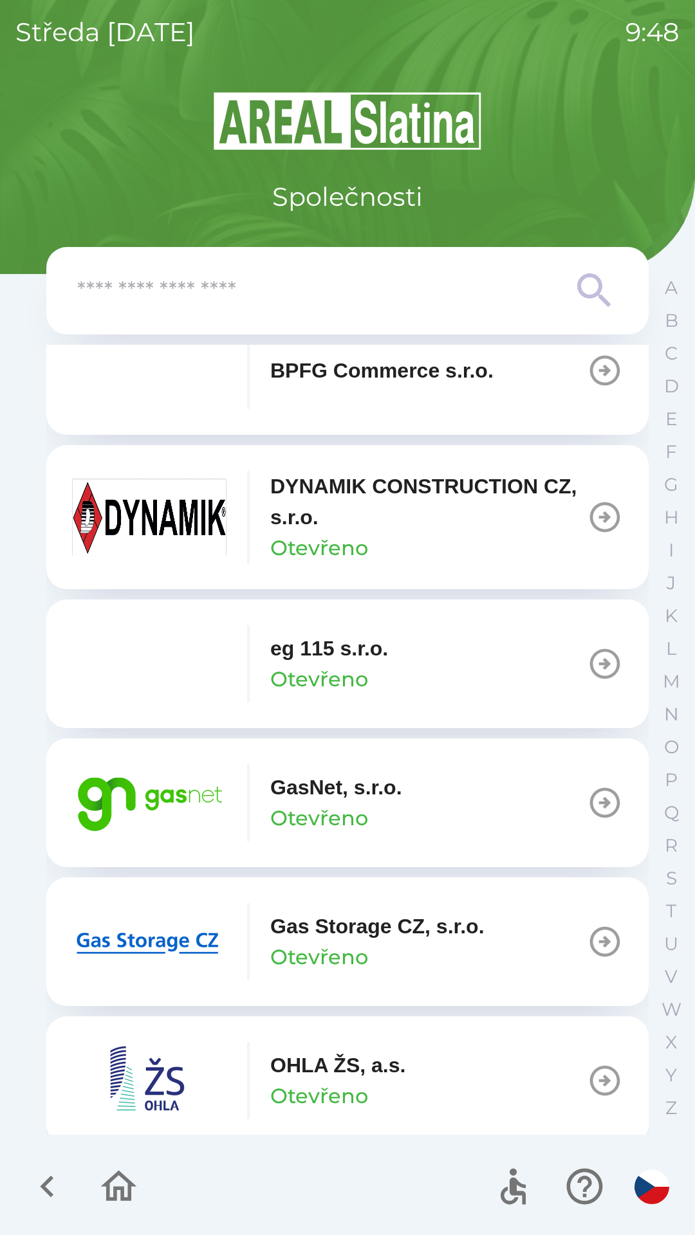
scroll to position [611, 0]
click at [587, 800] on icon "button" at bounding box center [604, 801] width 36 height 36
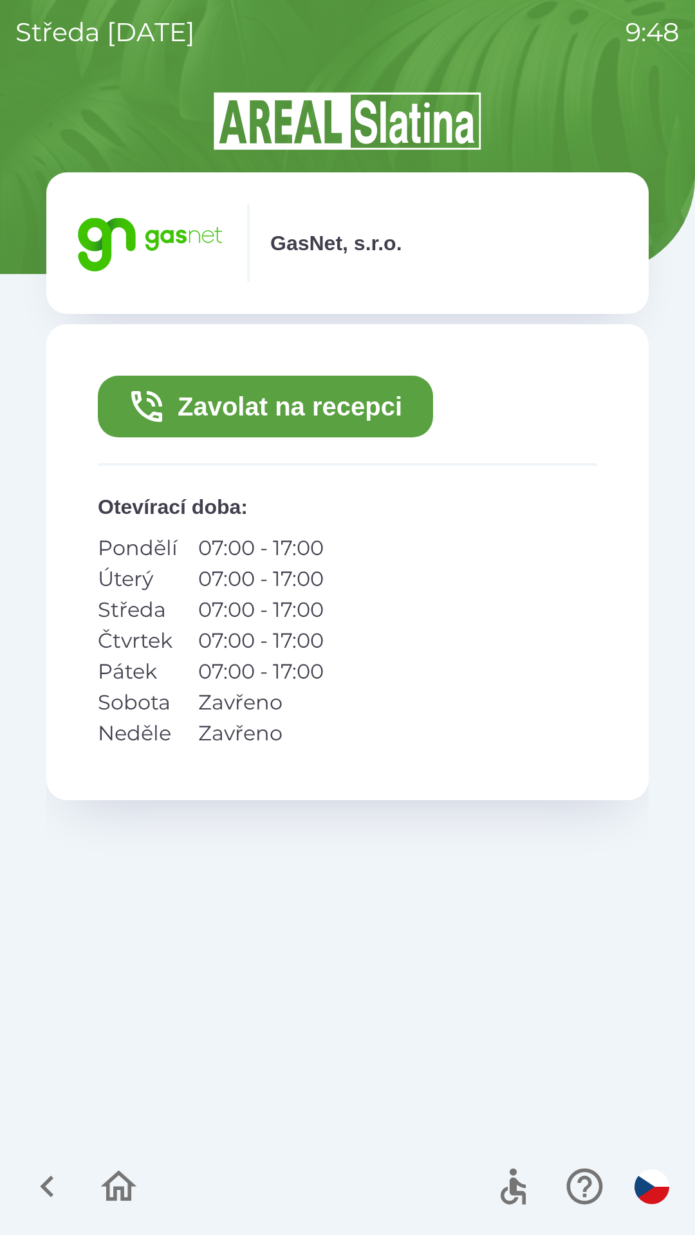
click at [277, 404] on button "Zavolat na recepci" at bounding box center [265, 407] width 335 height 62
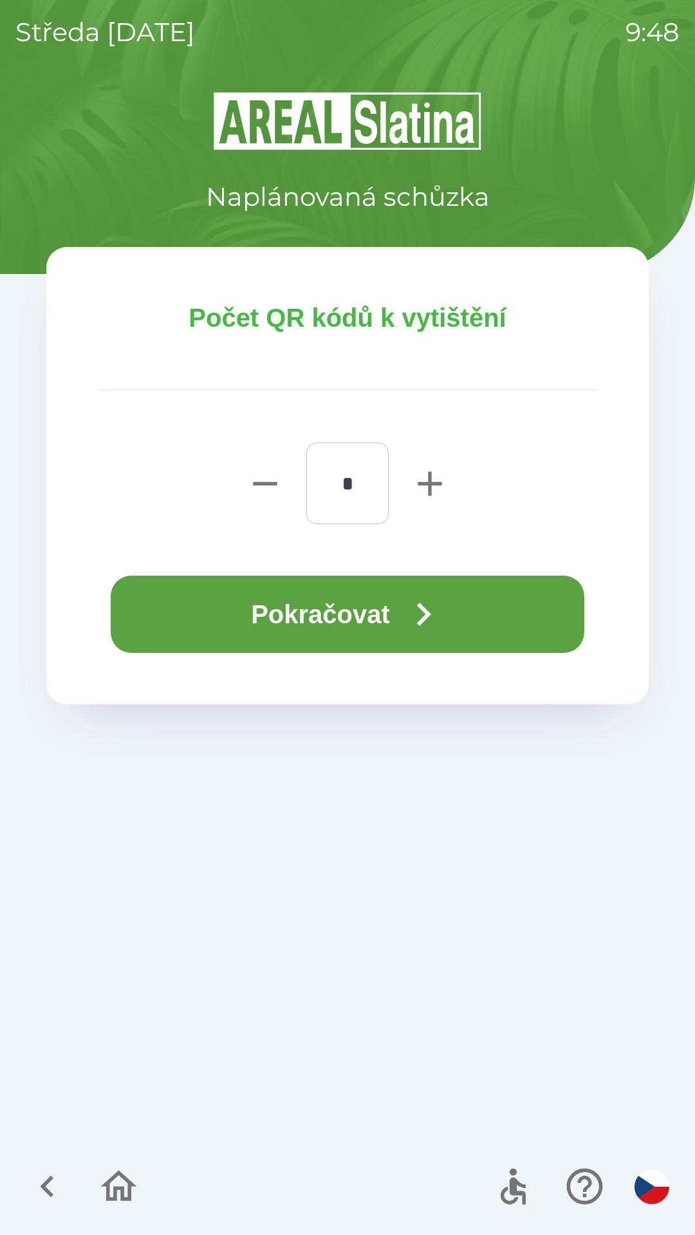
click at [316, 617] on button "Pokračovat" at bounding box center [347, 614] width 473 height 77
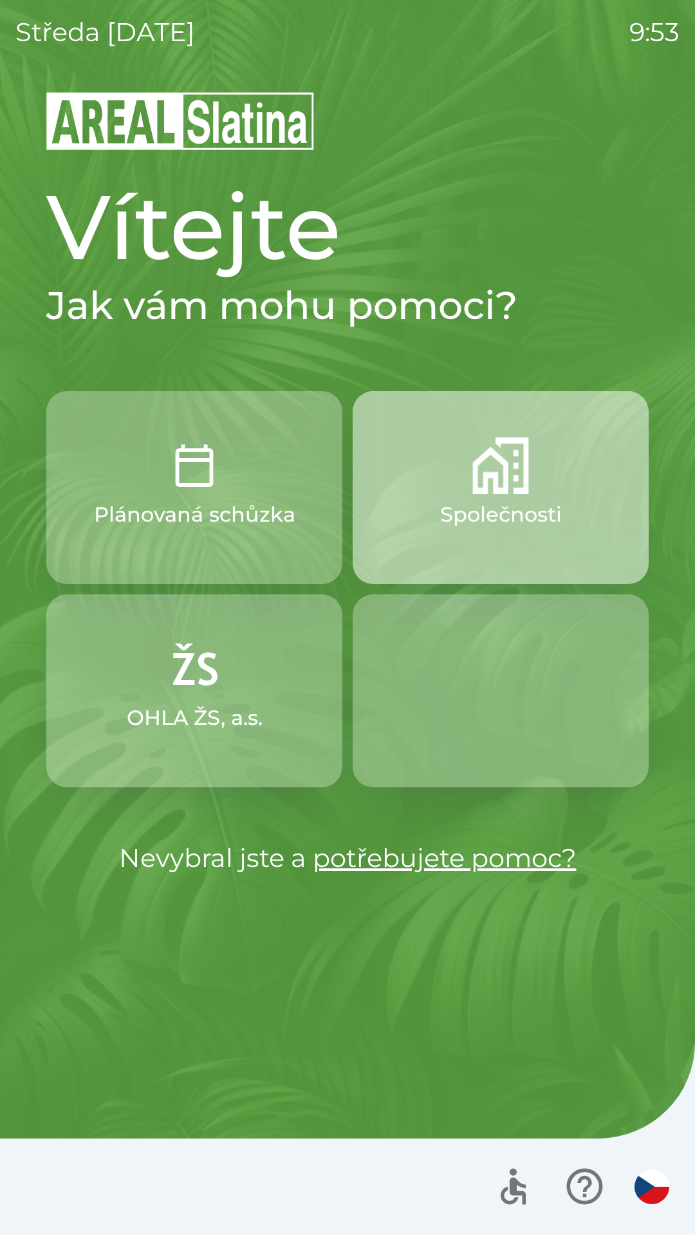
click at [482, 509] on p "Společnosti" at bounding box center [501, 514] width 122 height 31
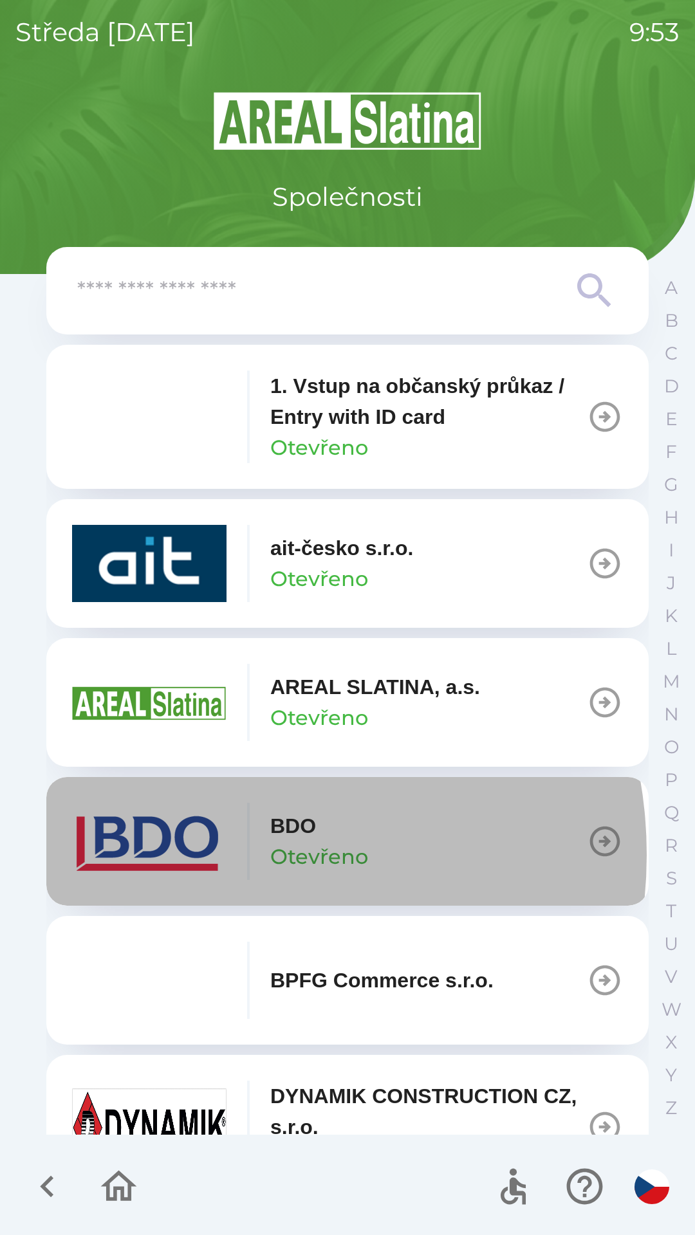
click at [206, 855] on img "button" at bounding box center [149, 841] width 154 height 77
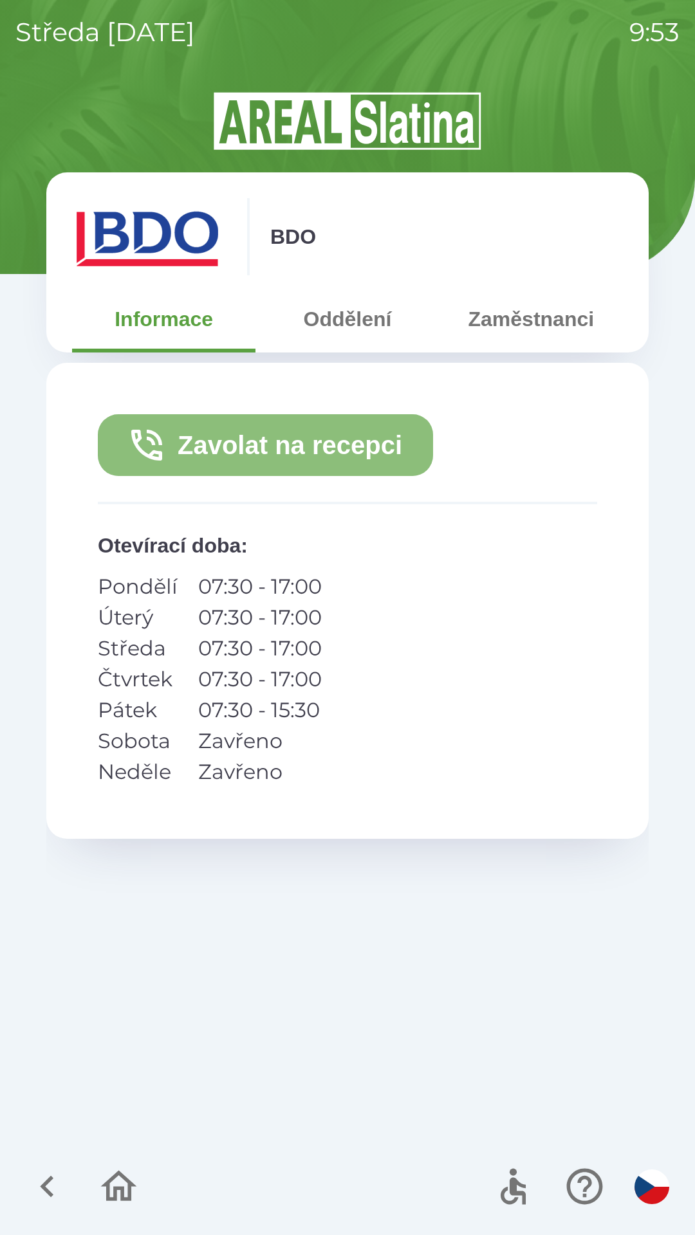
click at [256, 469] on button "Zavolat na recepci" at bounding box center [265, 445] width 335 height 62
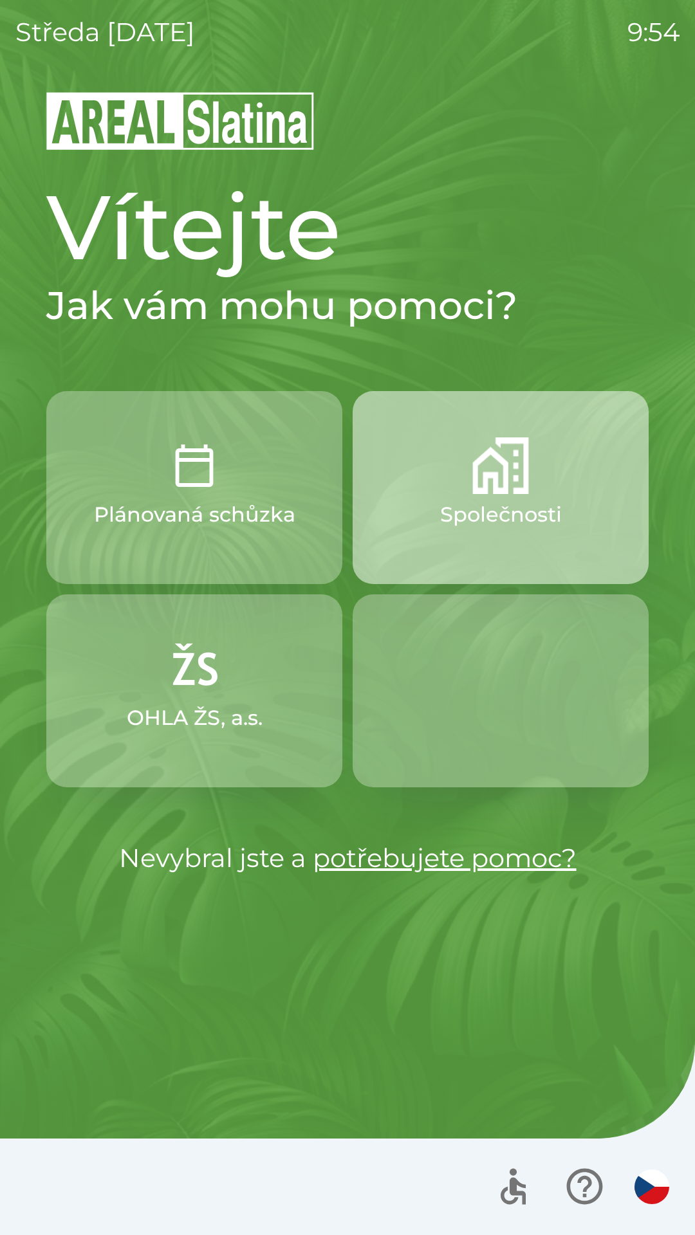
click at [496, 485] on img "button" at bounding box center [500, 465] width 57 height 57
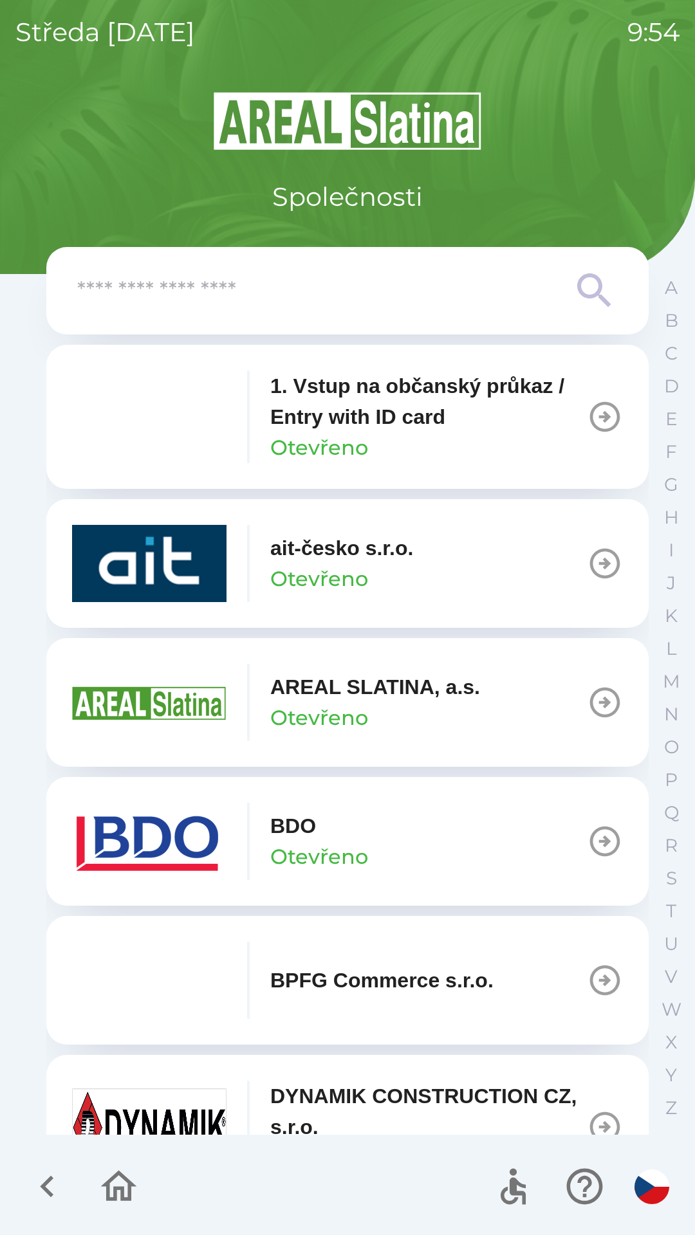
click at [204, 859] on img "button" at bounding box center [149, 841] width 154 height 77
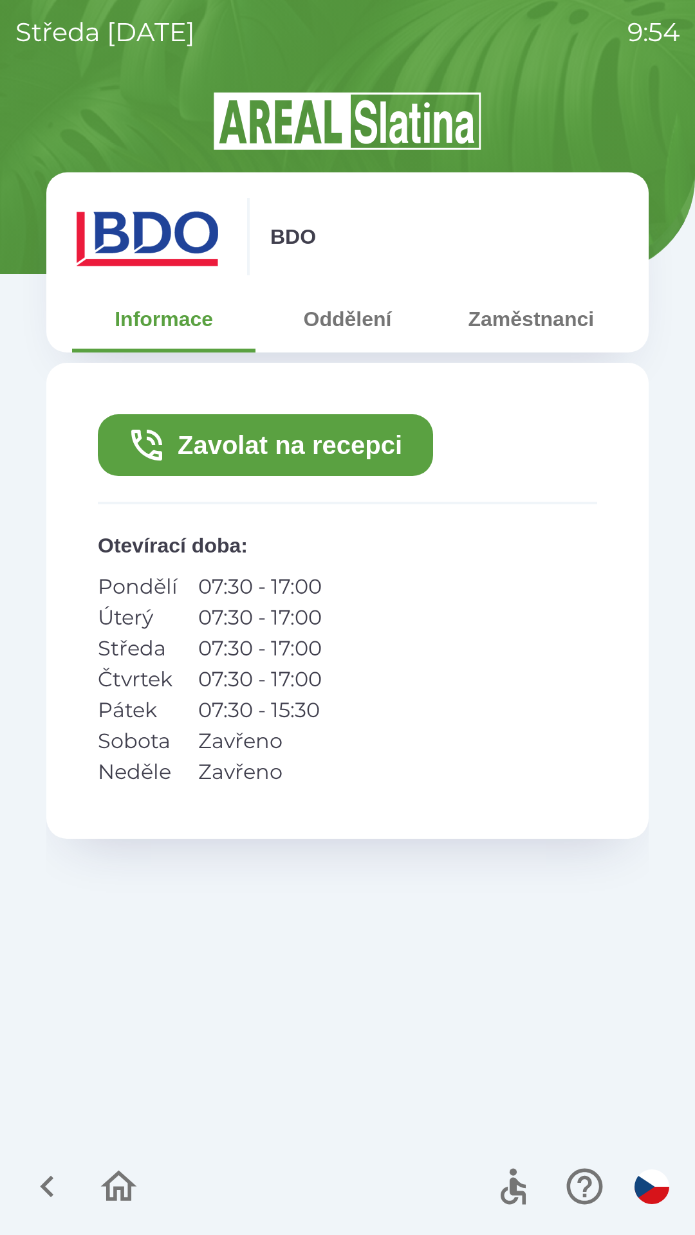
click at [327, 457] on button "Zavolat na recepci" at bounding box center [265, 445] width 335 height 62
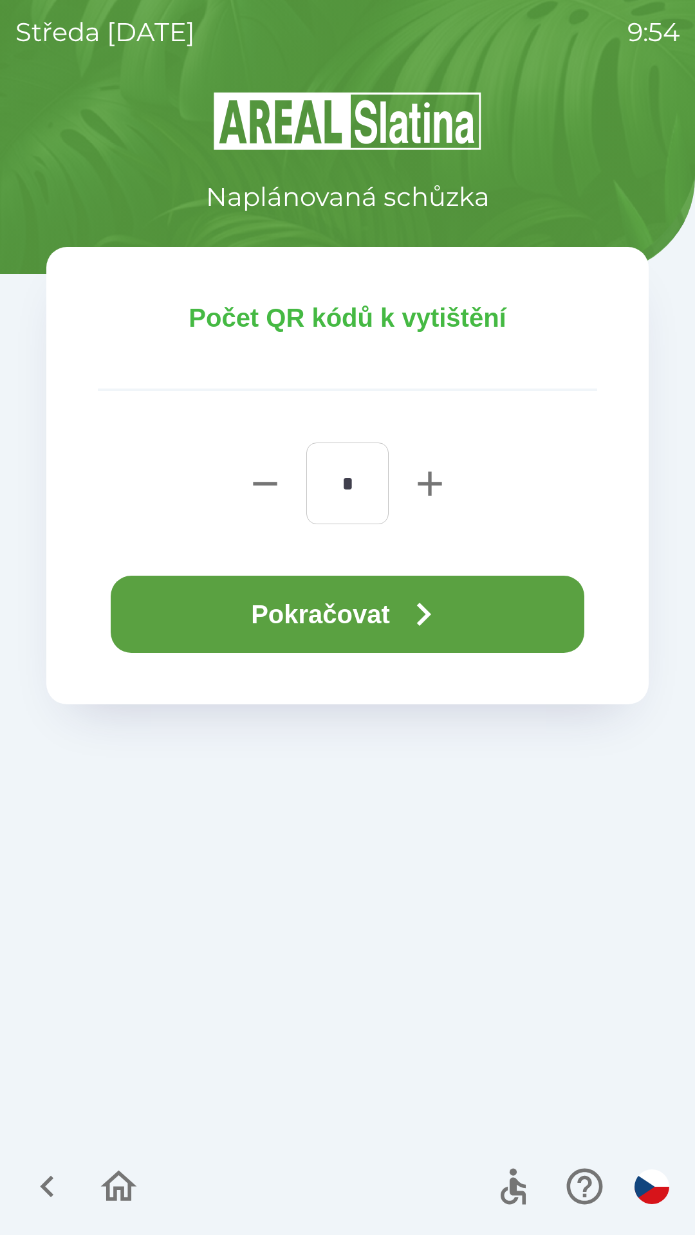
click at [390, 620] on button "Pokračovat" at bounding box center [347, 614] width 473 height 77
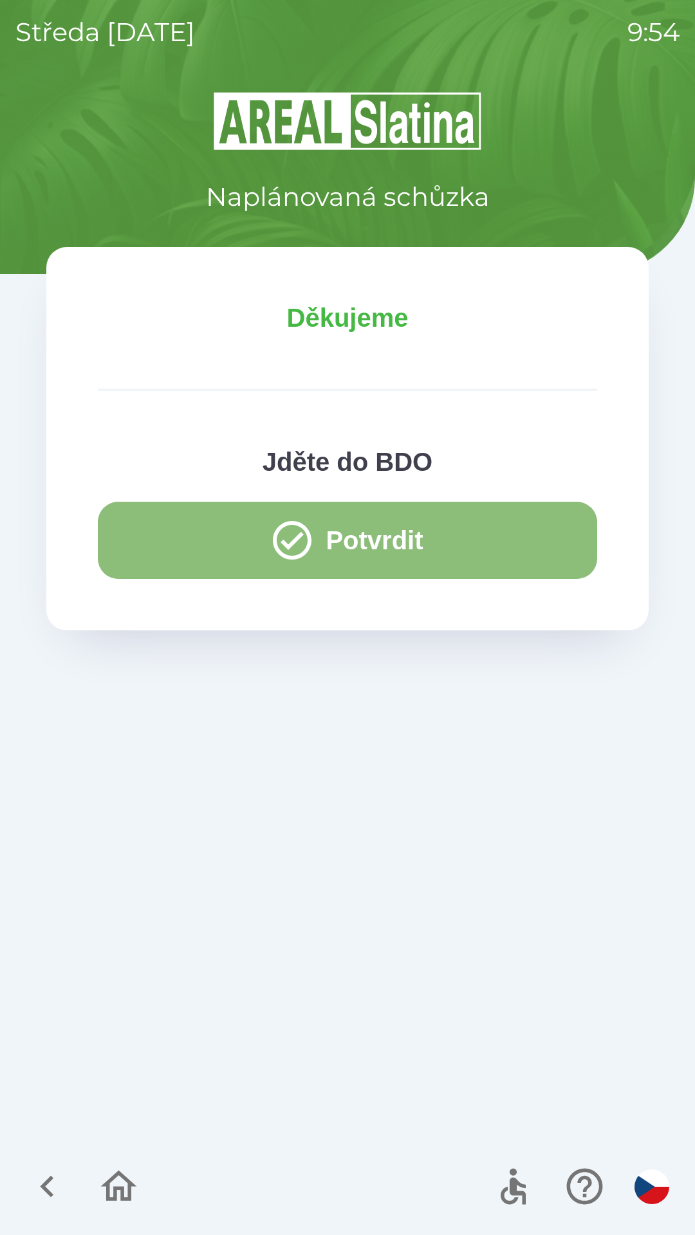
click at [295, 538] on icon "button" at bounding box center [292, 540] width 39 height 39
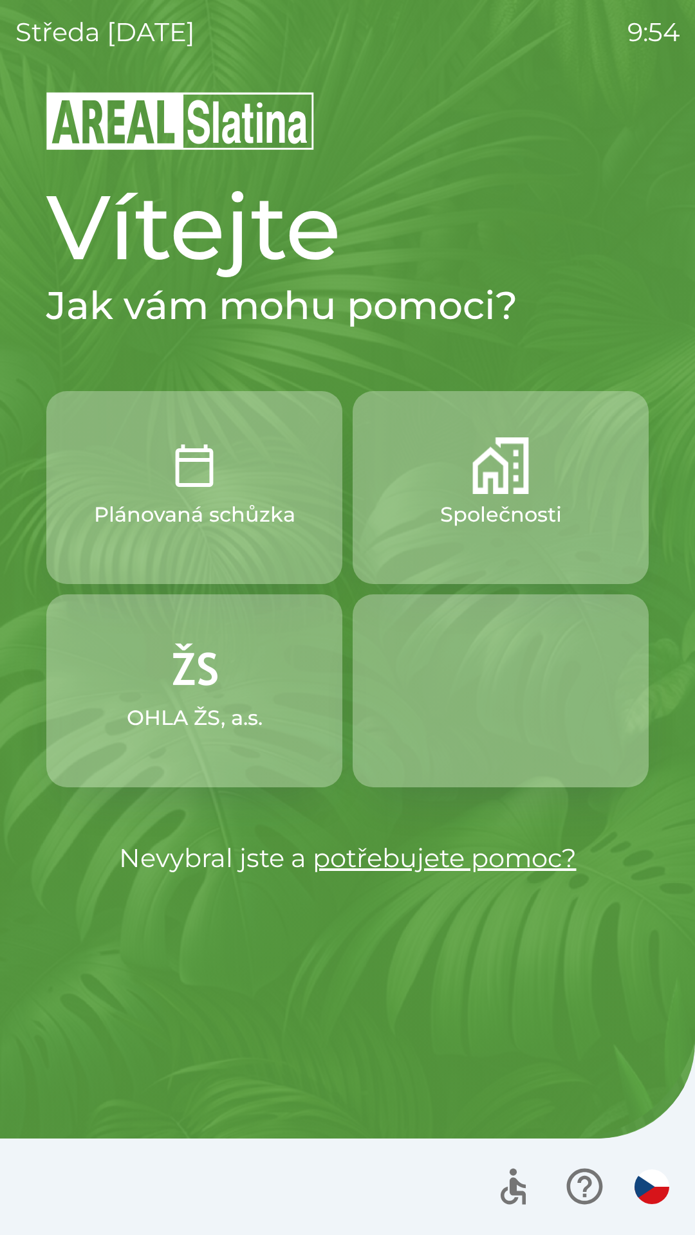
click at [499, 496] on button "Společnosti" at bounding box center [500, 487] width 296 height 193
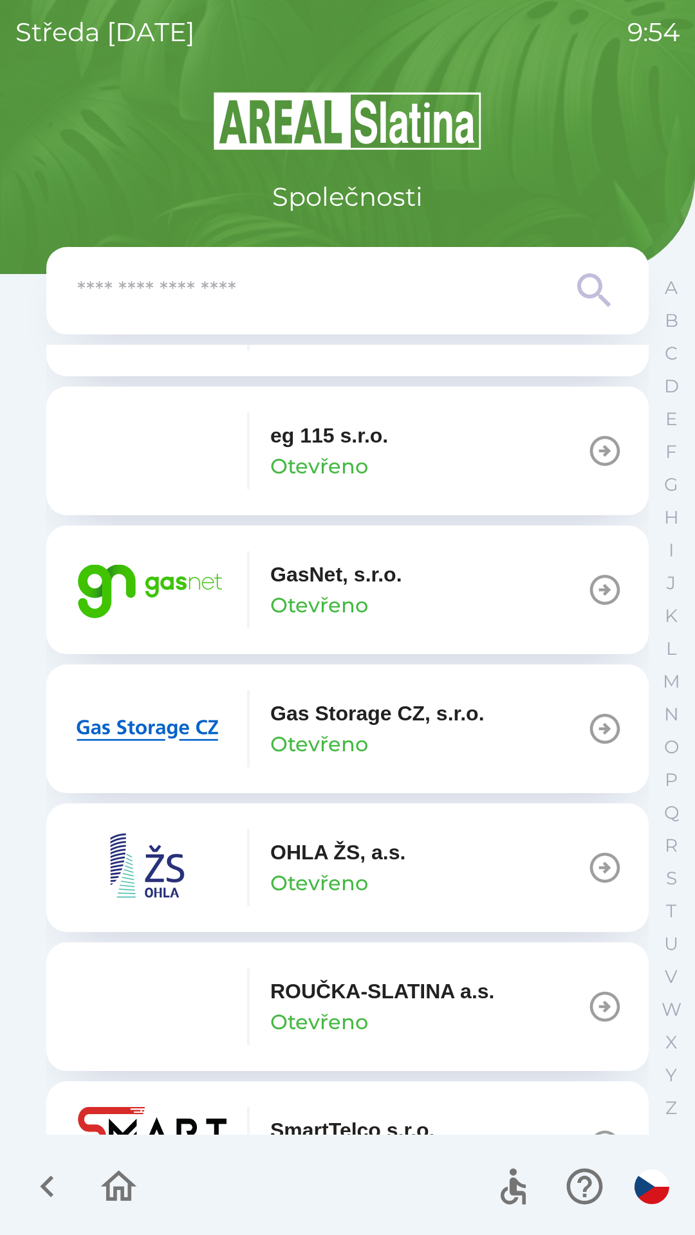
scroll to position [825, 0]
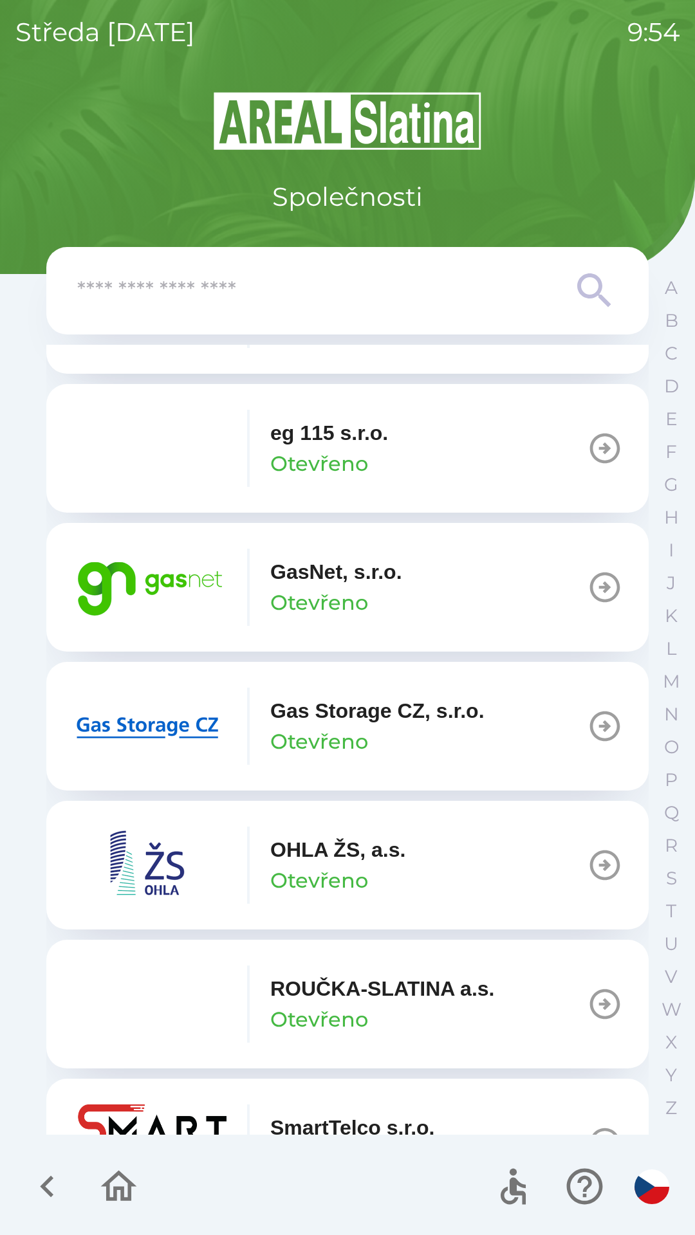
click at [369, 592] on div "GasNet, s.r.o. Otevřeno" at bounding box center [336, 587] width 132 height 62
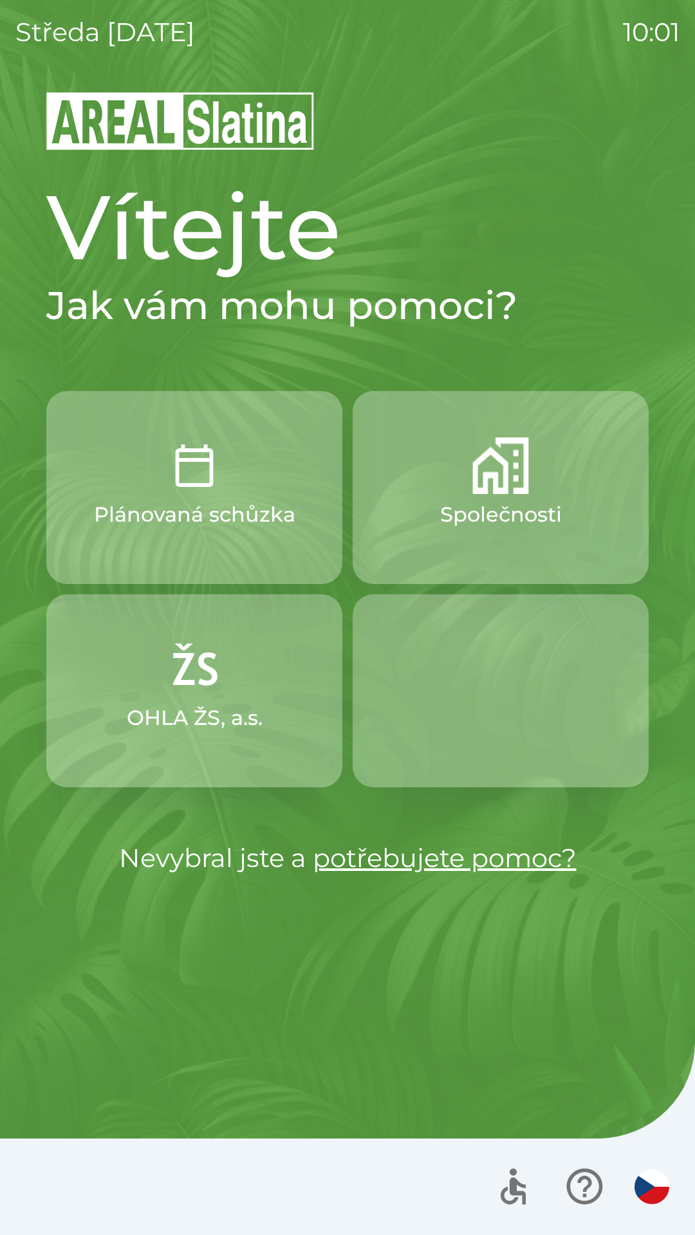
click at [191, 471] on img "button" at bounding box center [194, 465] width 57 height 57
click at [650, 1188] on img "button" at bounding box center [651, 1186] width 35 height 35
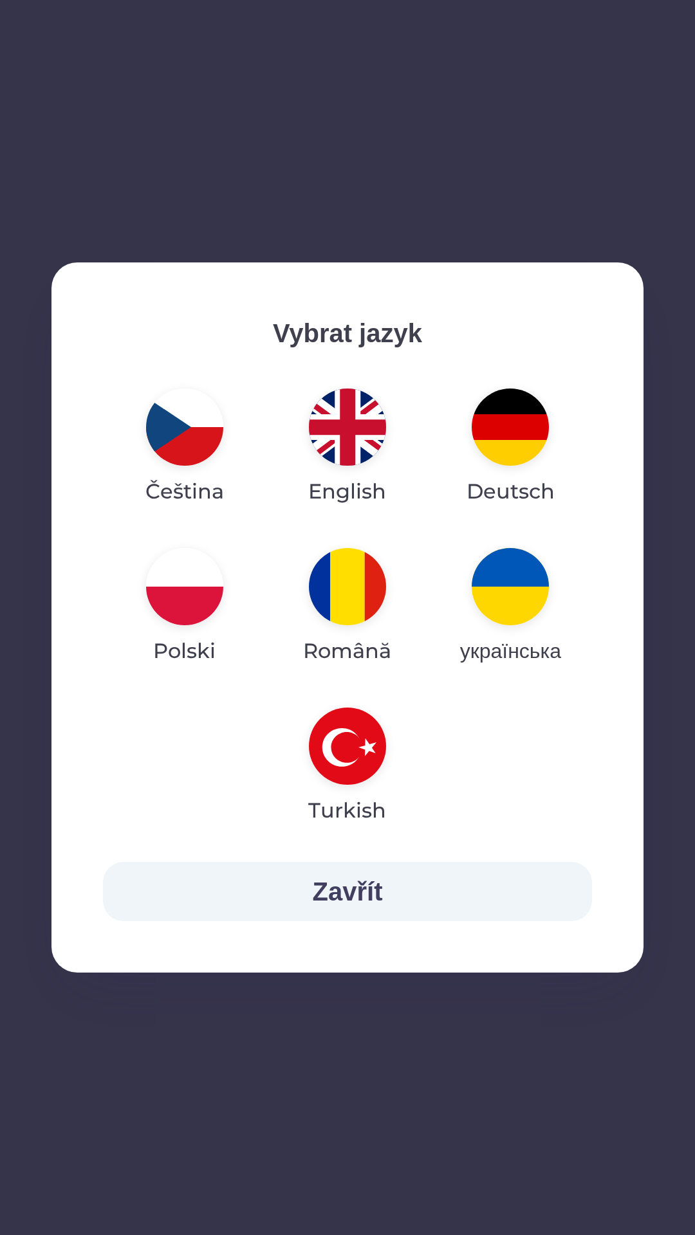
click at [349, 417] on img "button" at bounding box center [347, 426] width 77 height 77
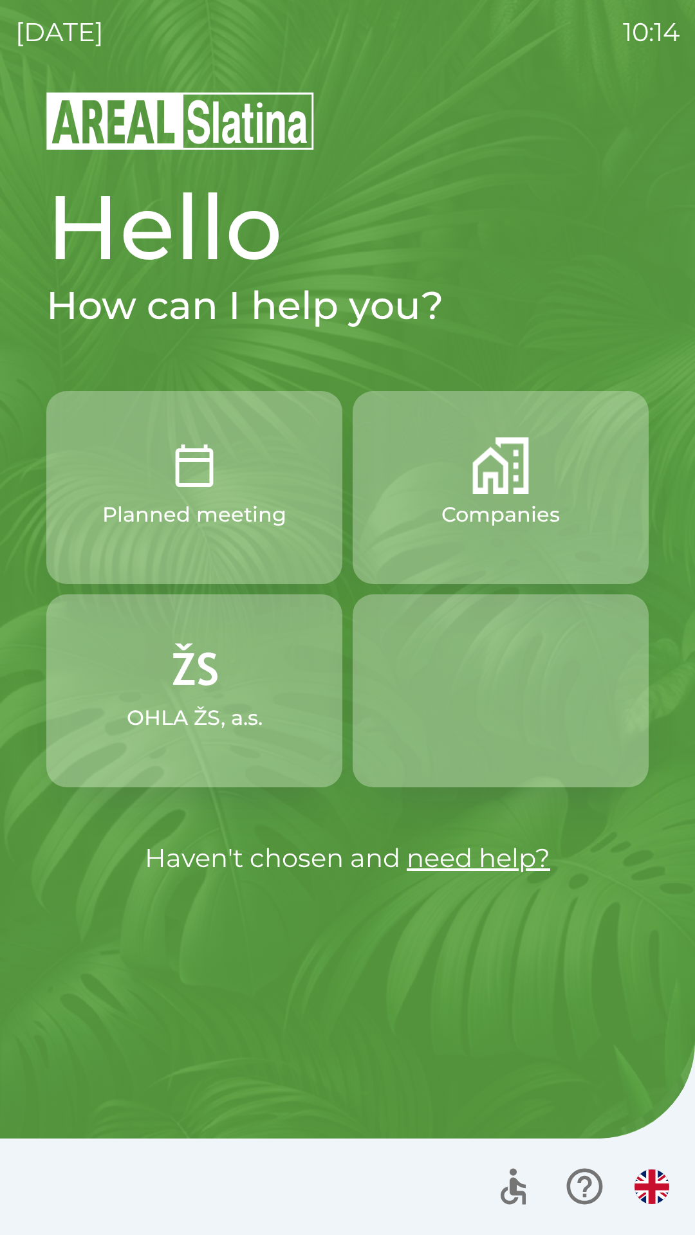
click at [446, 489] on button "Companies" at bounding box center [500, 487] width 296 height 193
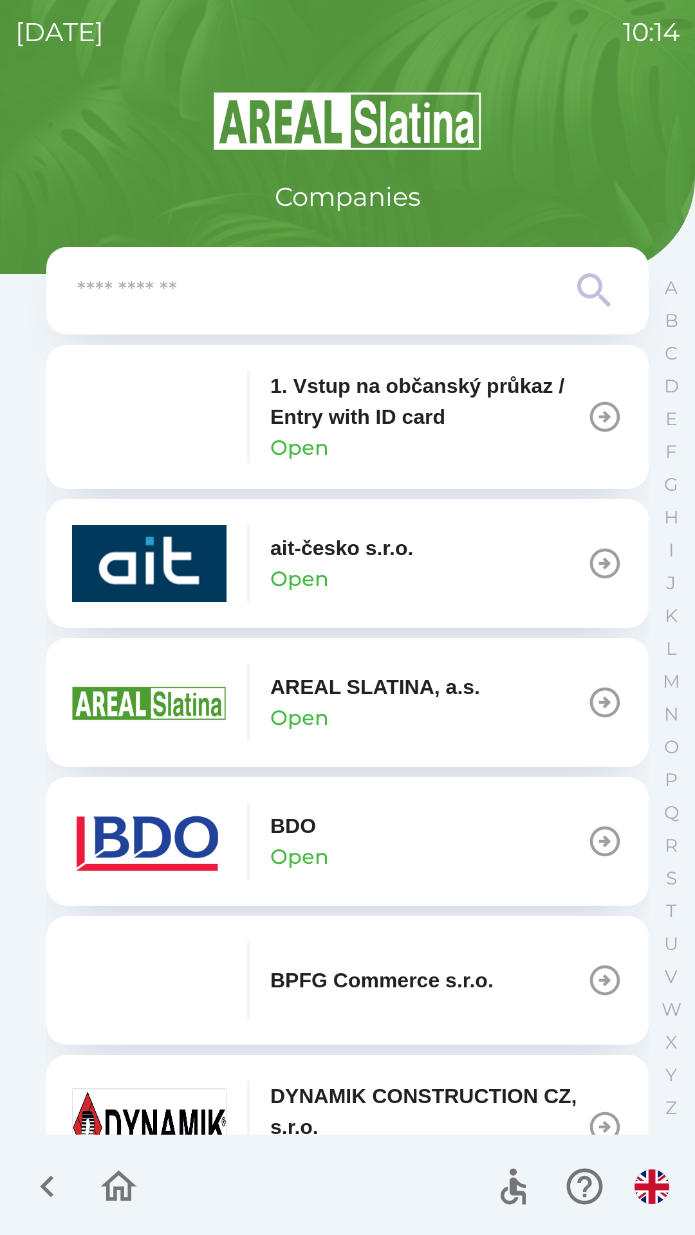
click at [225, 835] on img "button" at bounding box center [149, 841] width 154 height 77
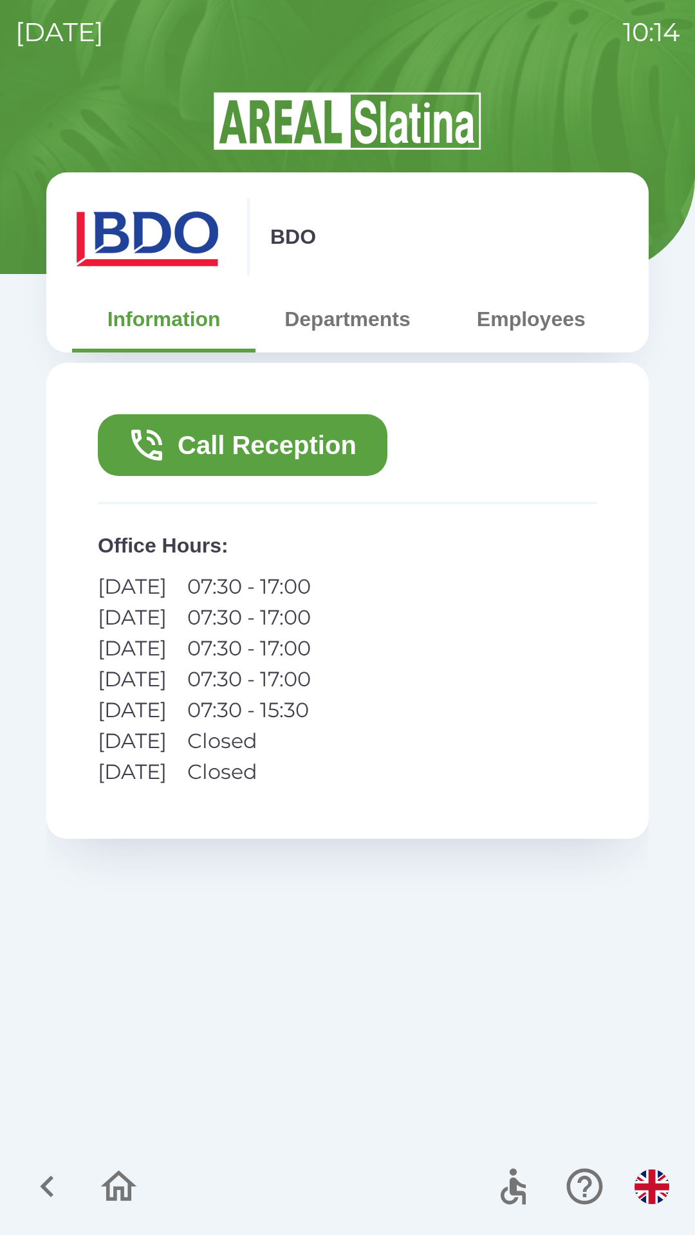
click at [204, 438] on button "Call Reception" at bounding box center [242, 445] width 289 height 62
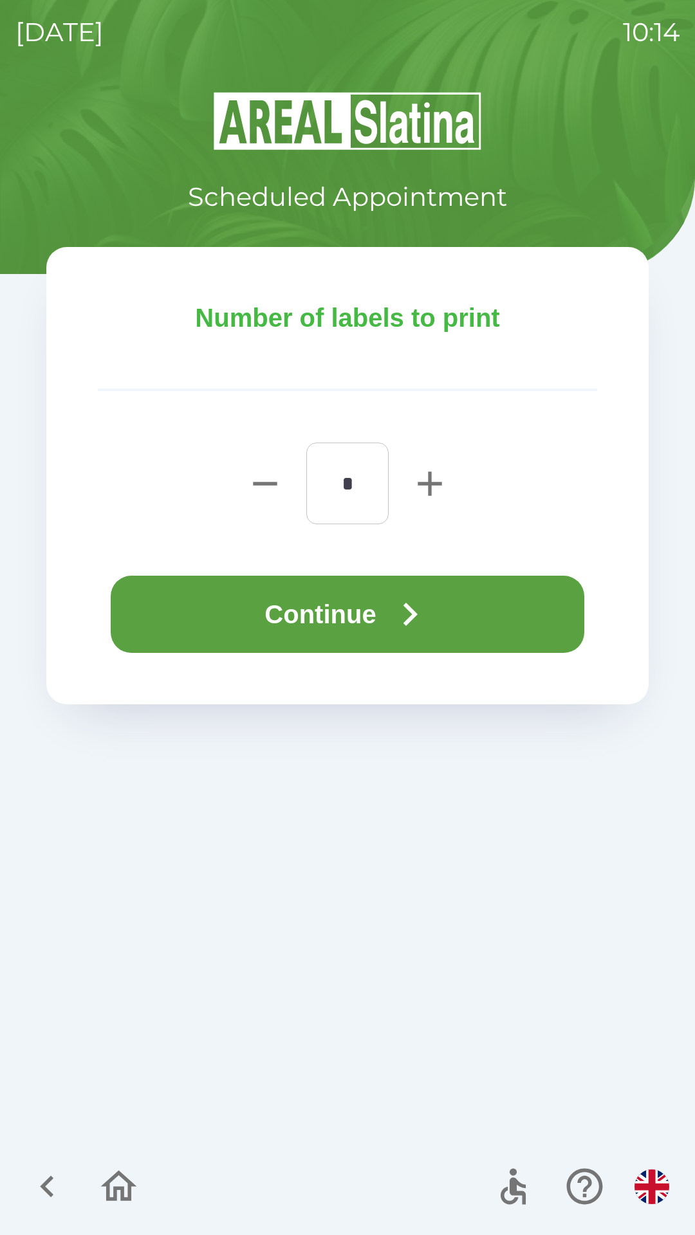
click at [428, 484] on icon "button" at bounding box center [429, 483] width 24 height 24
click at [420, 486] on icon "button" at bounding box center [429, 483] width 41 height 41
click at [421, 484] on icon "button" at bounding box center [429, 483] width 24 height 24
click at [429, 482] on icon "button" at bounding box center [429, 483] width 24 height 24
type input "*"
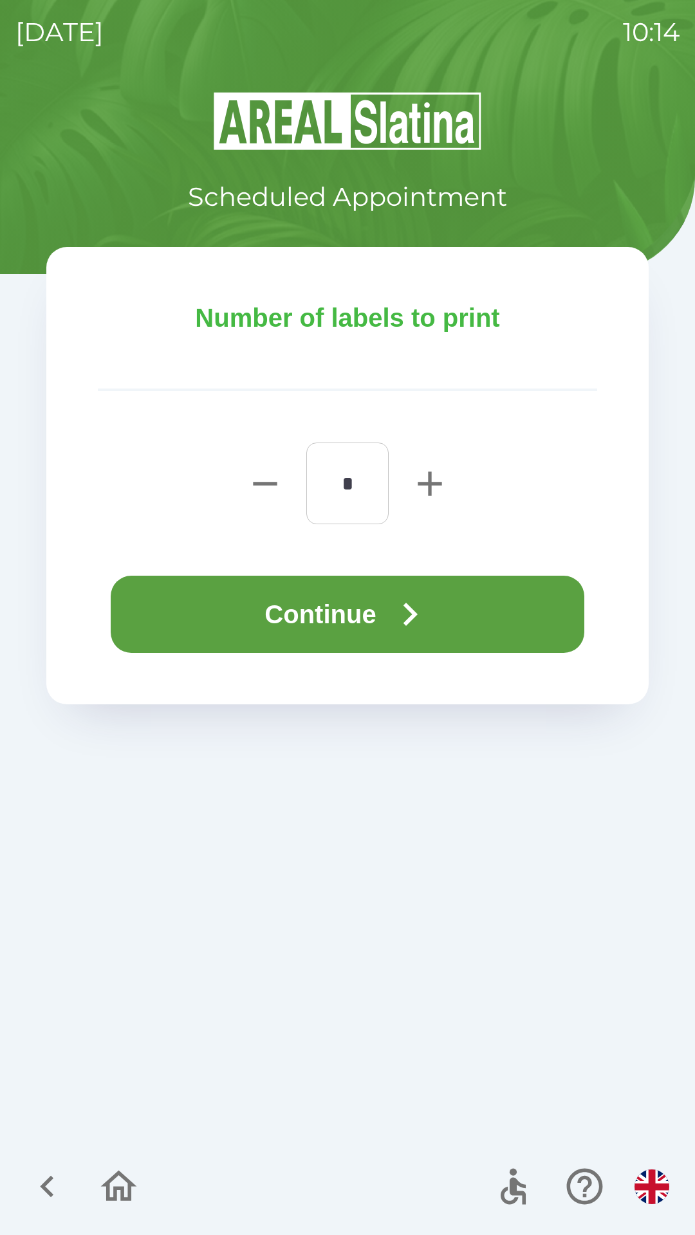
click at [417, 614] on icon "button" at bounding box center [410, 614] width 14 height 23
